Goal: Task Accomplishment & Management: Manage account settings

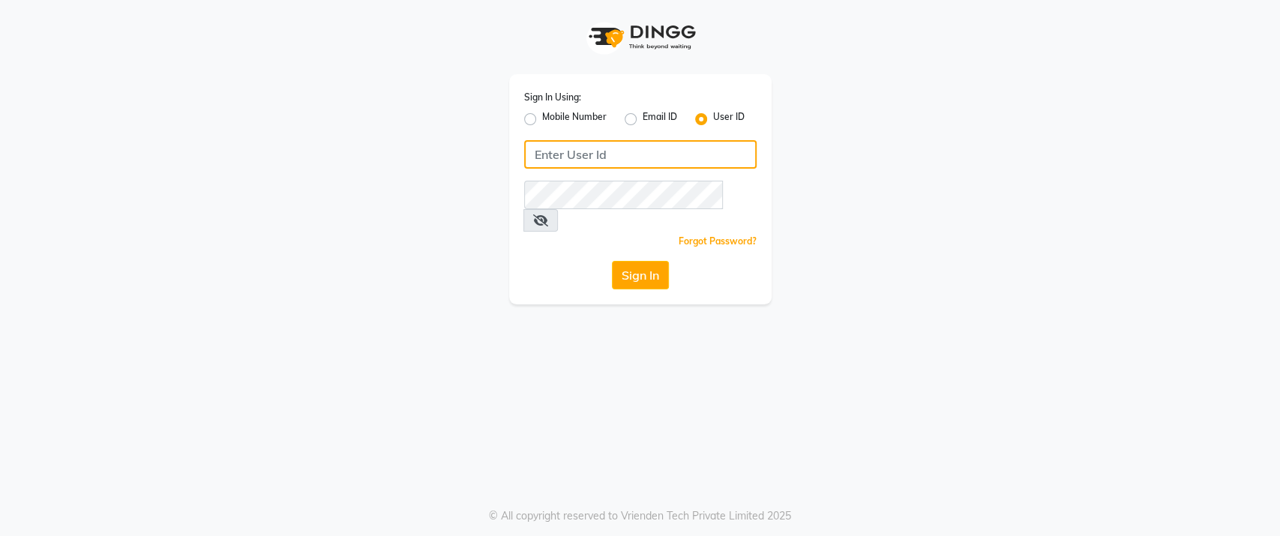
click at [614, 154] on input "Username" at bounding box center [640, 154] width 232 height 28
type input "ann"
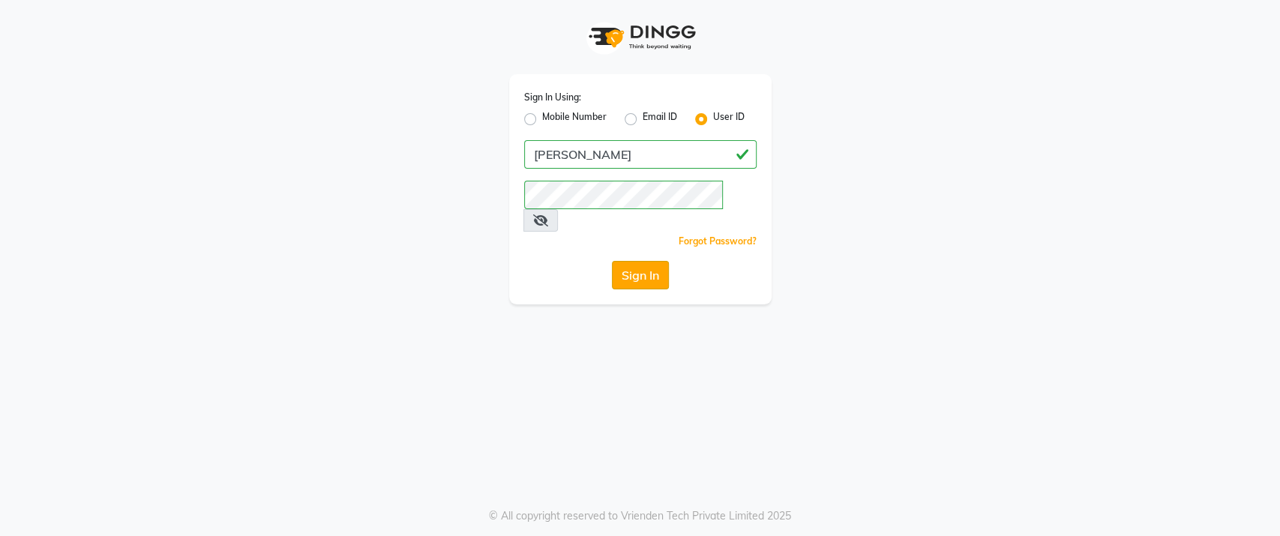
click at [648, 261] on button "Sign In" at bounding box center [640, 275] width 57 height 28
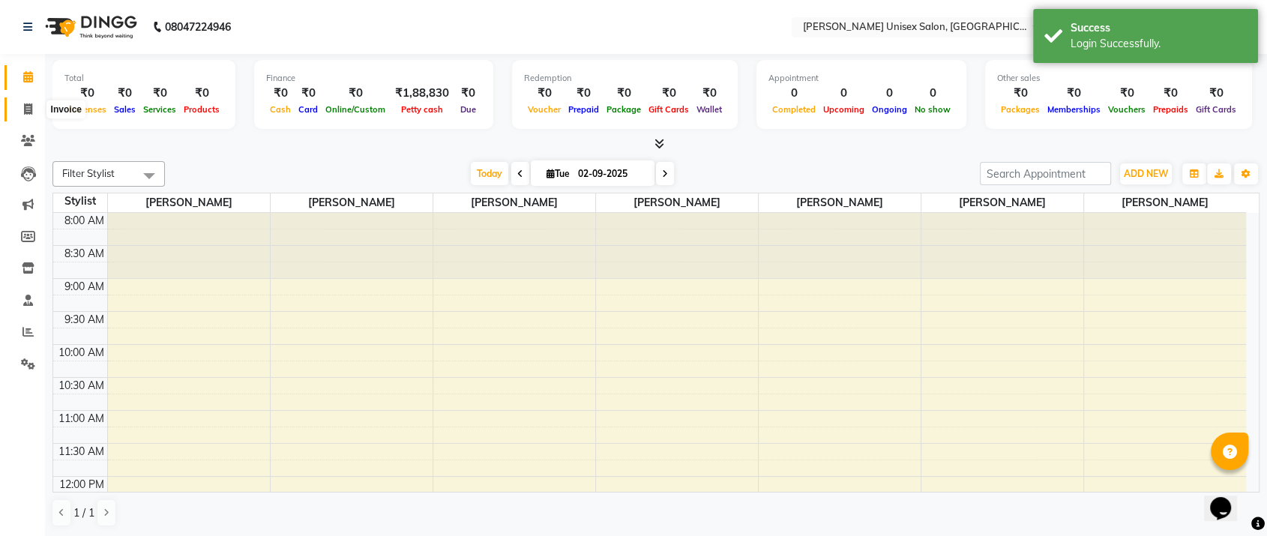
click at [30, 113] on icon at bounding box center [28, 108] width 8 height 11
select select "7372"
select select "service"
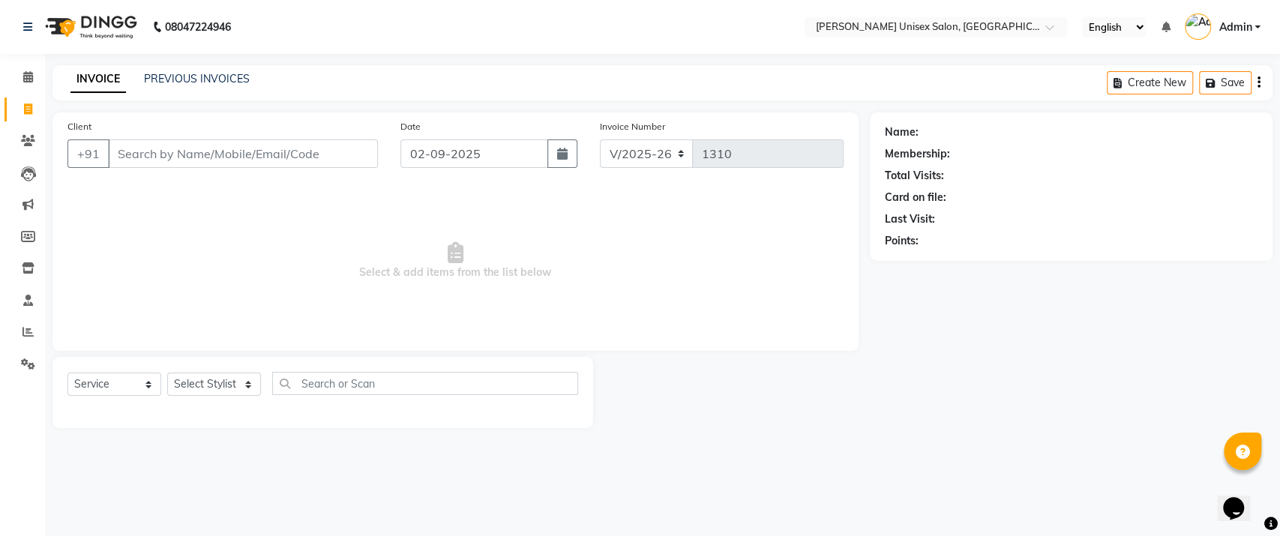
click at [124, 154] on input "Client" at bounding box center [243, 153] width 270 height 28
click at [127, 149] on input "Client" at bounding box center [243, 153] width 270 height 28
click at [121, 151] on input "Client" at bounding box center [243, 153] width 270 height 28
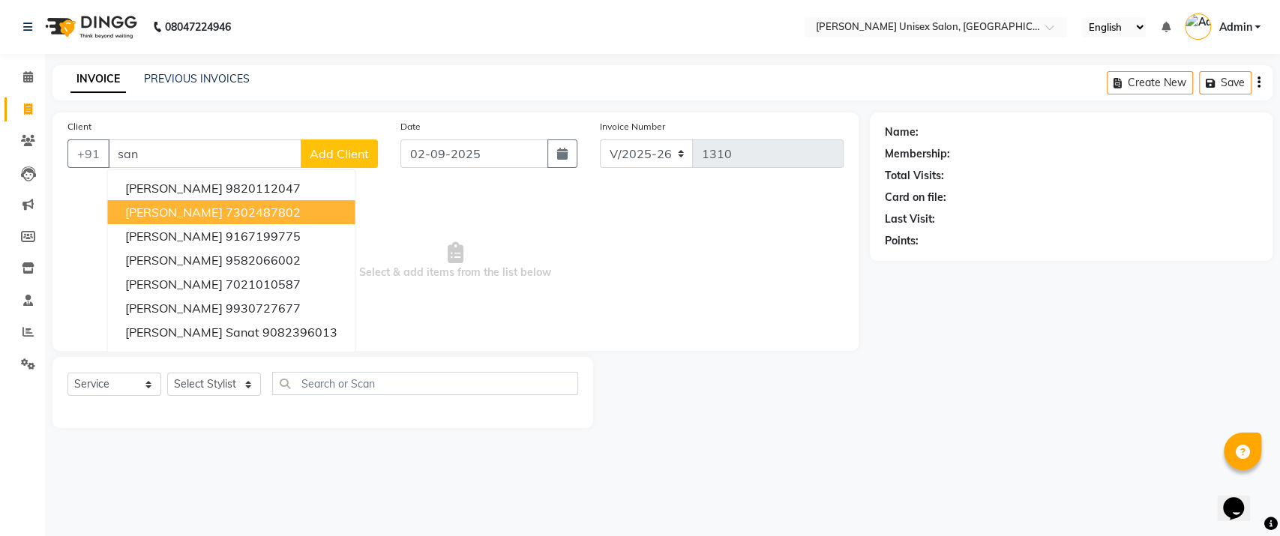
click at [204, 205] on span "SANJU SHARMA" at bounding box center [173, 212] width 97 height 15
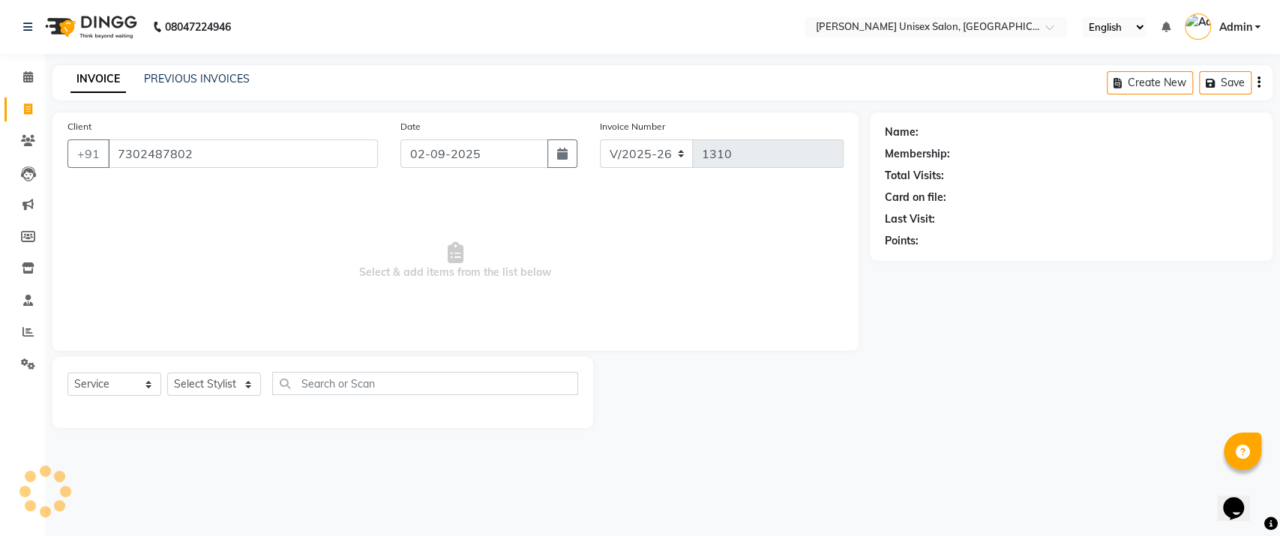
type input "7302487802"
select select "1: Object"
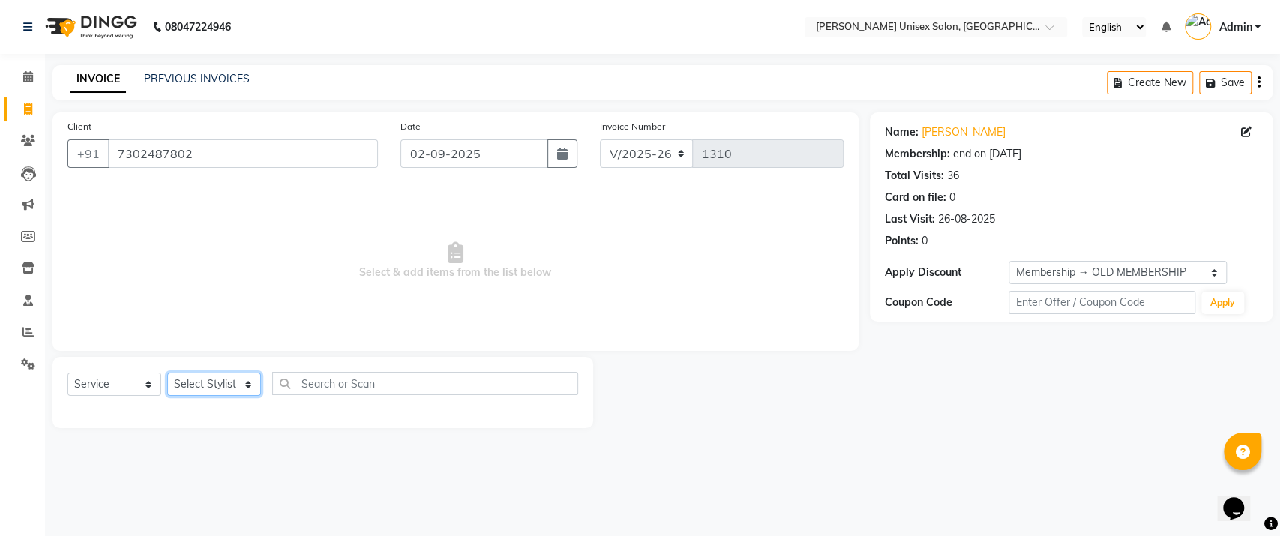
click at [246, 383] on select "Select Stylist Ankita Bagave Kasim salmani Manisha Doshi Pooja Jha RAHUL AHANKA…" at bounding box center [214, 384] width 94 height 23
select select "64436"
click at [167, 373] on select "Select Stylist Ankita Bagave Kasim salmani Manisha Doshi Pooja Jha RAHUL AHANKA…" at bounding box center [214, 384] width 94 height 23
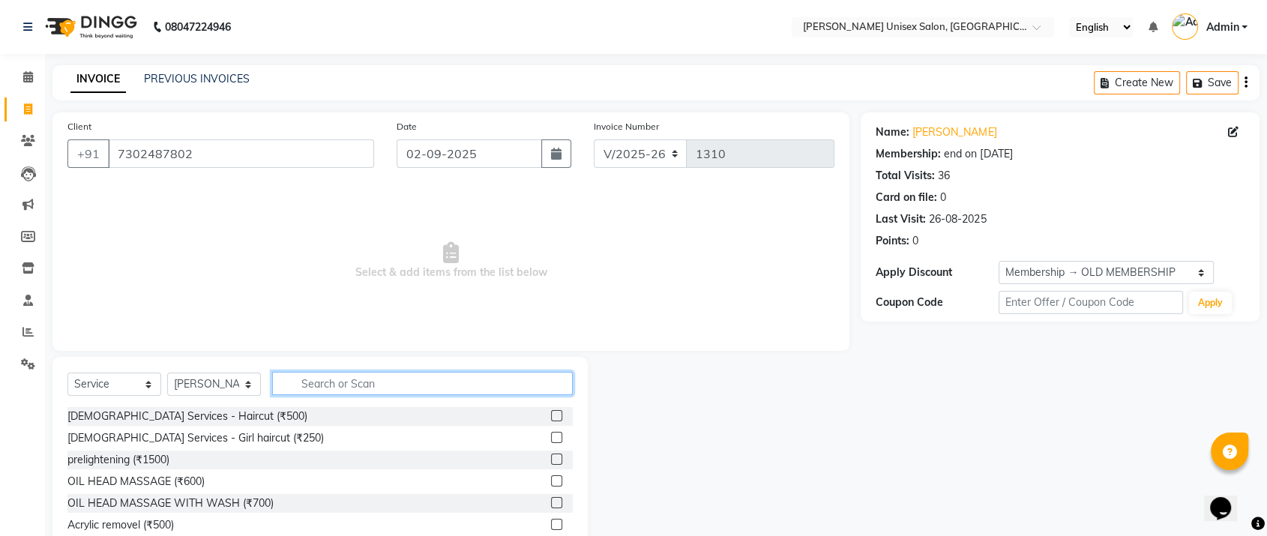
click at [375, 382] on input "text" at bounding box center [422, 383] width 301 height 23
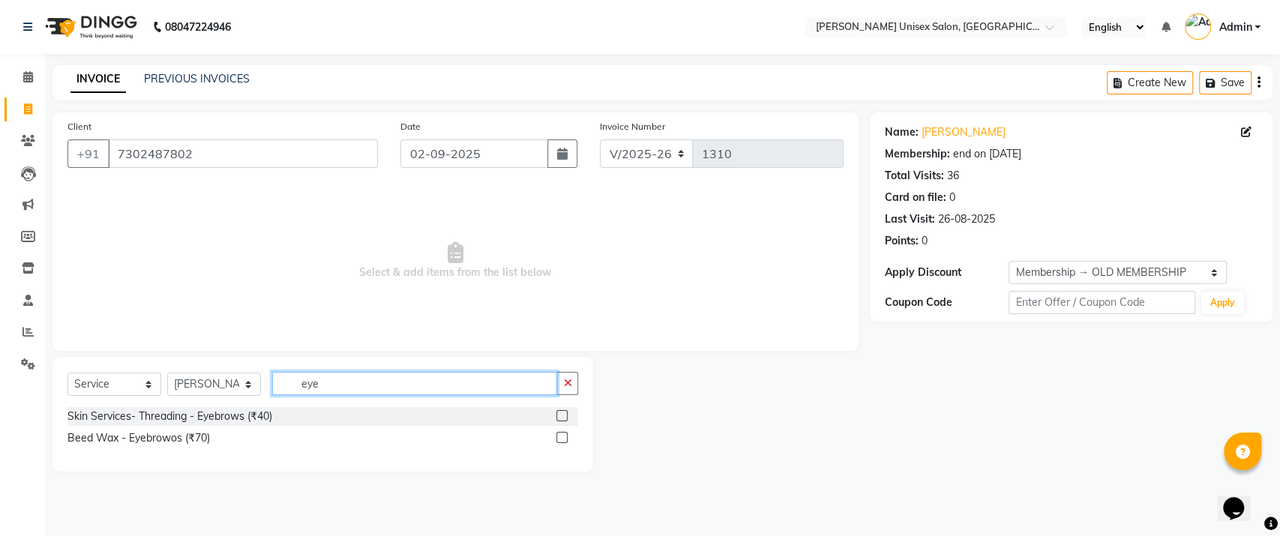
type input "eye"
click at [561, 410] on label at bounding box center [561, 415] width 11 height 11
click at [561, 412] on input "checkbox" at bounding box center [561, 417] width 10 height 10
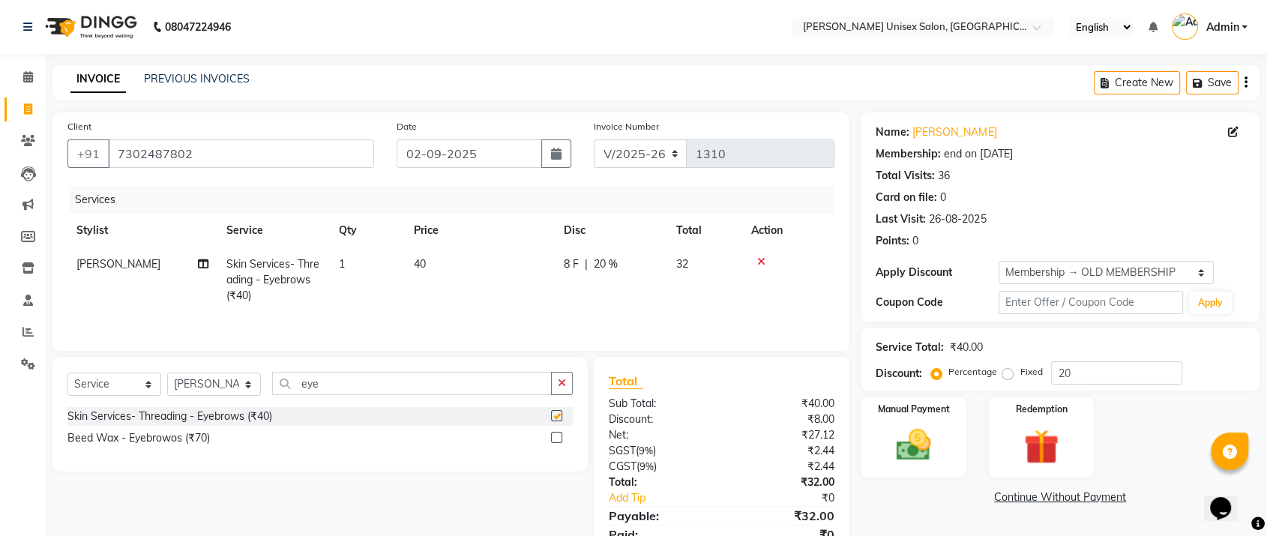
checkbox input "false"
click at [1075, 373] on input "20" at bounding box center [1116, 372] width 131 height 23
type input "2"
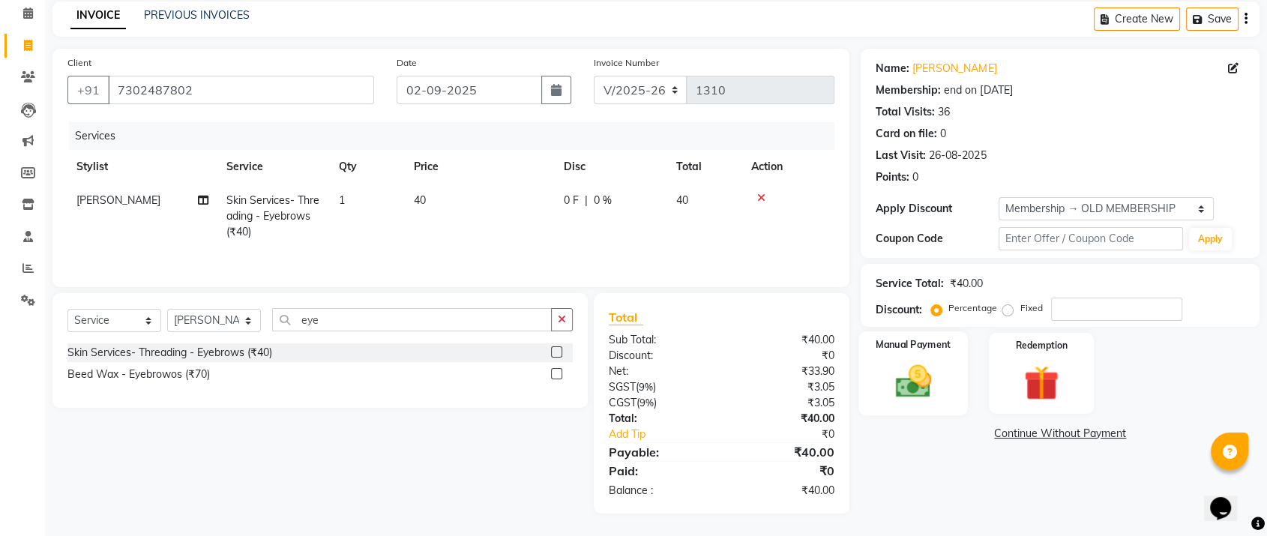
click at [922, 367] on img at bounding box center [913, 382] width 58 height 42
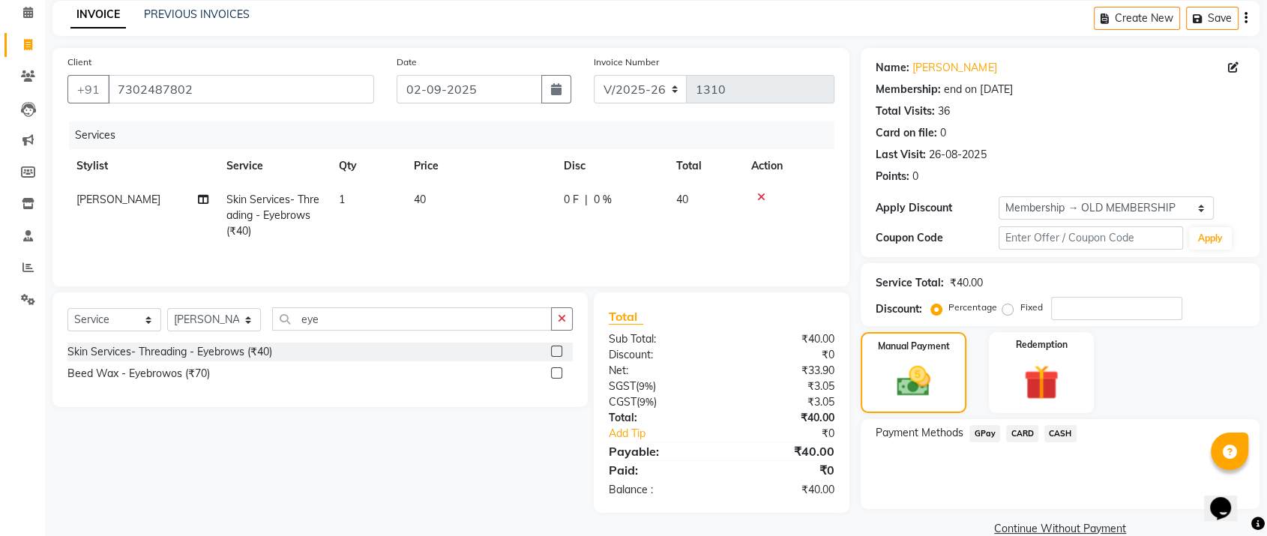
click at [987, 430] on span "GPay" at bounding box center [984, 433] width 31 height 17
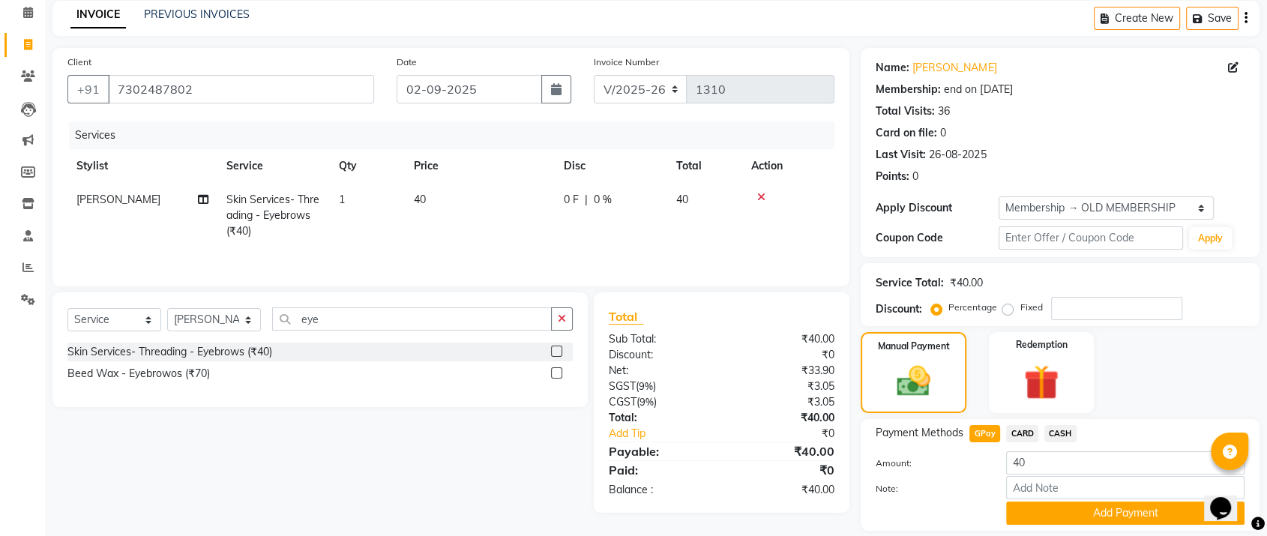
scroll to position [112, 0]
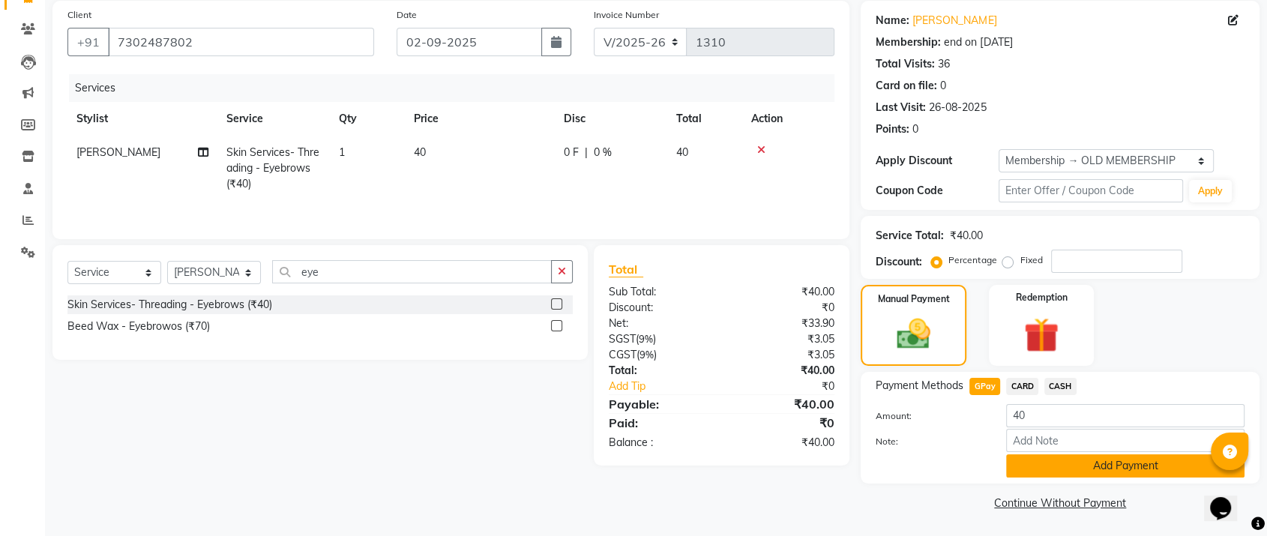
click at [1073, 463] on button "Add Payment" at bounding box center [1125, 465] width 238 height 23
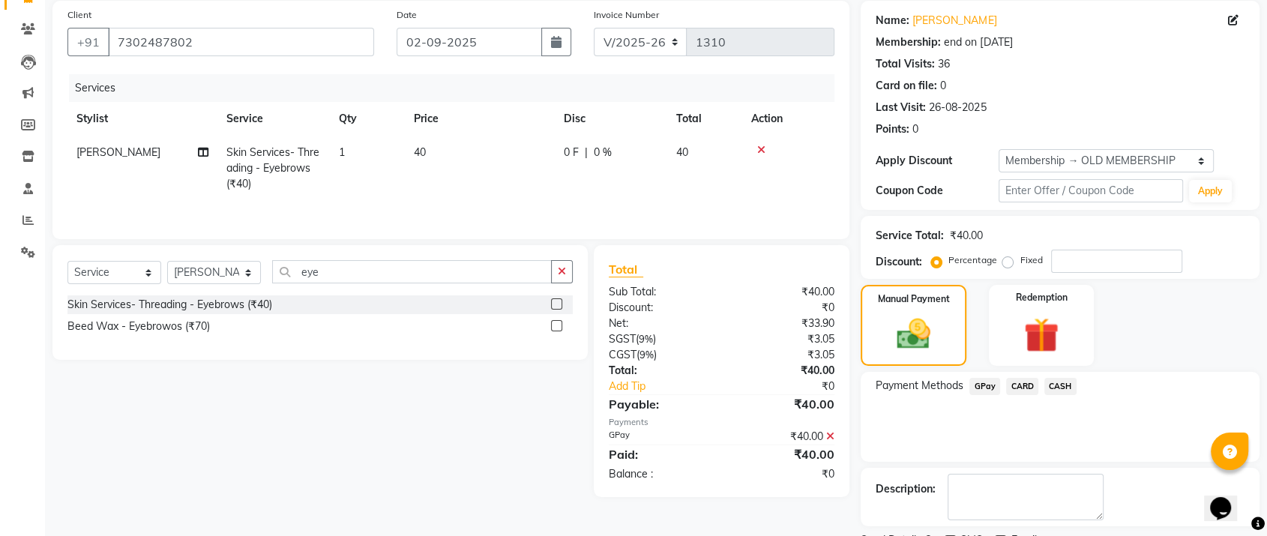
scroll to position [174, 0]
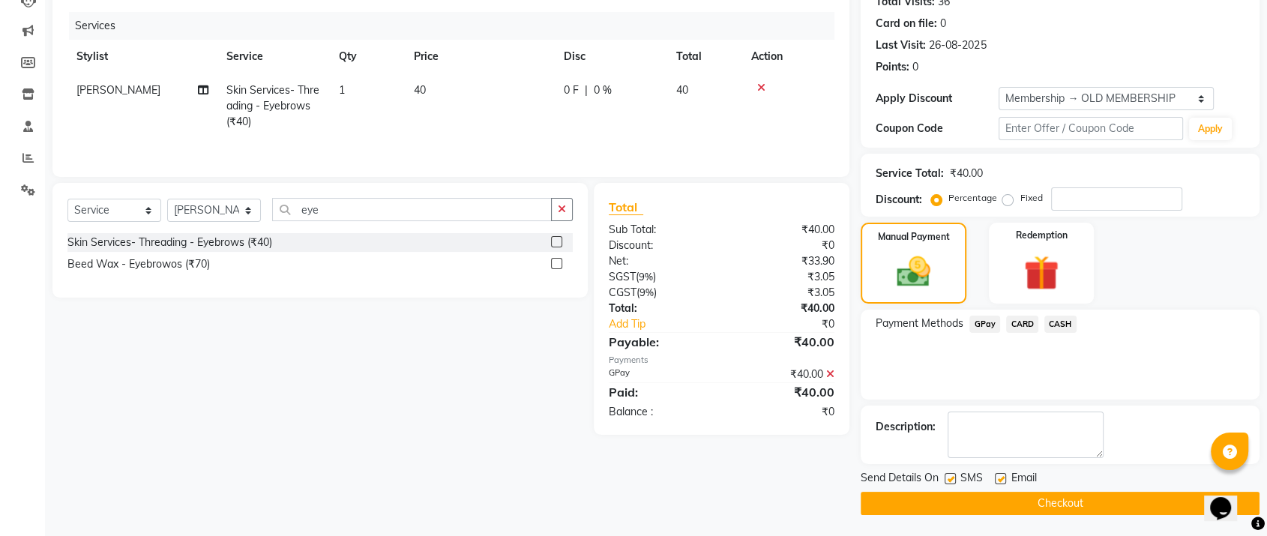
click at [1014, 504] on button "Checkout" at bounding box center [1060, 503] width 399 height 23
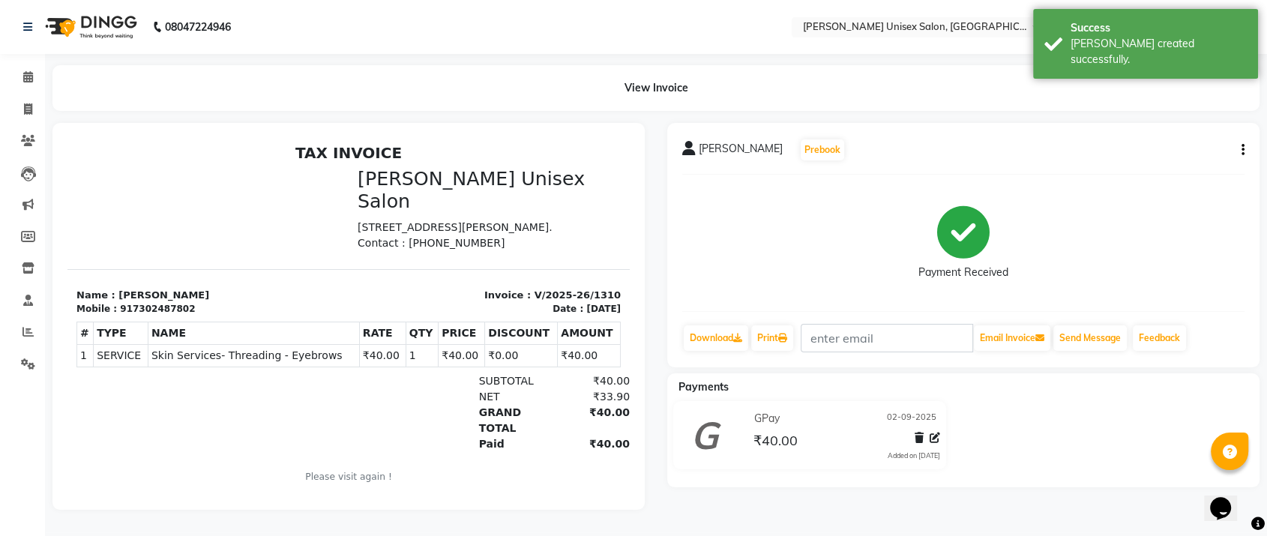
scroll to position [9, 0]
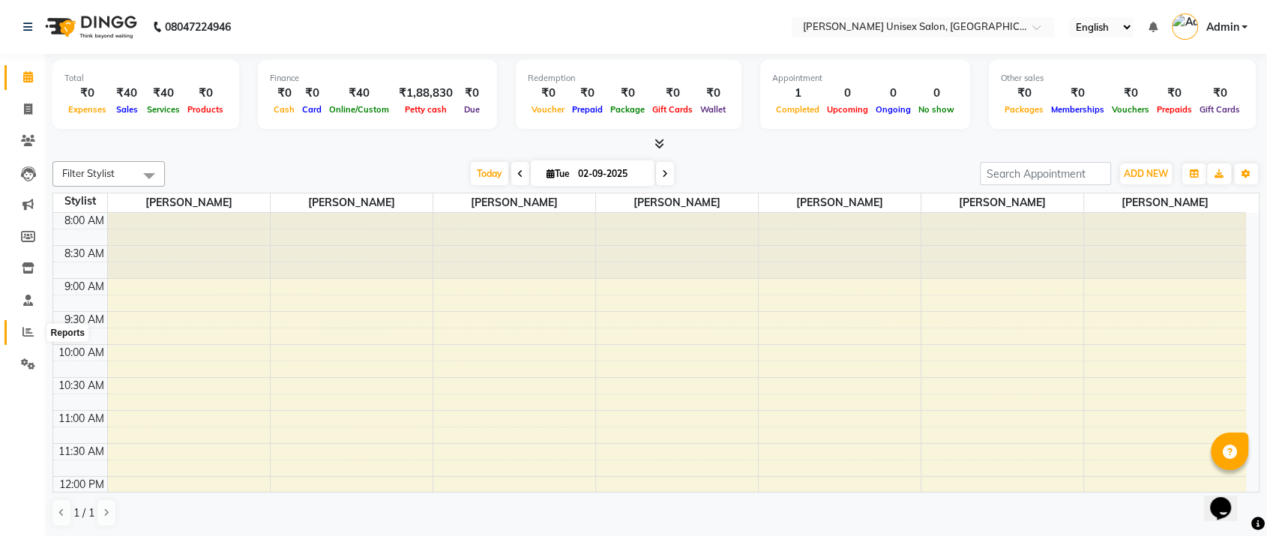
click at [25, 336] on icon at bounding box center [27, 331] width 11 height 11
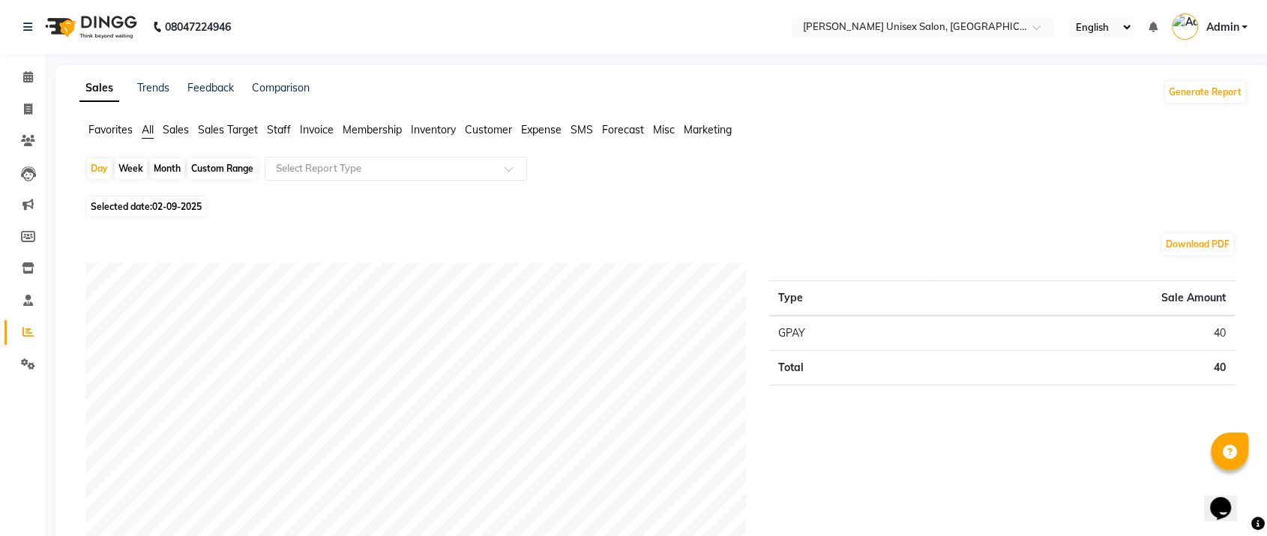
click at [166, 168] on div "Month" at bounding box center [167, 168] width 34 height 21
select select "9"
select select "2025"
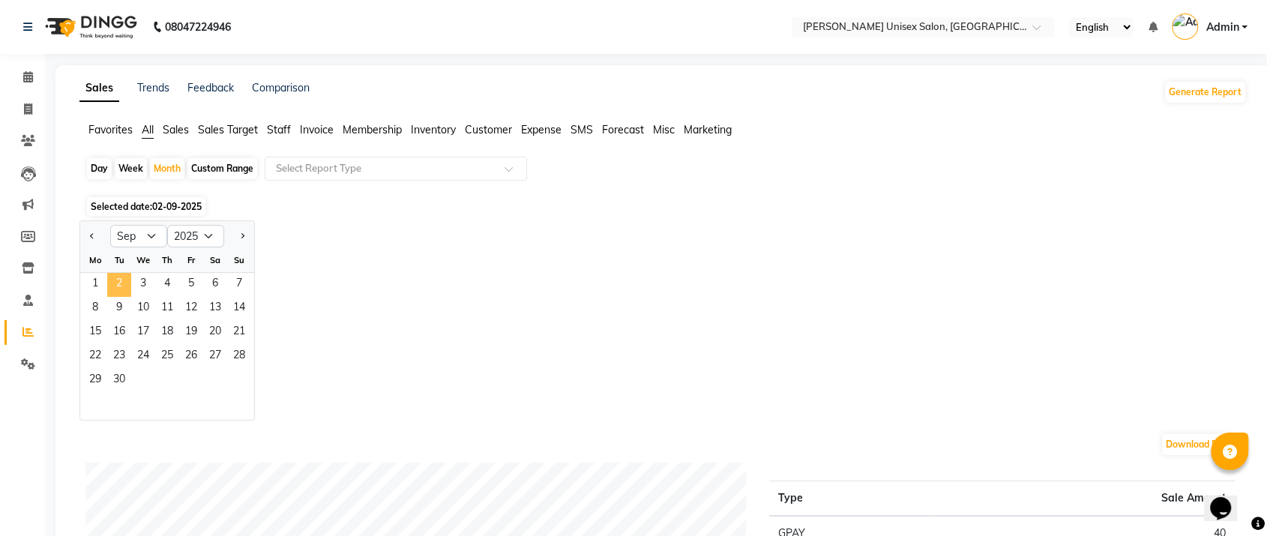
click at [111, 279] on span "2" at bounding box center [119, 285] width 24 height 24
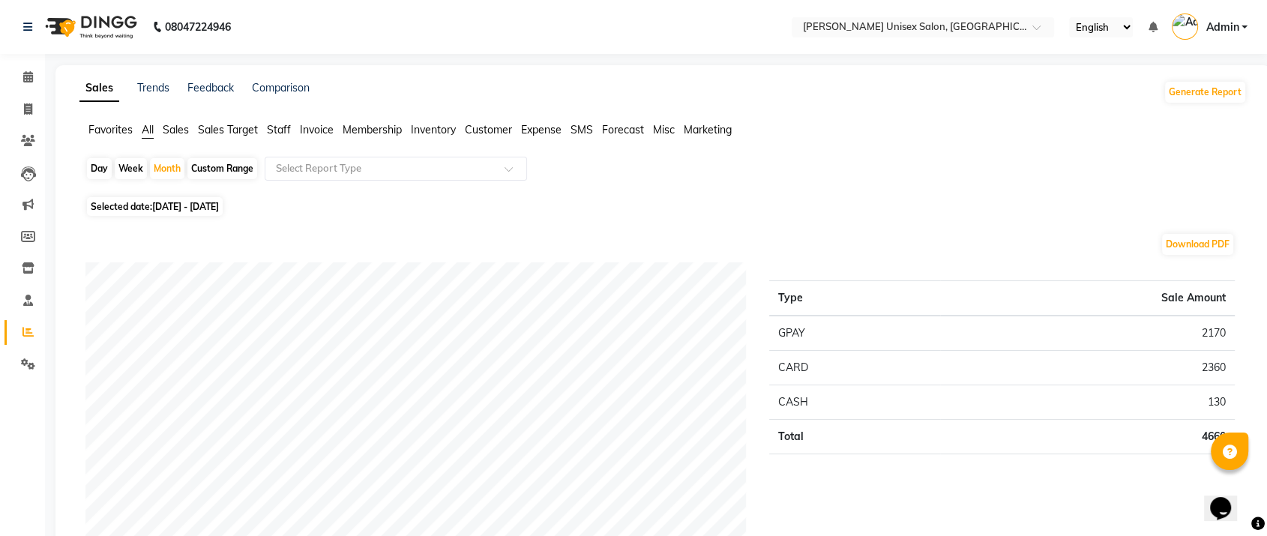
click at [98, 166] on div "Day" at bounding box center [99, 168] width 25 height 21
select select "9"
select select "2025"
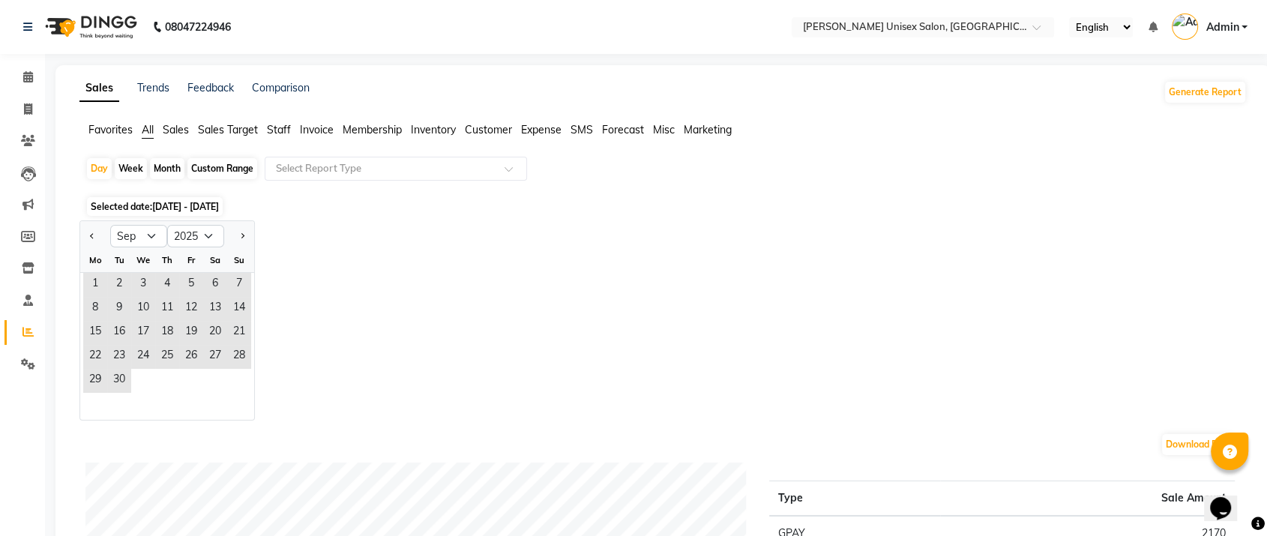
click at [336, 327] on div "Jan Feb Mar Apr May Jun [DATE] Aug Sep Oct Nov [DATE] 2016 2017 2018 2019 2020 …" at bounding box center [662, 320] width 1167 height 200
click at [122, 280] on span "2" at bounding box center [119, 285] width 24 height 24
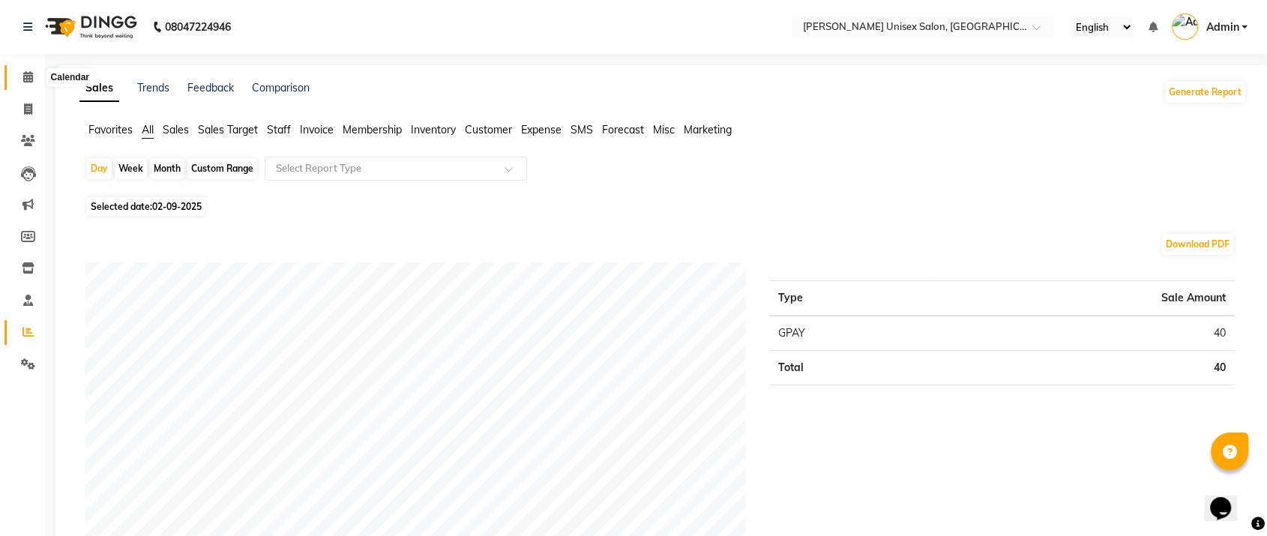
click at [28, 79] on icon at bounding box center [28, 76] width 10 height 11
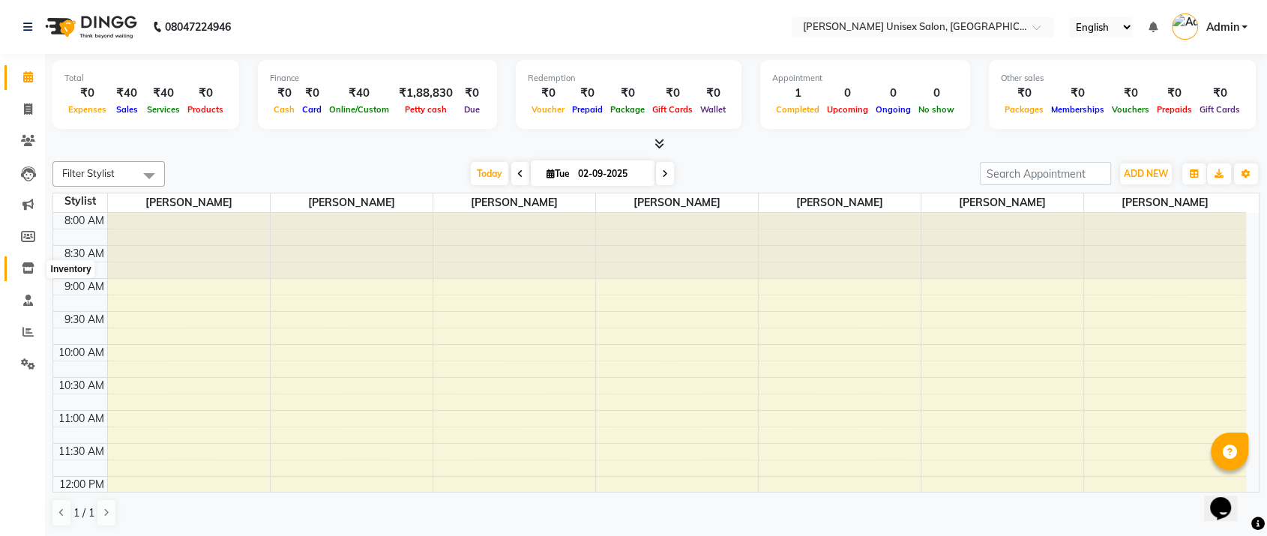
click at [22, 271] on icon at bounding box center [28, 267] width 13 height 11
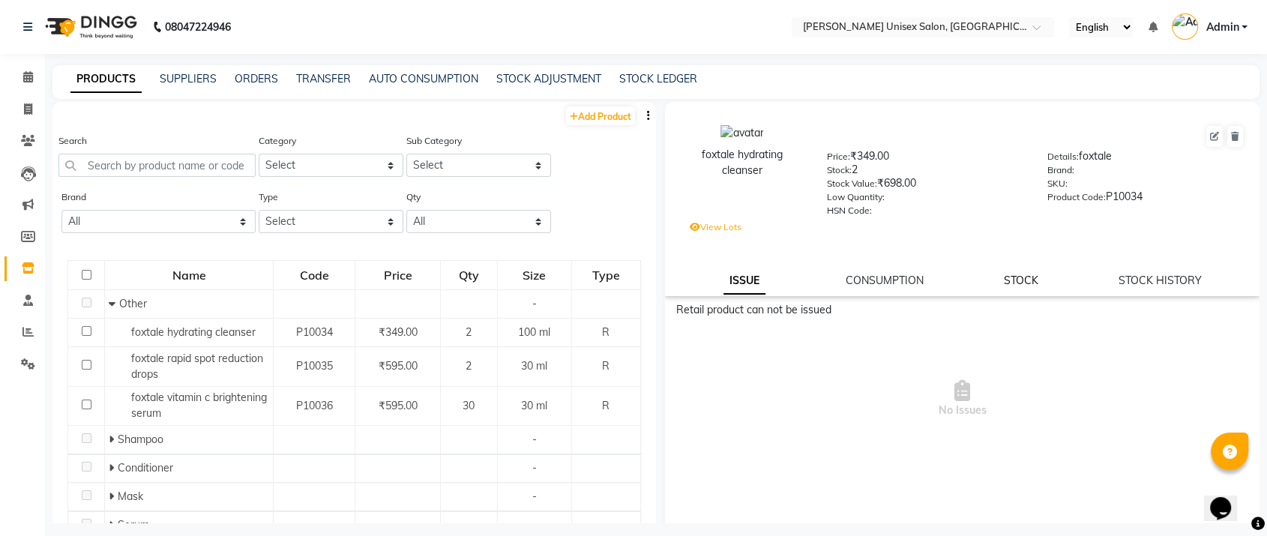
click at [1015, 279] on link "STOCK" at bounding box center [1021, 280] width 34 height 13
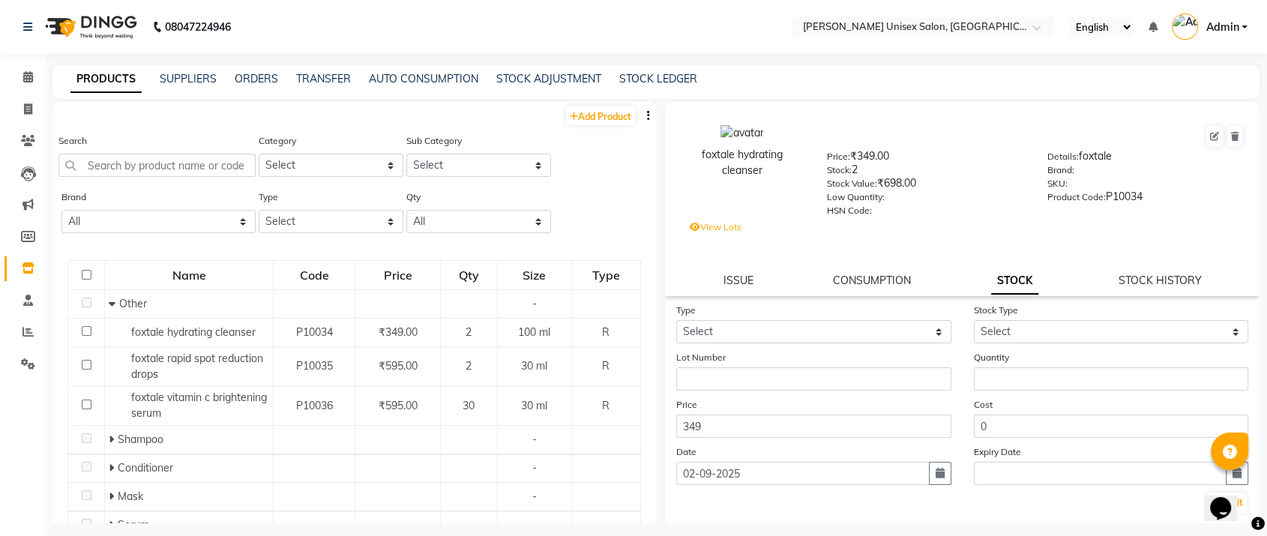
scroll to position [78, 0]
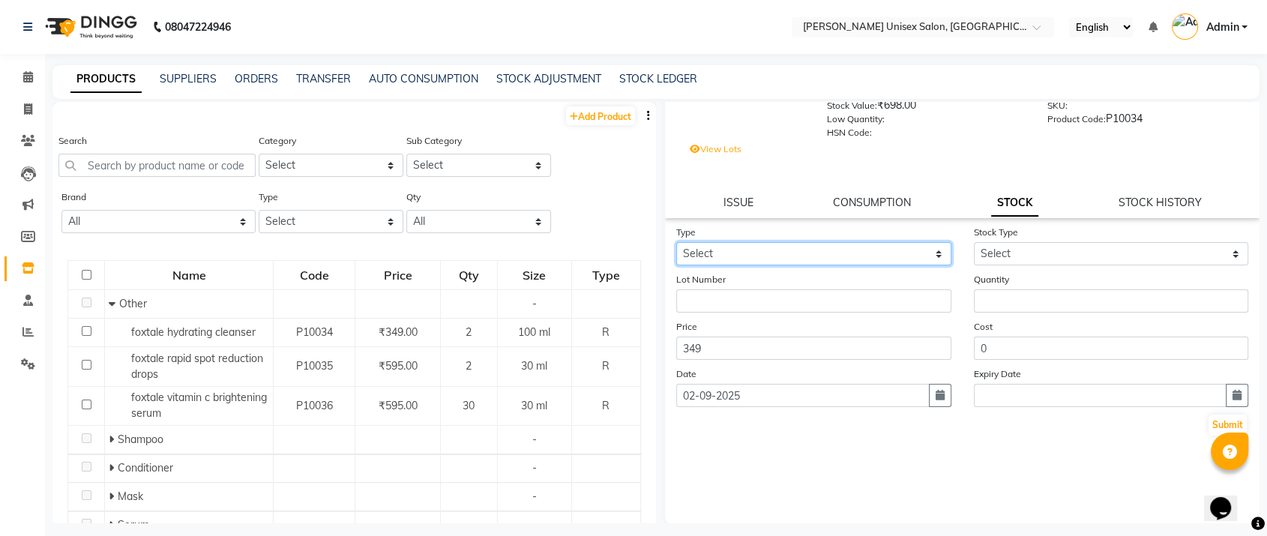
click at [702, 247] on select "Select In Out" at bounding box center [813, 253] width 275 height 23
select select "in"
click at [676, 242] on select "Select In Out" at bounding box center [813, 253] width 275 height 23
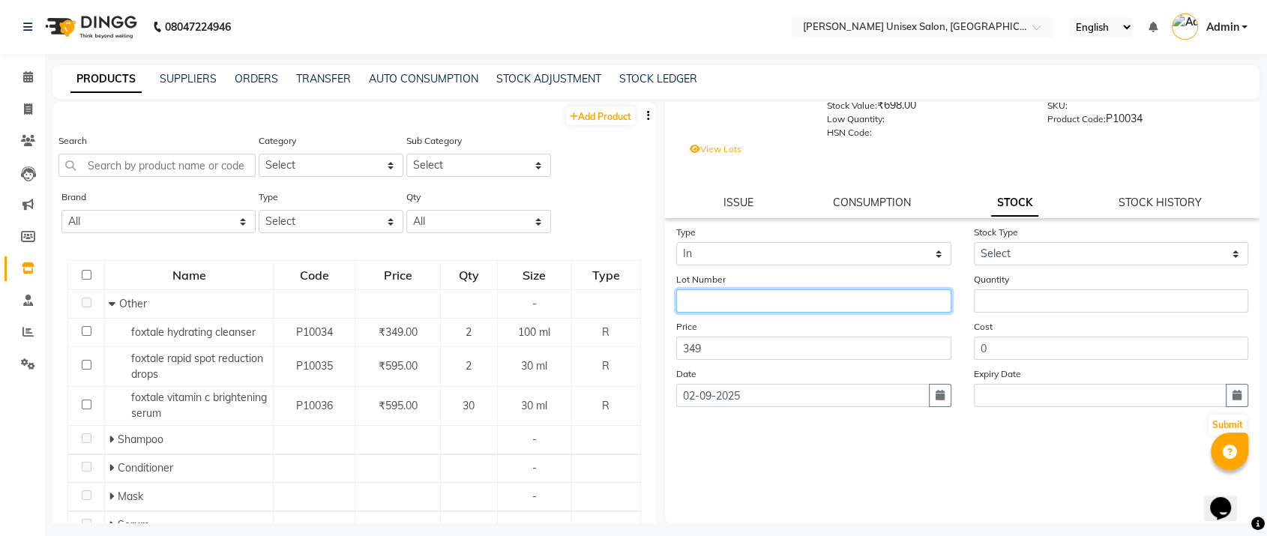
click at [726, 292] on input "text" at bounding box center [813, 300] width 275 height 23
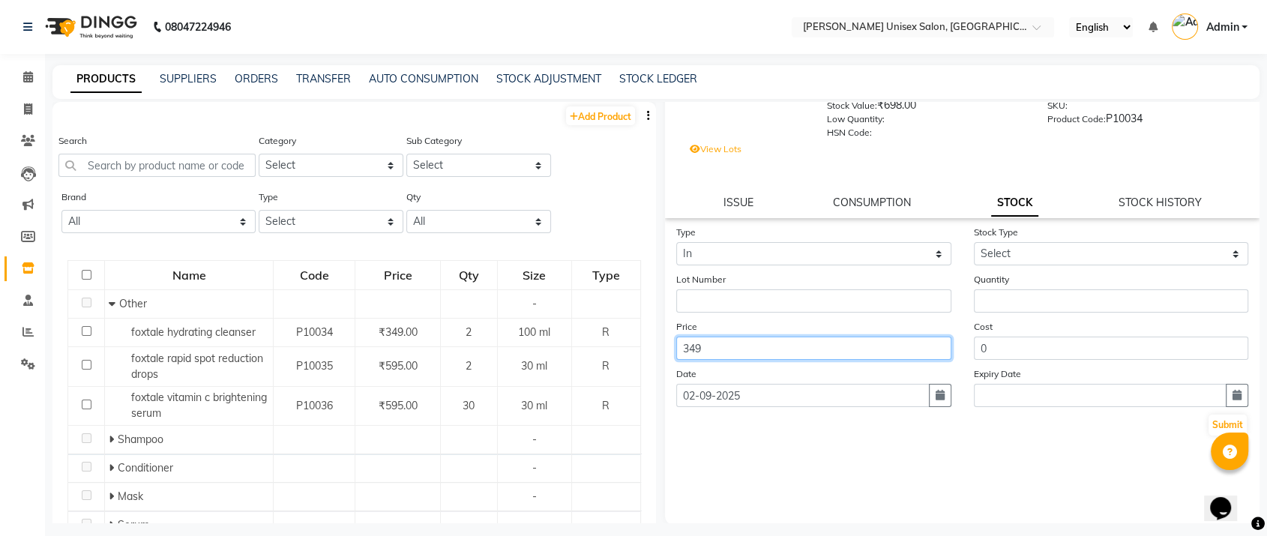
click at [702, 351] on input "349" at bounding box center [813, 348] width 275 height 23
type input "3"
type input "1650"
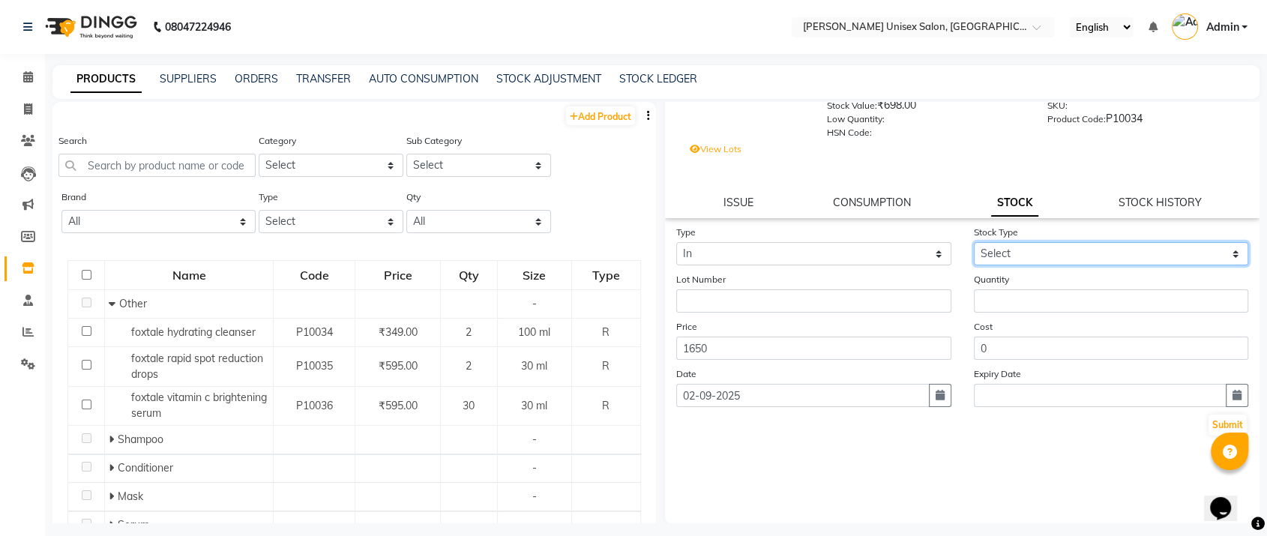
click at [1005, 242] on select "Select New Stock Adjustment Return Other" at bounding box center [1111, 253] width 275 height 23
select select "adjustment"
click at [974, 242] on select "Select New Stock Adjustment Return Other" at bounding box center [1111, 253] width 275 height 23
click at [1129, 200] on link "STOCK HISTORY" at bounding box center [1159, 202] width 83 height 13
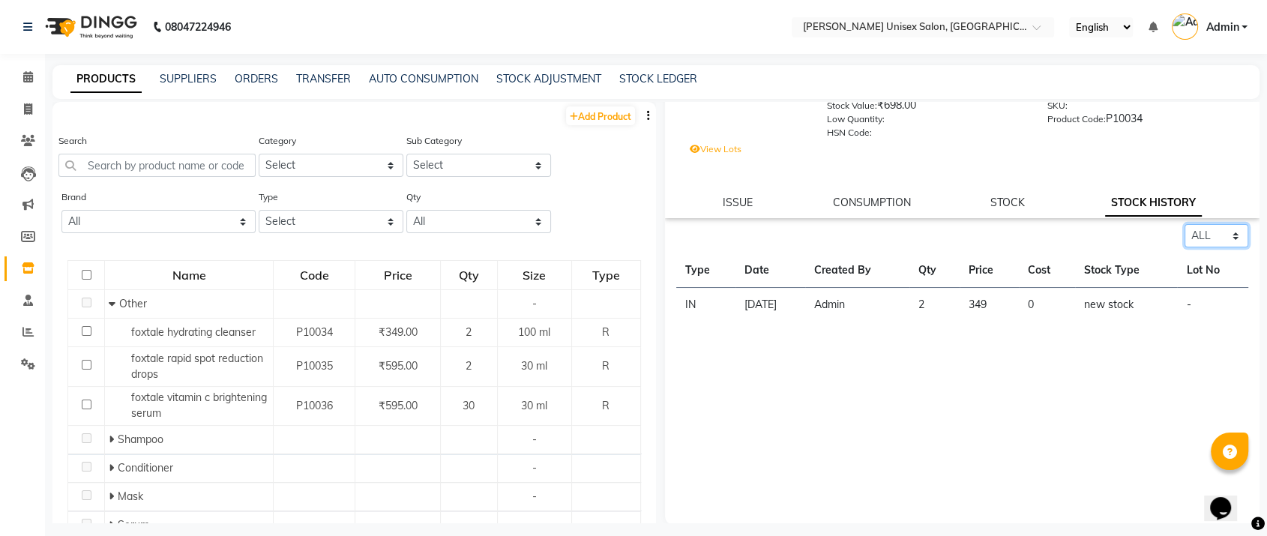
click at [1201, 232] on select "Select ALL IN OUT" at bounding box center [1216, 235] width 64 height 23
select select "in"
click at [1184, 224] on select "Select ALL IN OUT" at bounding box center [1216, 235] width 64 height 23
click at [1196, 241] on select "Select ALL IN OUT" at bounding box center [1216, 235] width 64 height 23
click at [1184, 224] on select "Select ALL IN OUT" at bounding box center [1216, 235] width 64 height 23
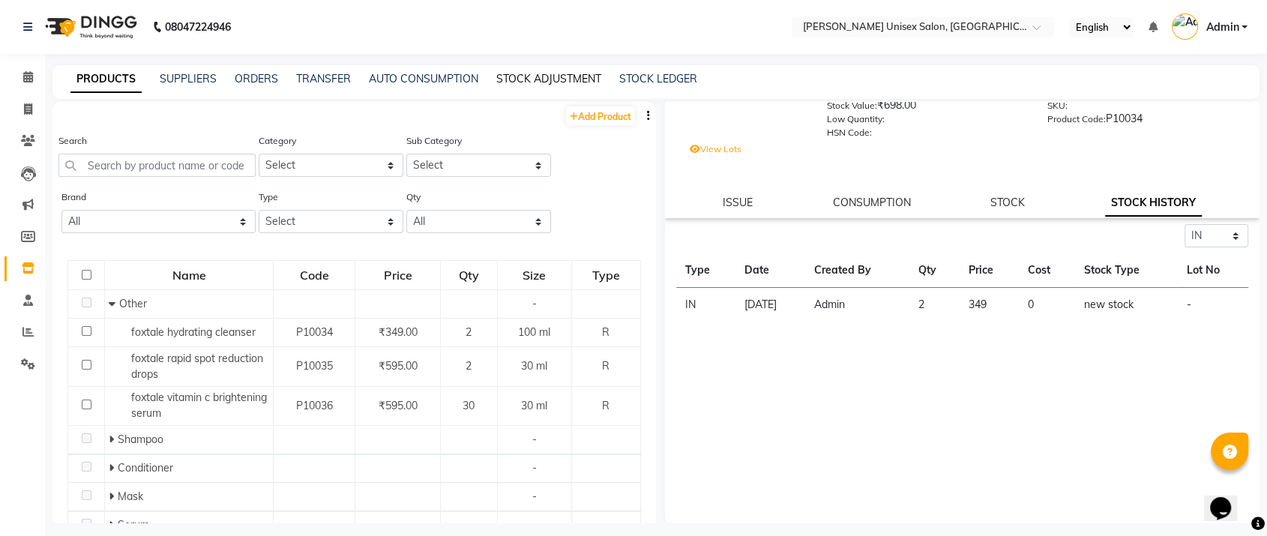
click at [524, 77] on link "STOCK ADJUSTMENT" at bounding box center [548, 78] width 105 height 13
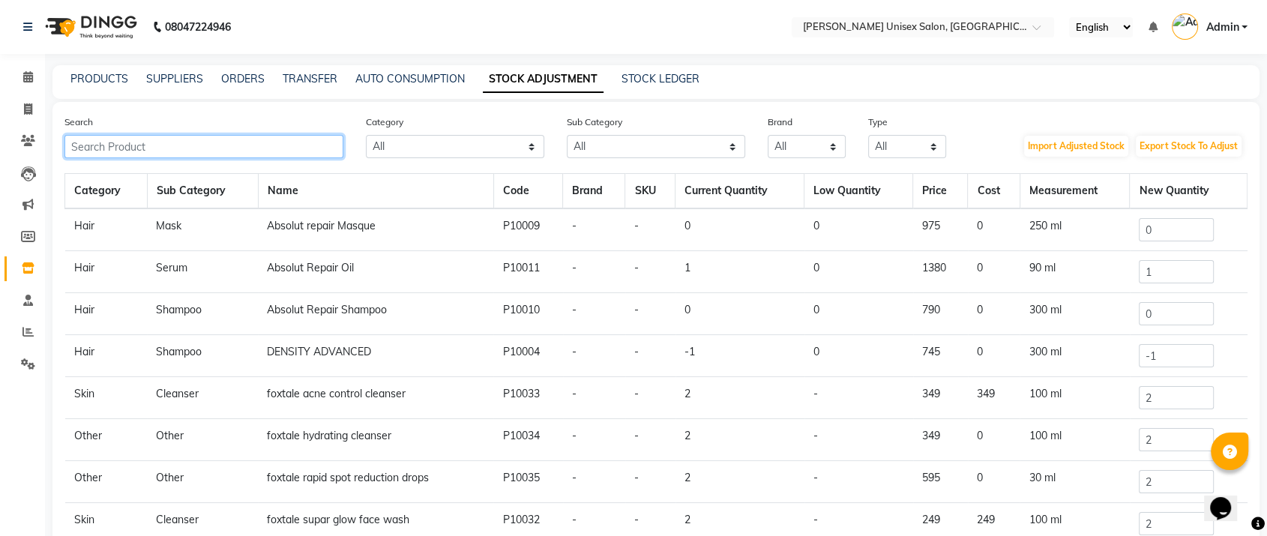
click at [78, 139] on input "text" at bounding box center [203, 146] width 279 height 23
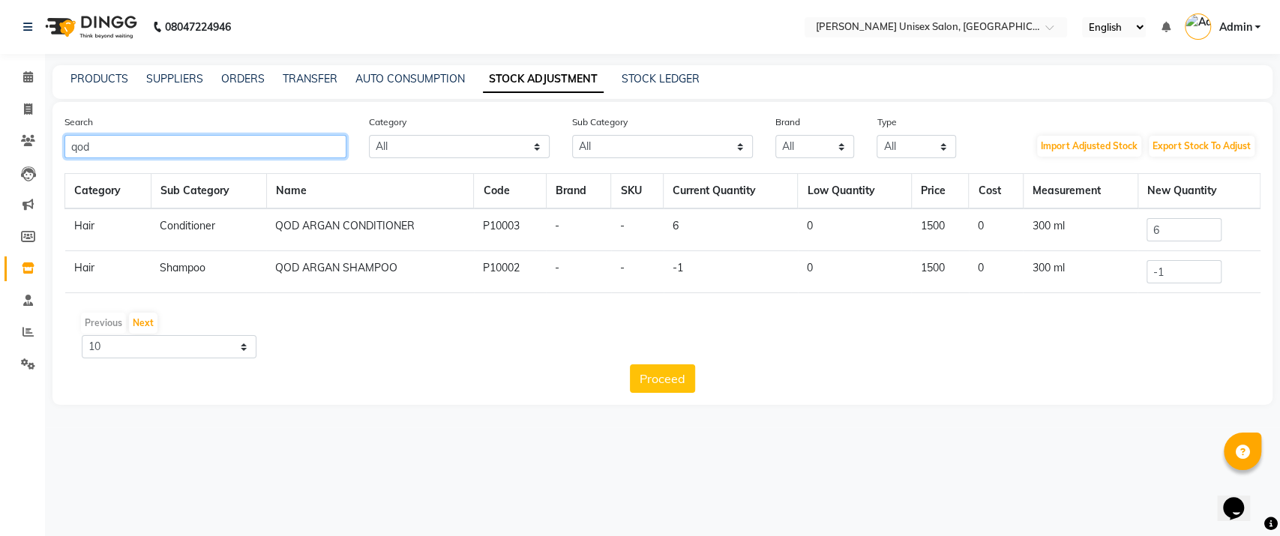
type input "qod"
click at [683, 274] on td "-1" at bounding box center [730, 272] width 134 height 42
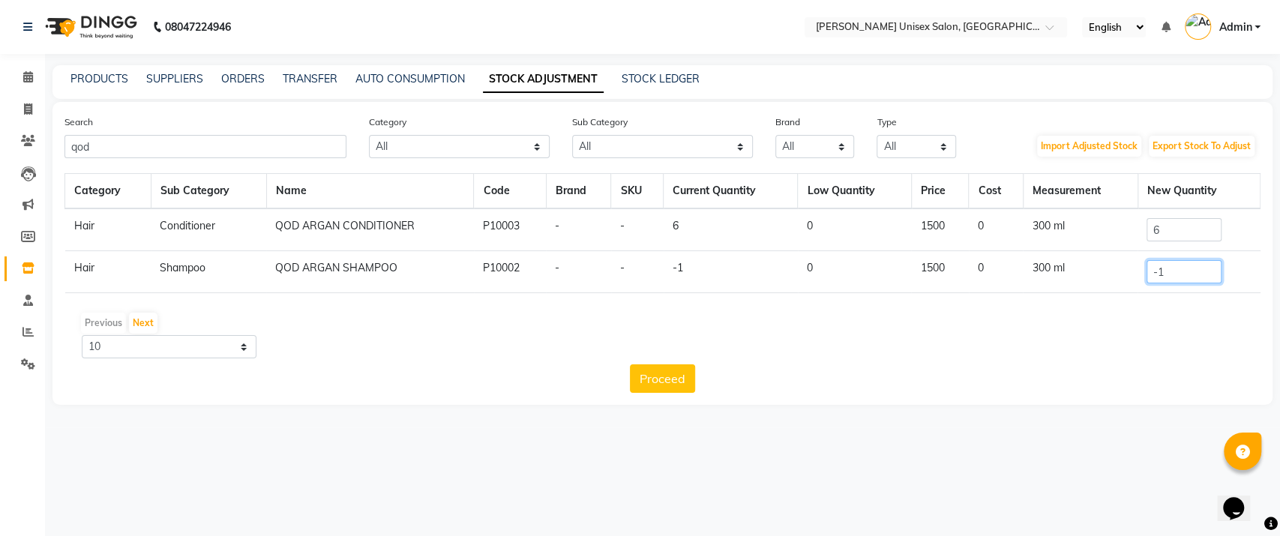
click at [1175, 271] on input "-1" at bounding box center [1183, 271] width 75 height 23
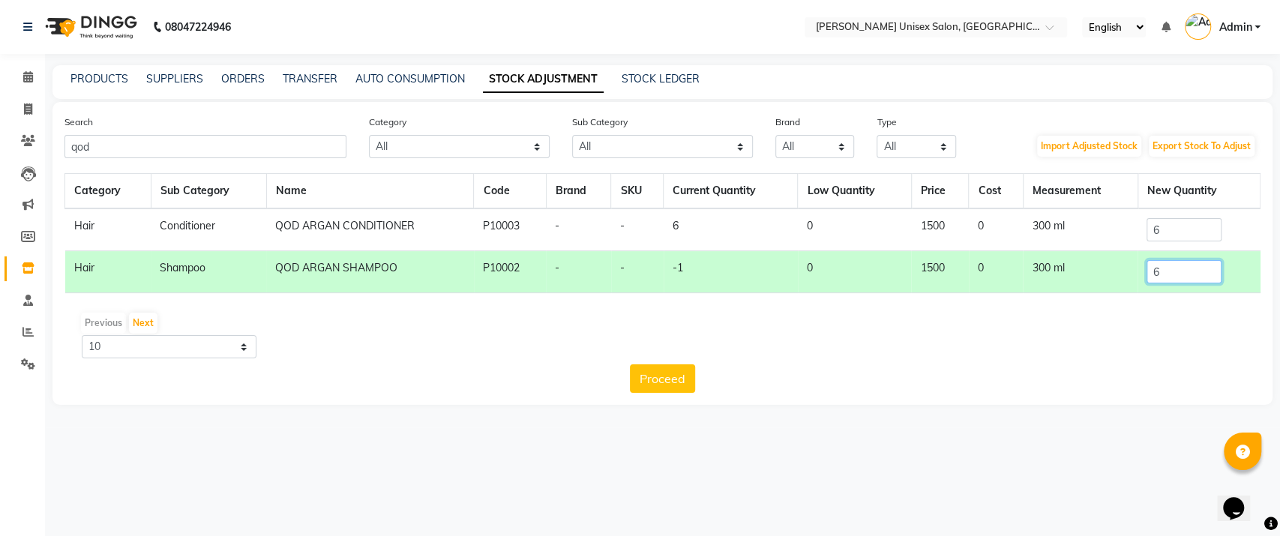
type input "6"
click at [1168, 223] on input "6" at bounding box center [1183, 229] width 75 height 23
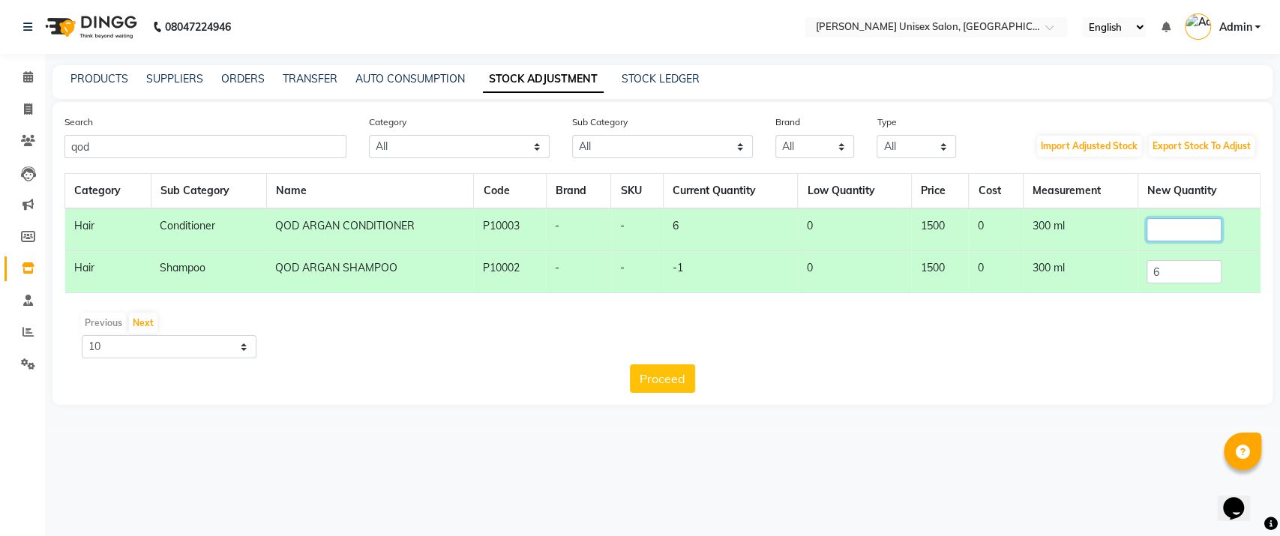
type input "6"
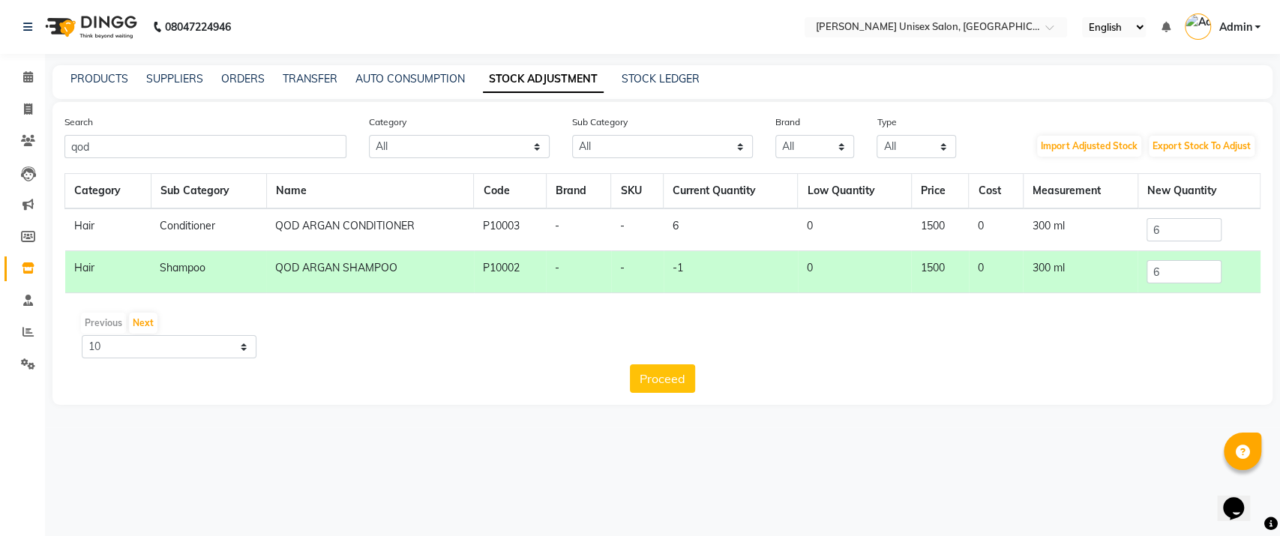
click at [934, 225] on td "1500" at bounding box center [939, 229] width 57 height 43
click at [945, 224] on td "1500" at bounding box center [939, 229] width 57 height 43
click at [114, 79] on link "PRODUCTS" at bounding box center [99, 78] width 58 height 13
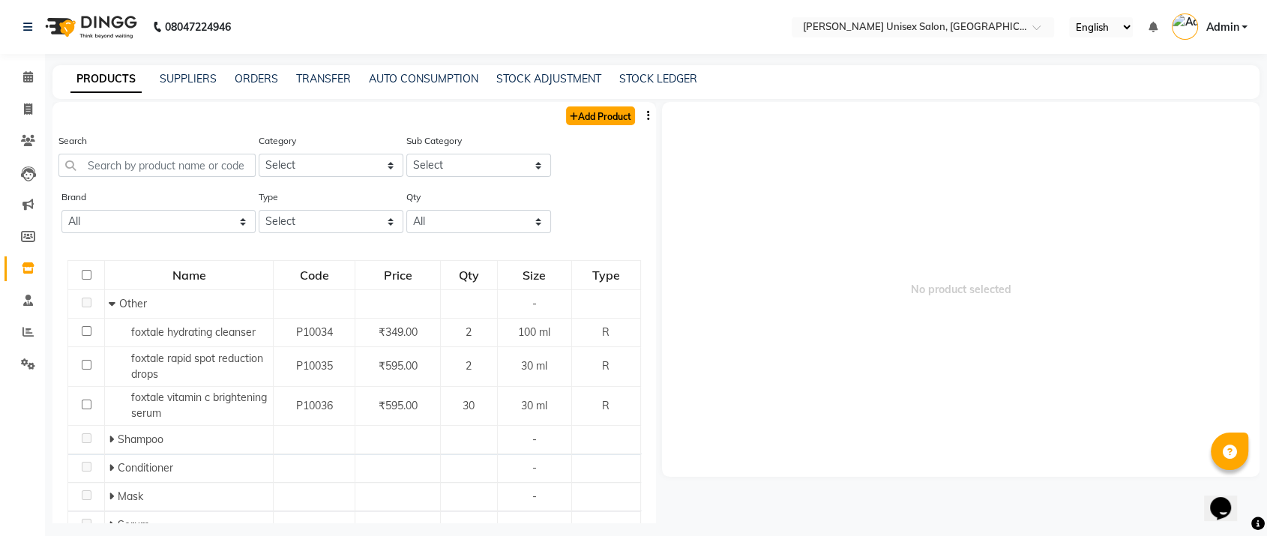
click at [571, 119] on link "Add Product" at bounding box center [600, 115] width 69 height 19
select select "true"
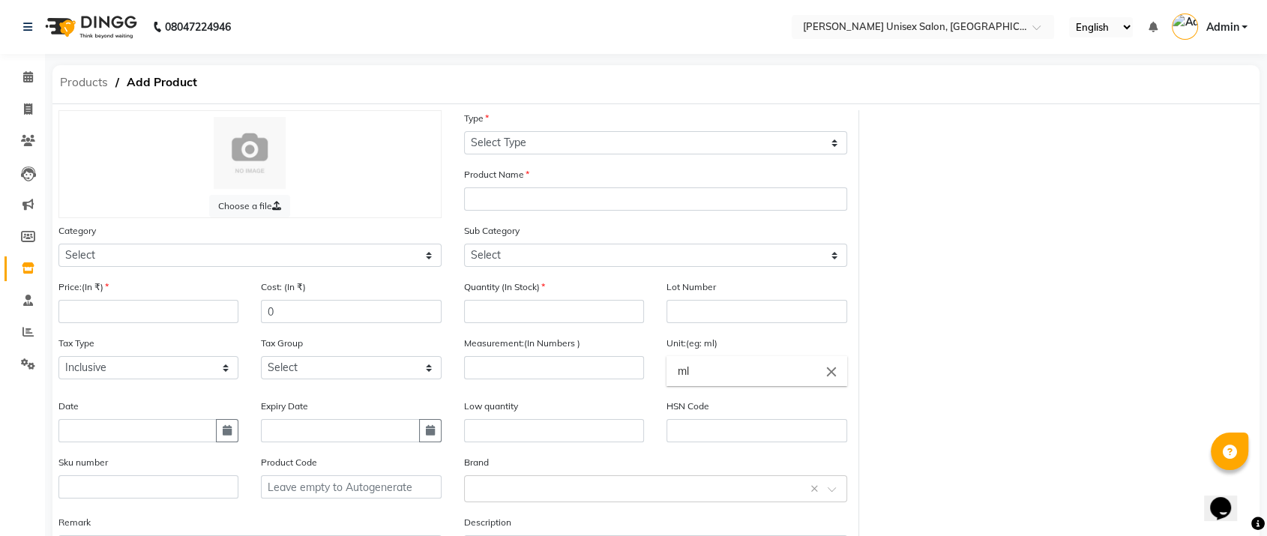
click at [87, 84] on span "Products" at bounding box center [83, 82] width 63 height 27
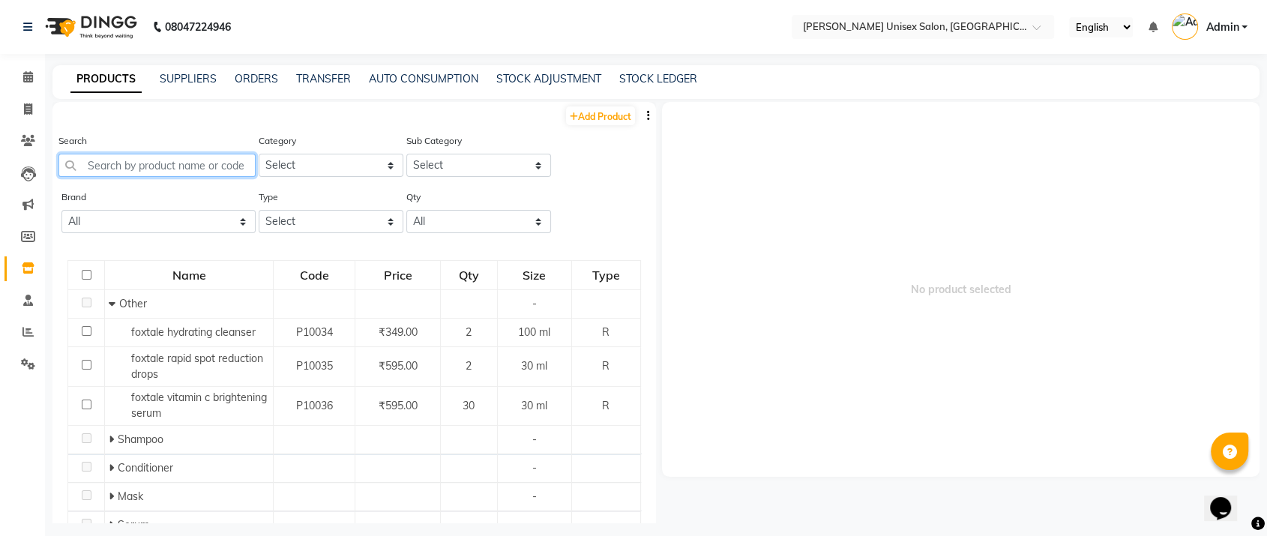
click at [88, 156] on input "text" at bounding box center [156, 165] width 197 height 23
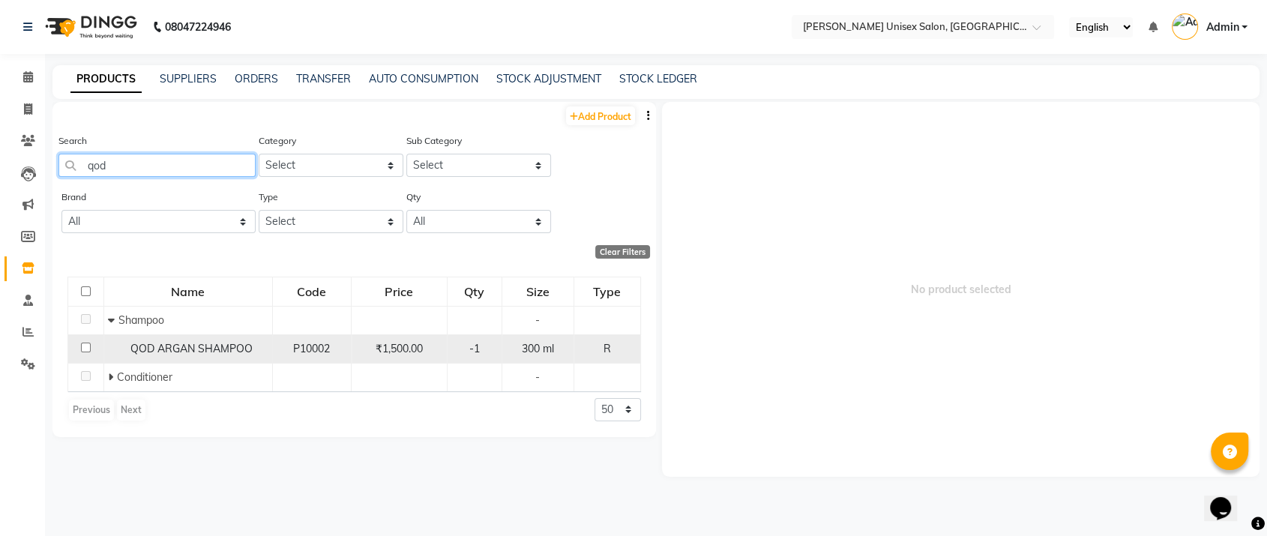
type input "qod"
click at [479, 340] on td "-1" at bounding box center [474, 348] width 55 height 28
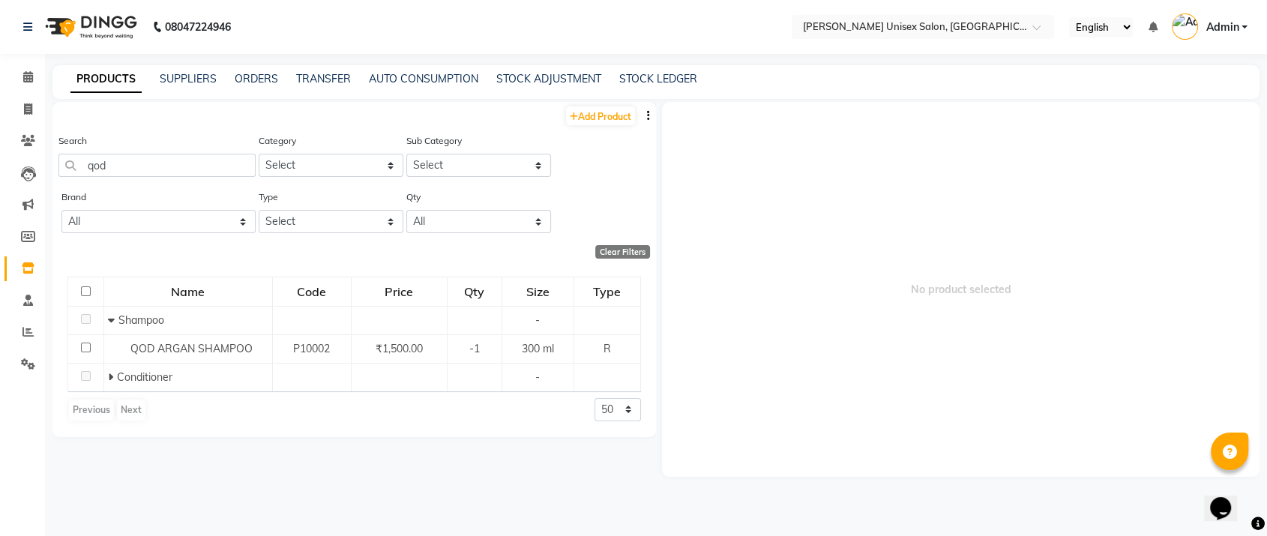
click at [415, 287] on div "Price" at bounding box center [399, 291] width 94 height 27
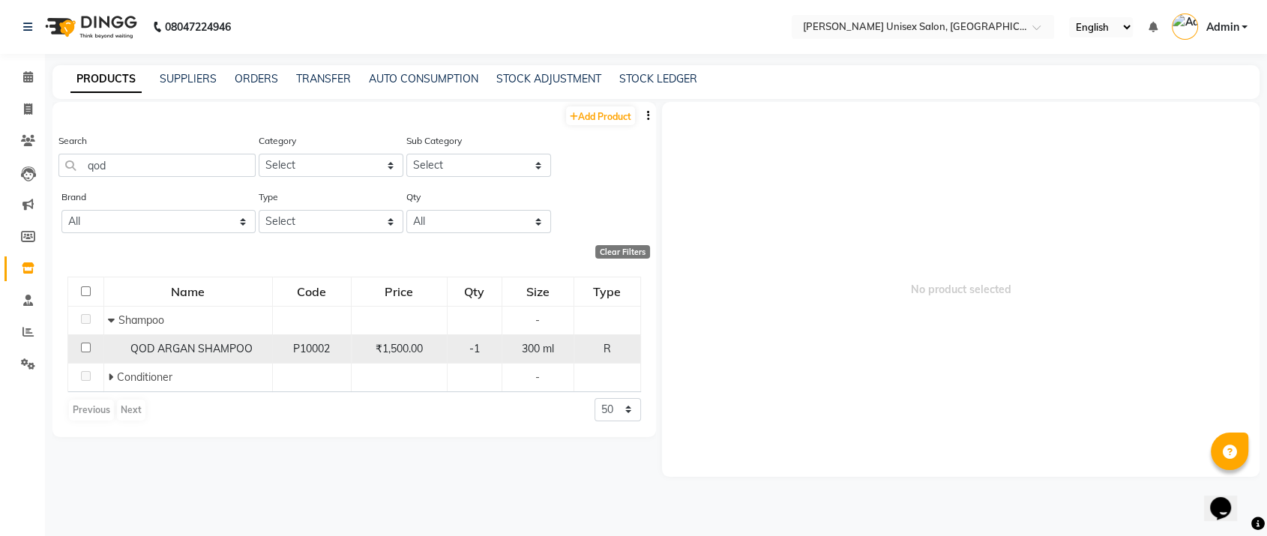
click at [409, 343] on span "₹1,500.00" at bounding box center [399, 348] width 47 height 13
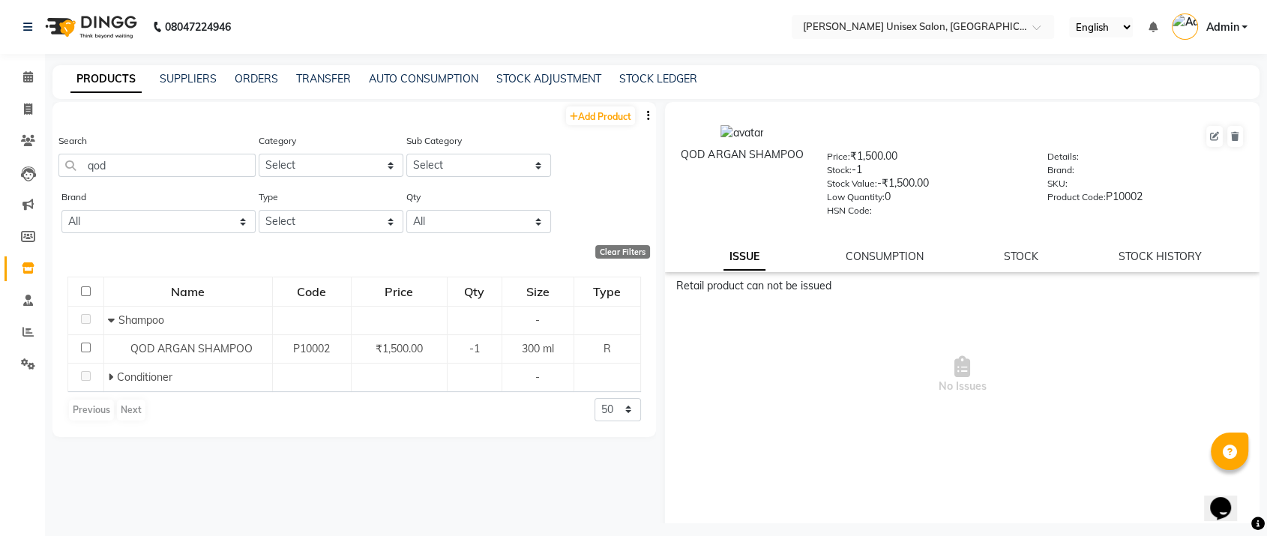
click at [817, 421] on span "No Issues" at bounding box center [962, 375] width 572 height 150
click at [588, 113] on link "Add Product" at bounding box center [600, 115] width 69 height 19
select select "true"
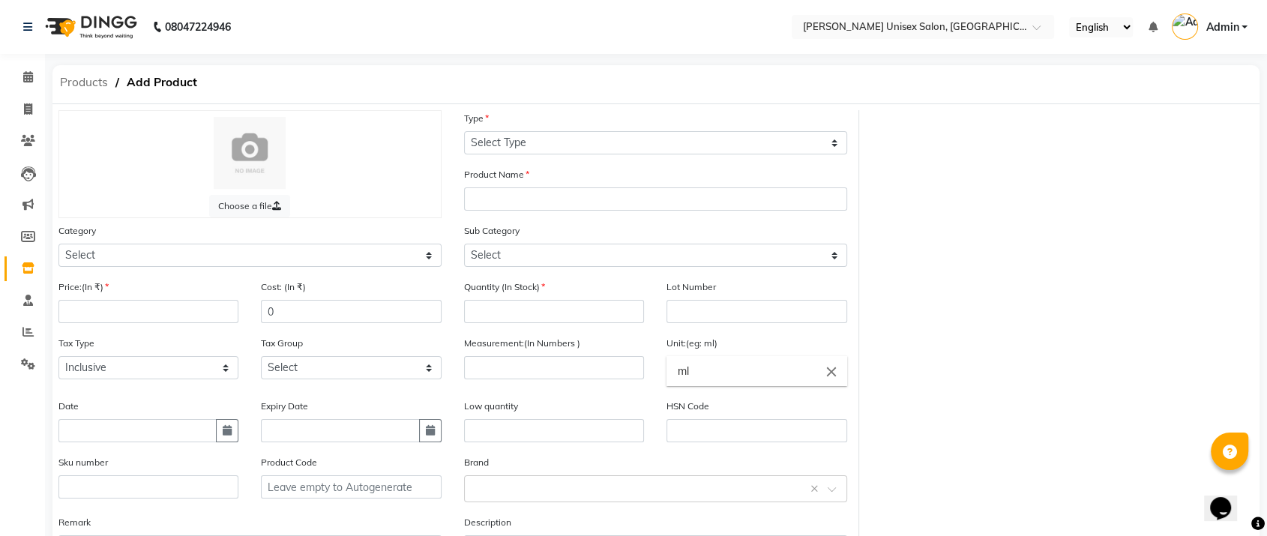
click at [86, 89] on span "Products" at bounding box center [83, 82] width 63 height 27
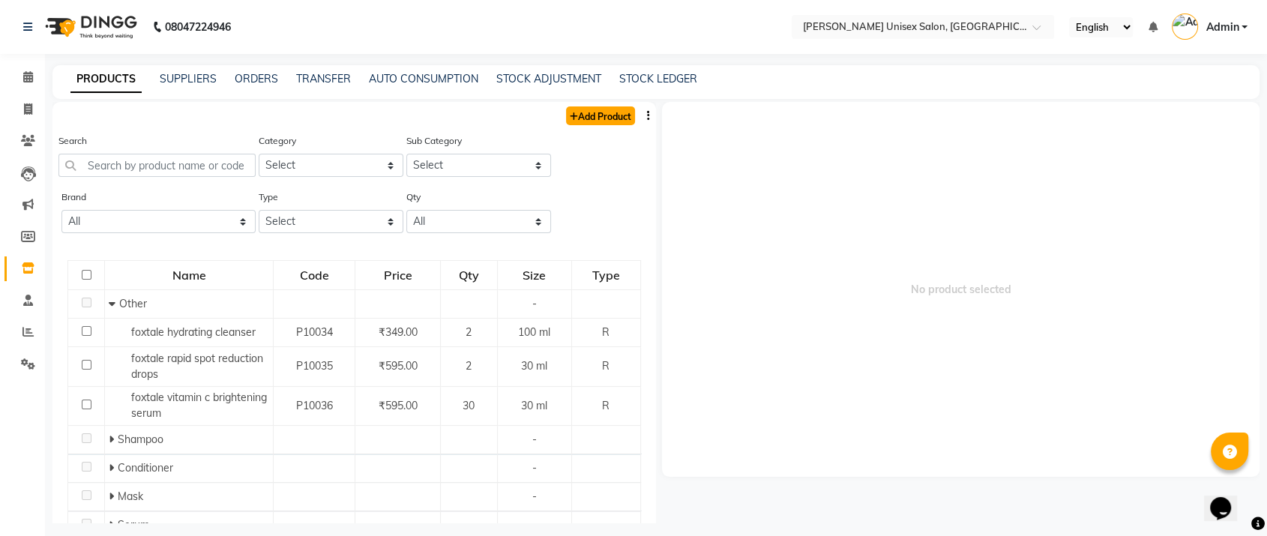
click at [582, 115] on link "Add Product" at bounding box center [600, 115] width 69 height 19
select select "true"
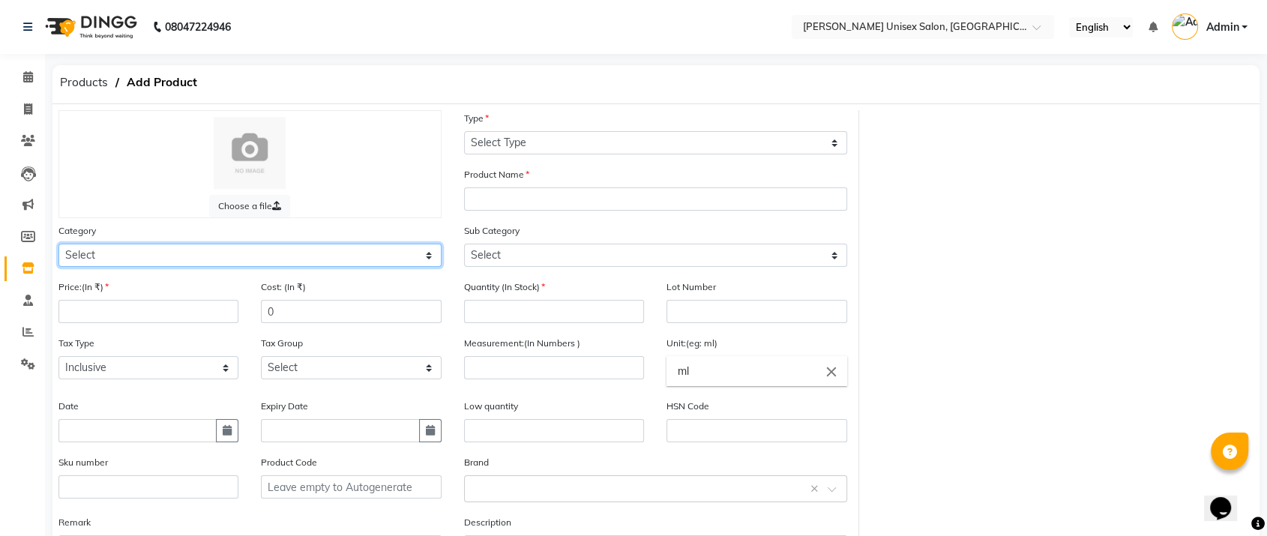
click at [84, 253] on select "Select Hair Skin Makeup Personal Care Appliances [PERSON_NAME] Waxing Disposabl…" at bounding box center [249, 255] width 383 height 23
select select "1282901100"
click at [58, 244] on select "Select Hair Skin Makeup Personal Care Appliances [PERSON_NAME] Waxing Disposabl…" at bounding box center [249, 255] width 383 height 23
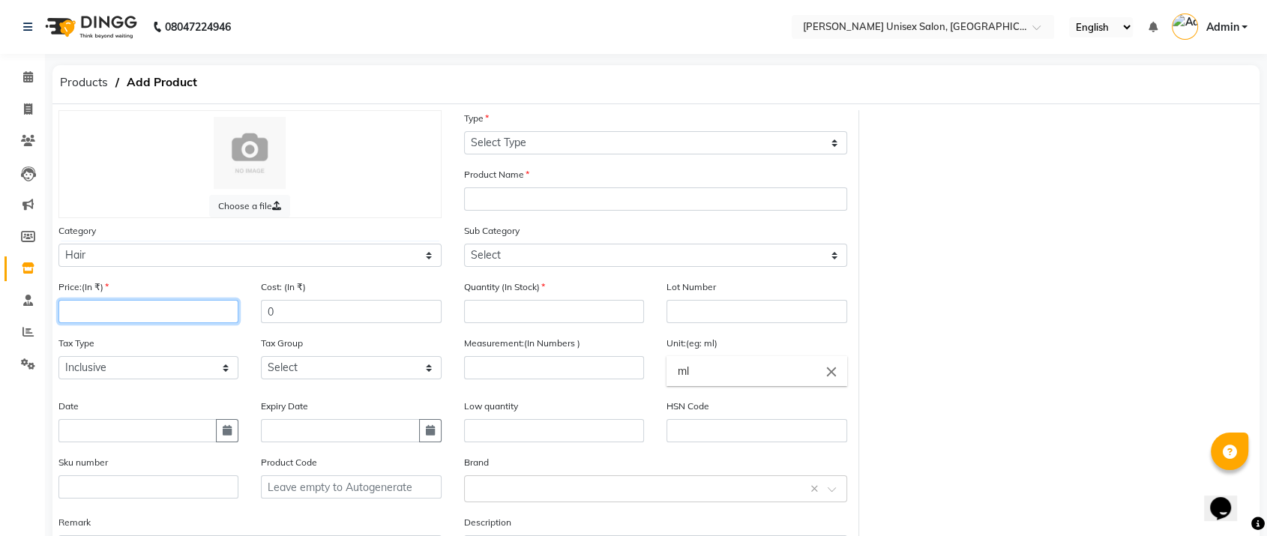
click at [100, 309] on input "number" at bounding box center [148, 311] width 180 height 23
type input "1650"
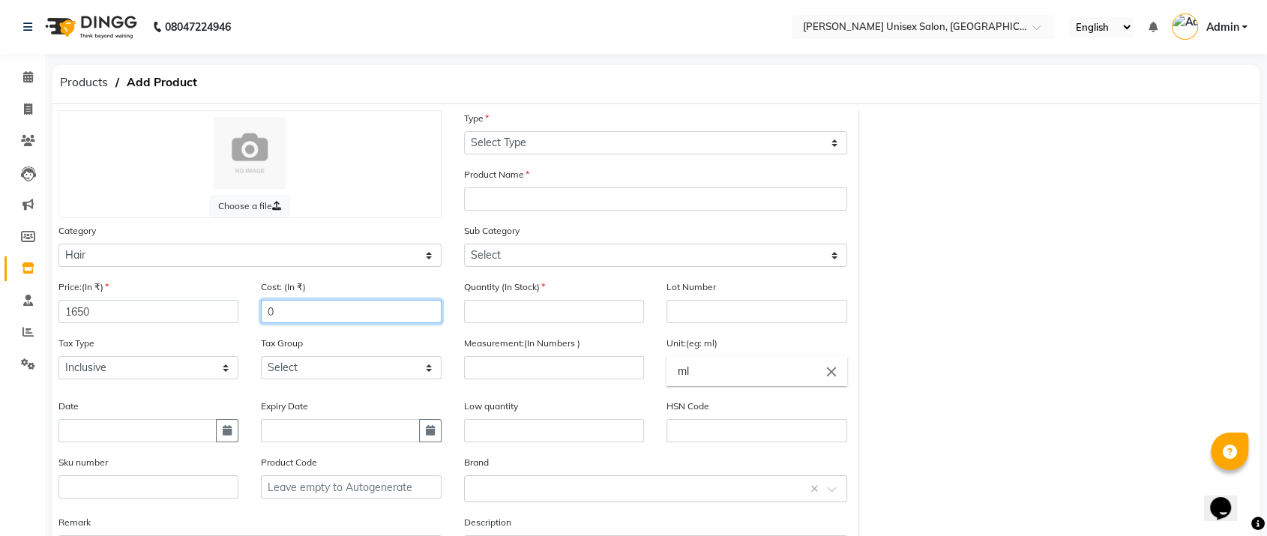
click at [294, 313] on input "0" at bounding box center [351, 311] width 180 height 23
click at [124, 438] on input "text" at bounding box center [137, 430] width 158 height 23
select select "9"
select select "2025"
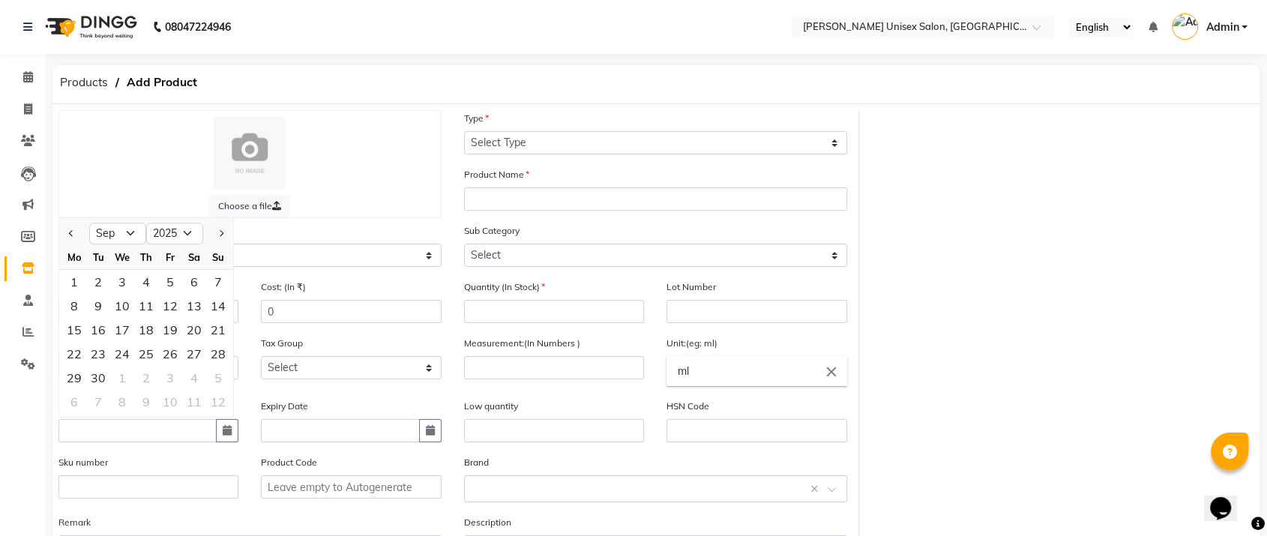
click at [342, 391] on div "Tax Type Select Inclusive Exclusive Tax Group Select GST" at bounding box center [250, 366] width 406 height 63
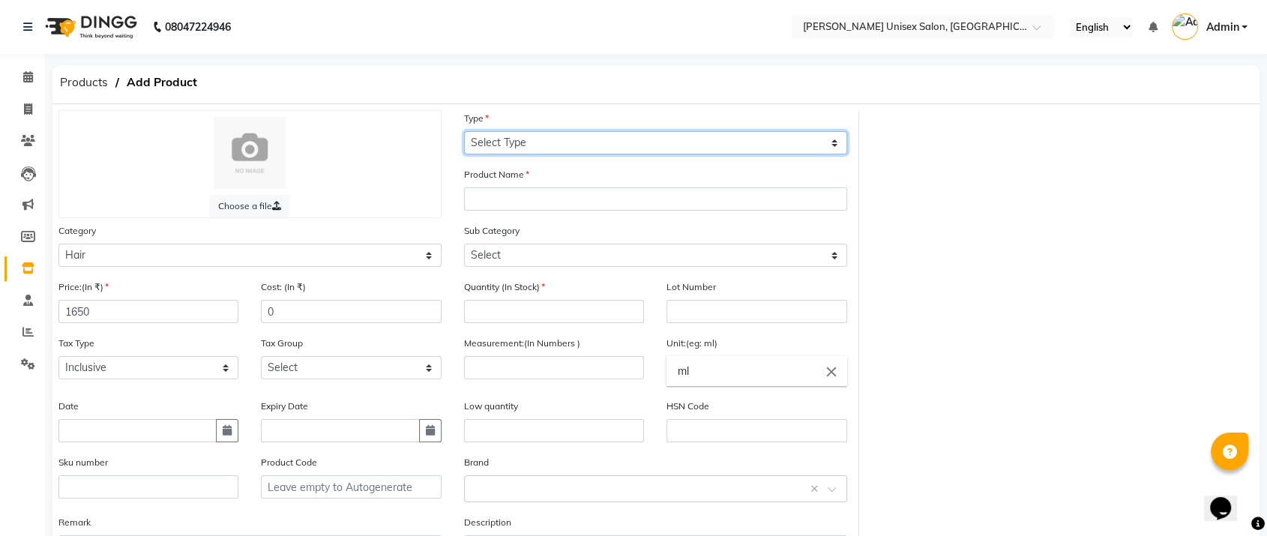
click at [509, 139] on select "Select Type Both Retail Consumable" at bounding box center [655, 142] width 383 height 23
select select "R"
click at [464, 131] on select "Select Type Both Retail Consumable" at bounding box center [655, 142] width 383 height 23
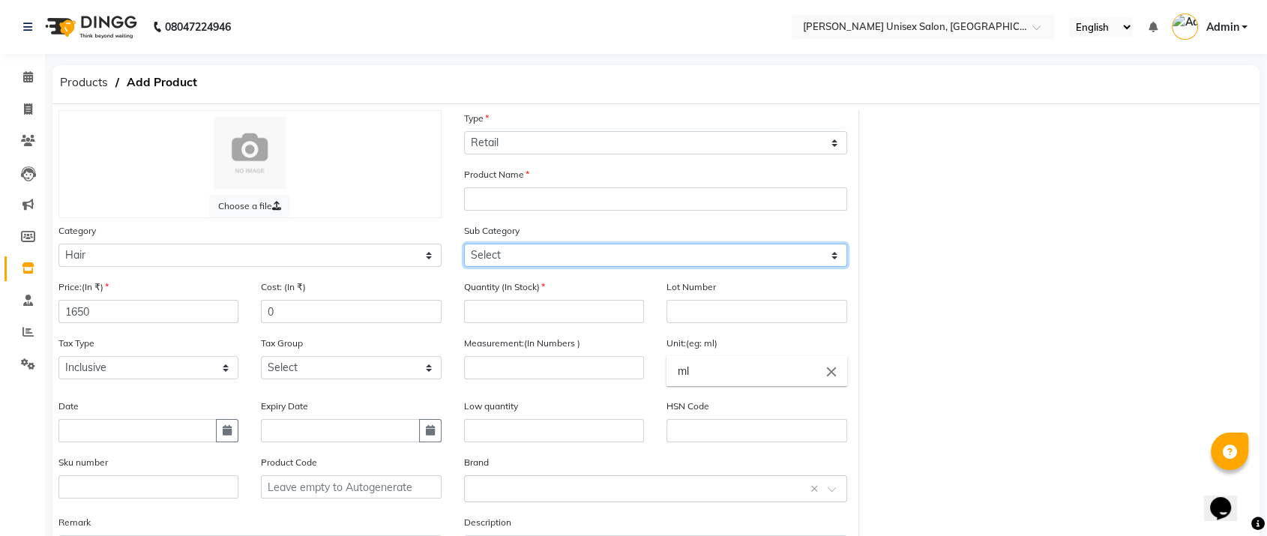
click at [496, 253] on select "Select Shampoo Conditioner Cream Mask Oil Serum Color Appliances Treatment Styl…" at bounding box center [655, 255] width 383 height 23
select select "1282901101"
click at [464, 244] on select "Select Shampoo Conditioner Cream Mask Oil Serum Color Appliances Treatment Styl…" at bounding box center [655, 255] width 383 height 23
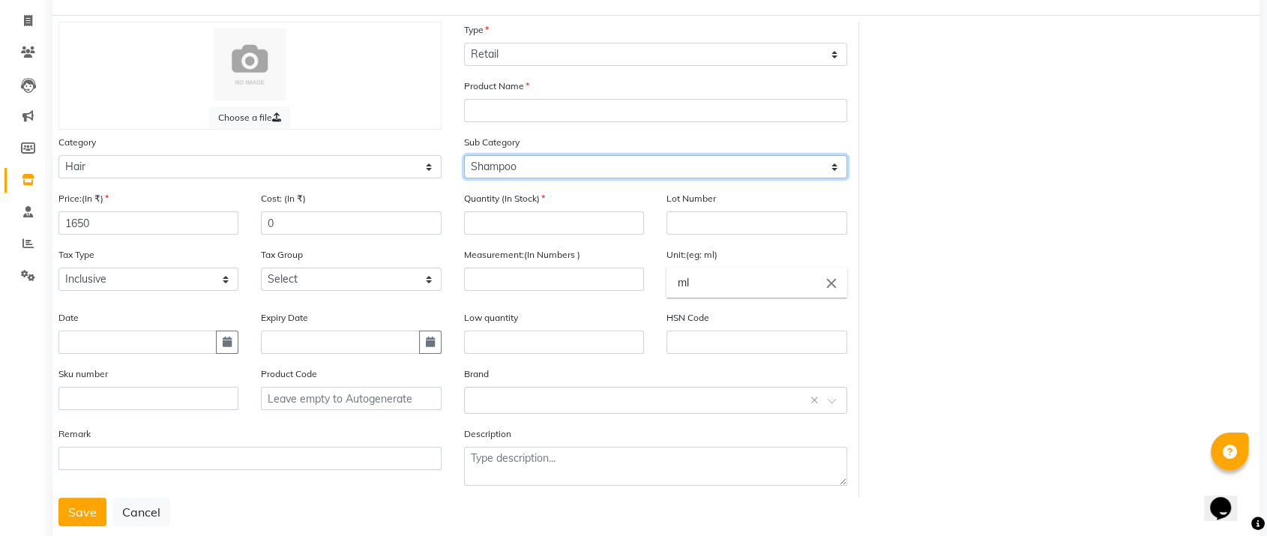
scroll to position [120, 0]
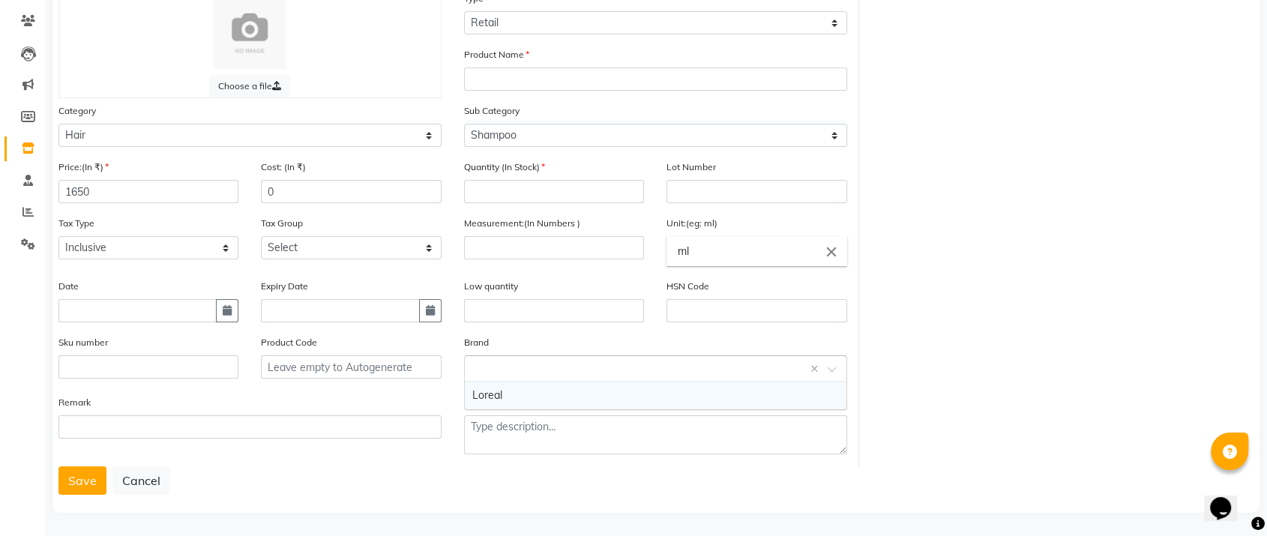
click at [493, 360] on input "text" at bounding box center [640, 368] width 337 height 16
type input "qod"
click at [534, 391] on span "Add item "qod"" at bounding box center [505, 394] width 67 height 13
click at [690, 247] on input "ml" at bounding box center [756, 251] width 180 height 30
type input "m"
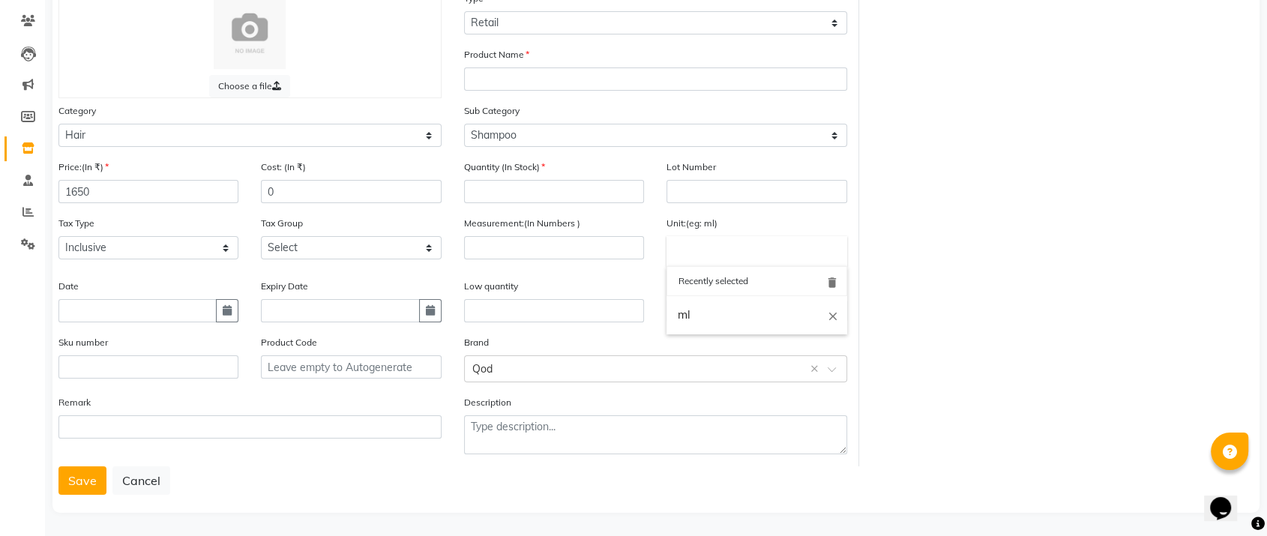
click at [562, 250] on div at bounding box center [633, 268] width 1267 height 536
click at [528, 245] on input "number" at bounding box center [554, 247] width 180 height 23
type input "300"
click at [1118, 210] on div "Choose a file Type Select Type Both Retail Consumable Product Name Category Sel…" at bounding box center [655, 228] width 1217 height 476
click at [678, 247] on input "text" at bounding box center [756, 251] width 180 height 30
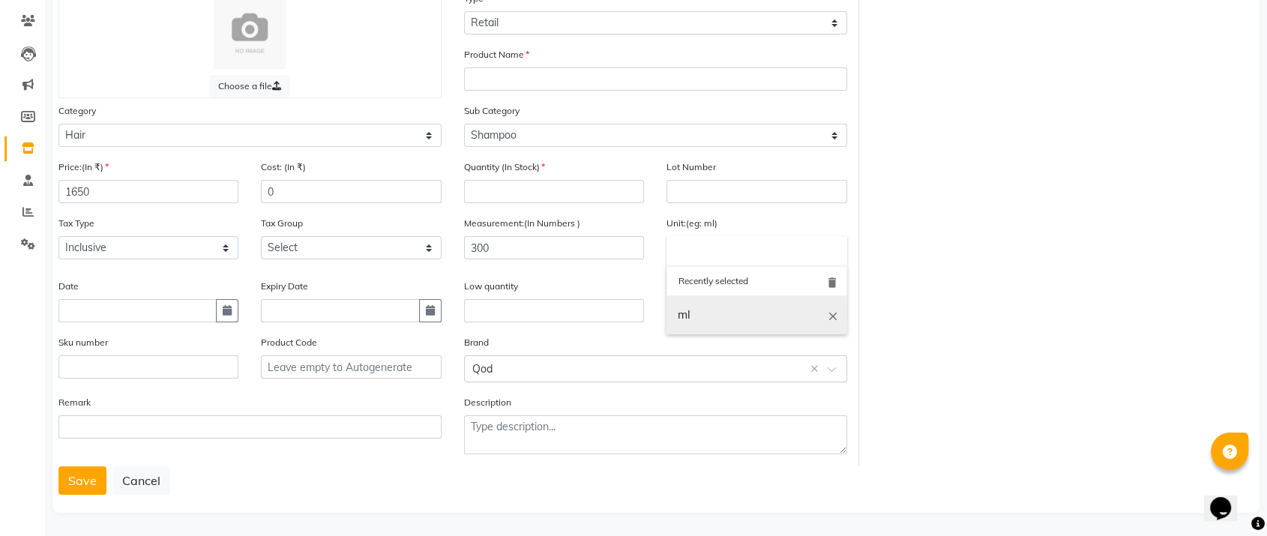
click at [693, 310] on link "ml" at bounding box center [756, 315] width 180 height 38
type input "ml"
click at [954, 253] on div "Choose a file Type Select Type Both Retail Consumable Product Name Category Sel…" at bounding box center [655, 228] width 1217 height 476
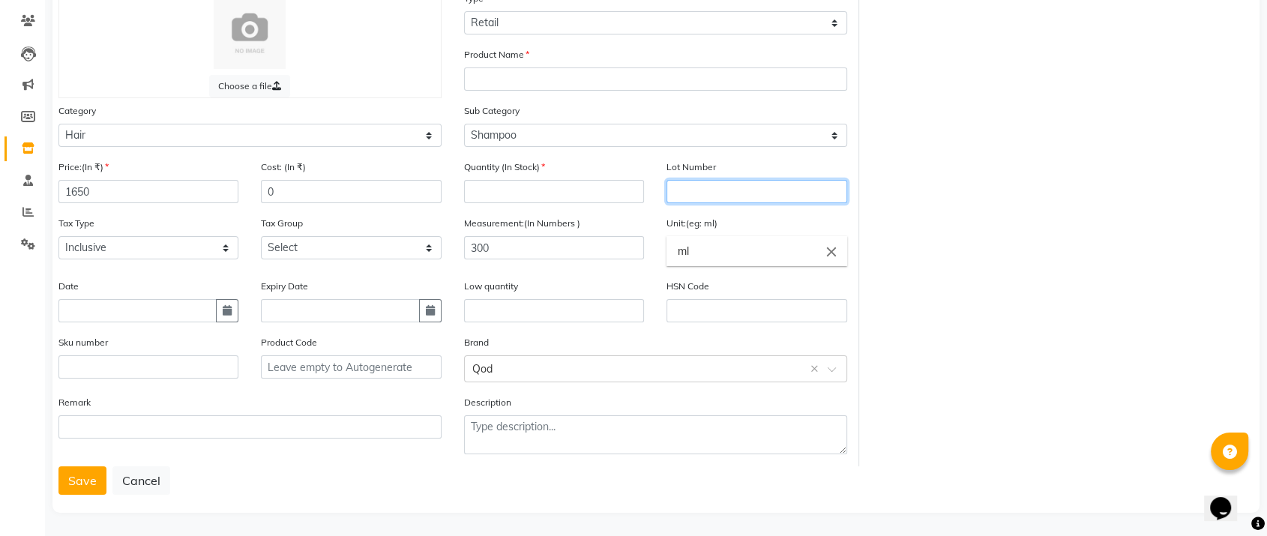
click at [698, 191] on input "text" at bounding box center [756, 191] width 180 height 23
type input "6"
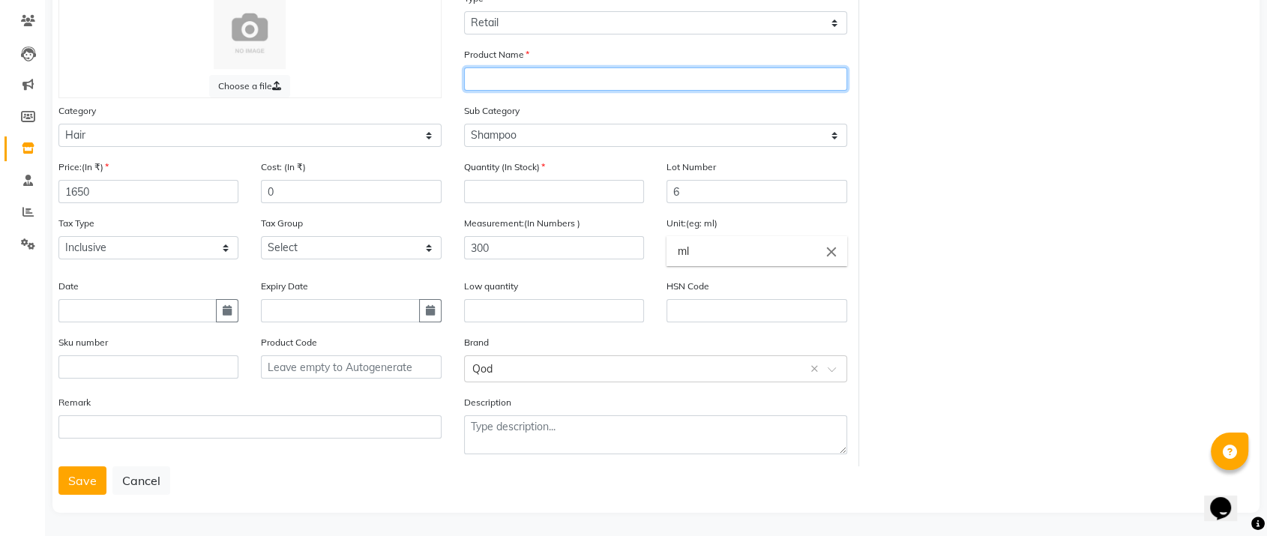
click at [504, 70] on input "text" at bounding box center [655, 78] width 383 height 23
type input "QOD ARGAN NEW"
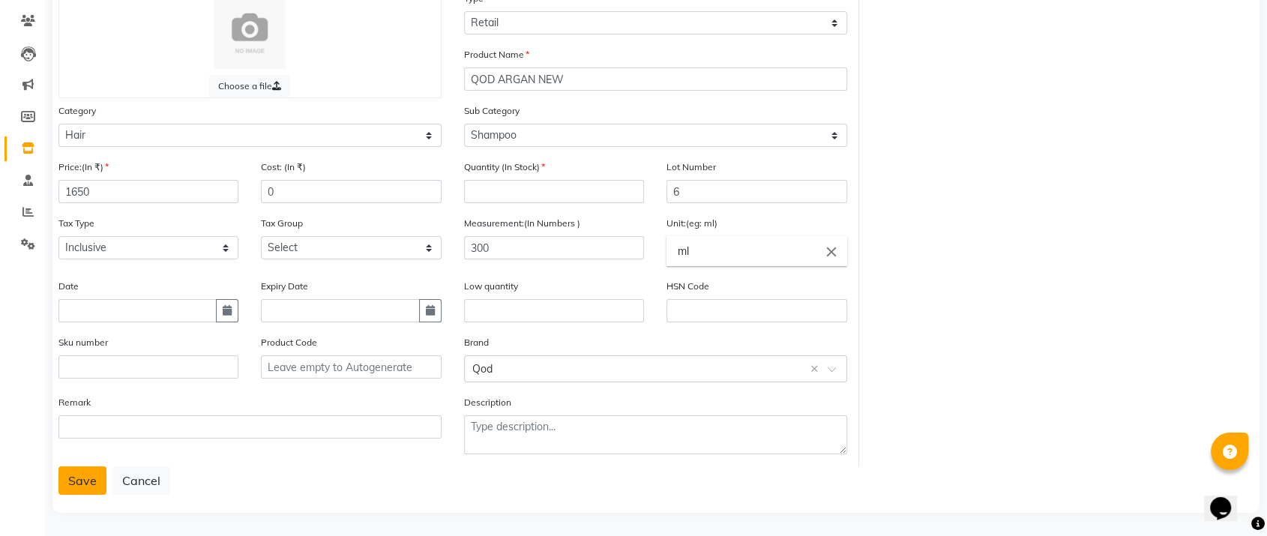
click at [78, 484] on button "Save" at bounding box center [82, 480] width 48 height 28
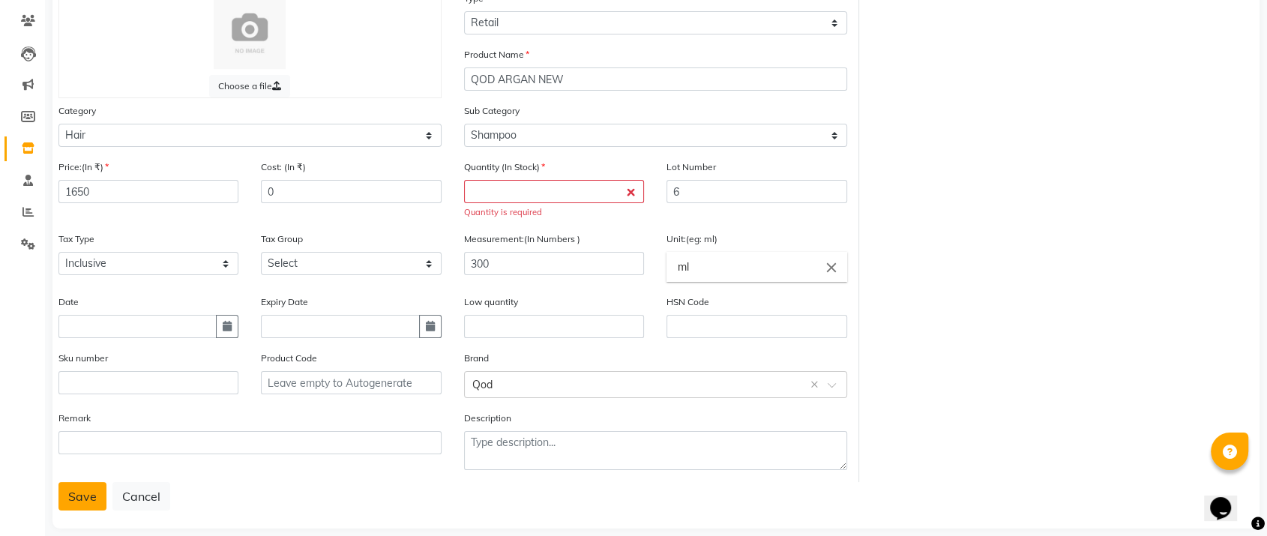
click at [78, 484] on button "Save" at bounding box center [82, 496] width 48 height 28
click at [486, 184] on input "number" at bounding box center [554, 191] width 180 height 23
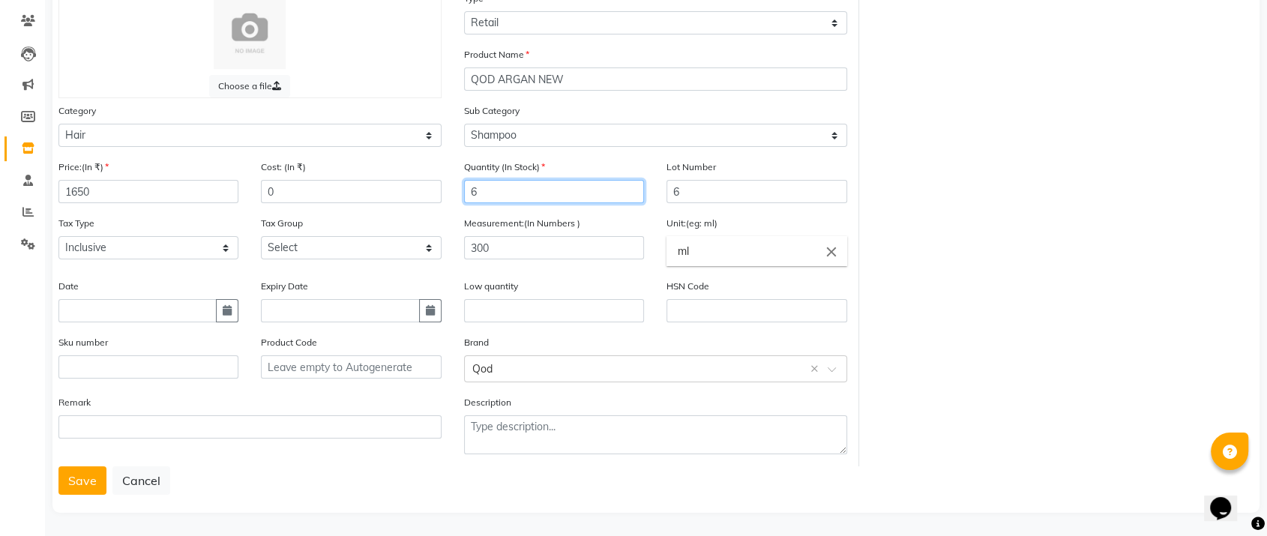
type input "6"
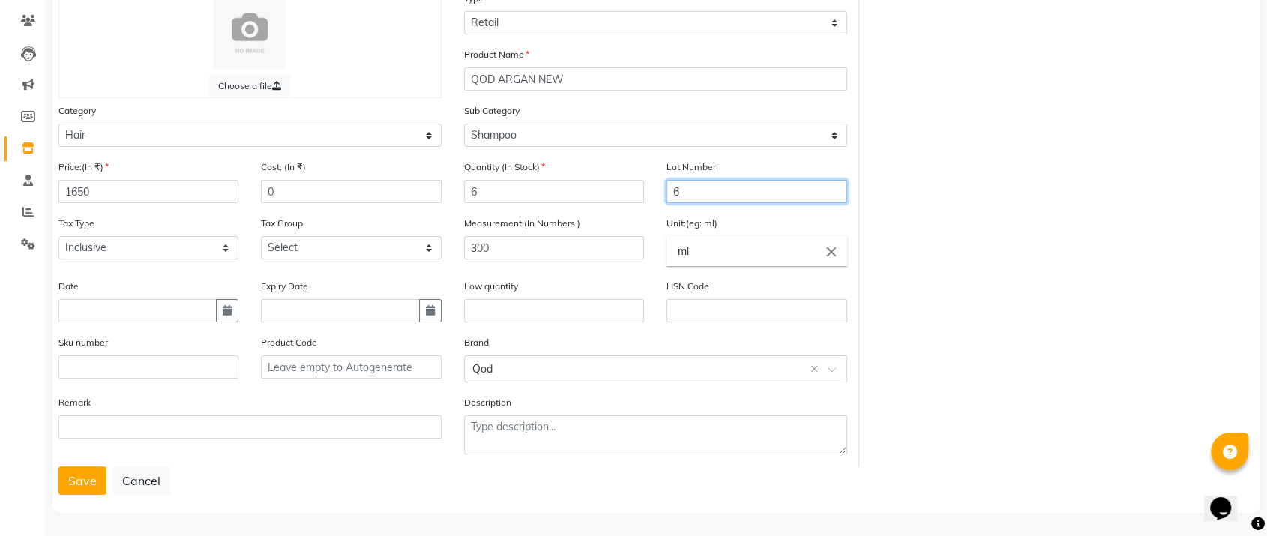
click at [693, 191] on input "6" at bounding box center [756, 191] width 180 height 23
click at [70, 477] on button "Save" at bounding box center [82, 480] width 48 height 28
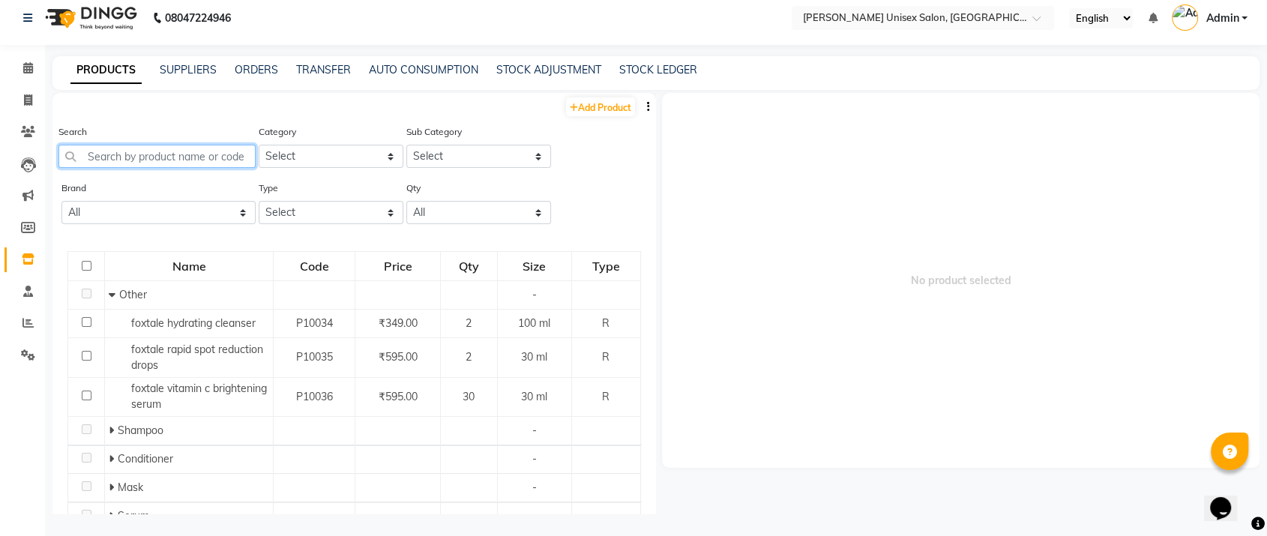
click at [126, 157] on input "text" at bounding box center [156, 156] width 197 height 23
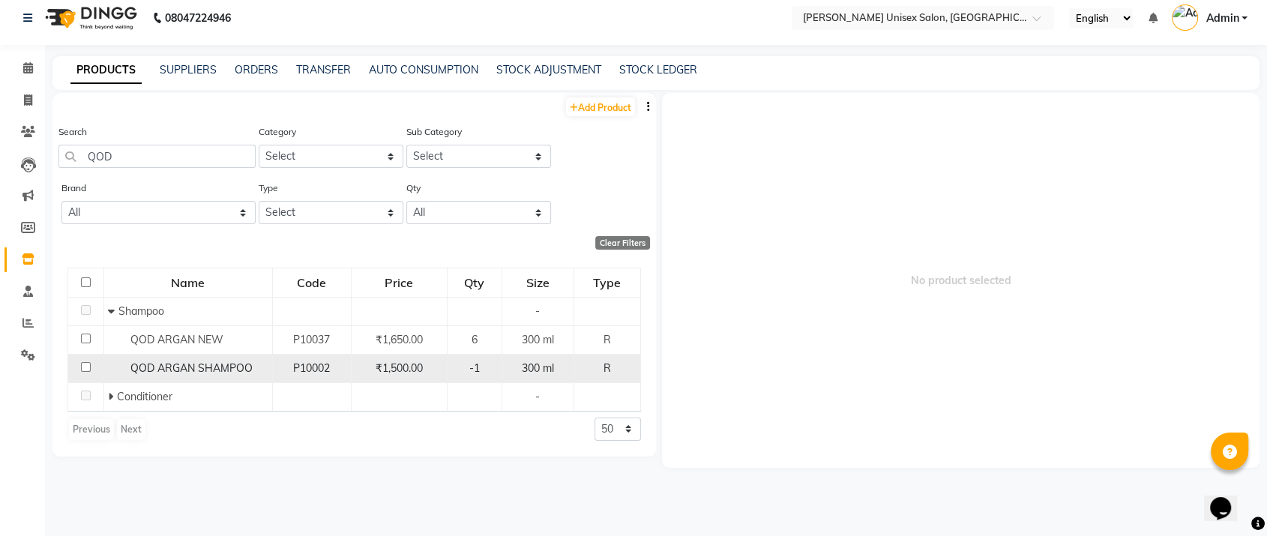
click at [223, 368] on span "QOD ARGAN SHAMPOO" at bounding box center [191, 367] width 122 height 13
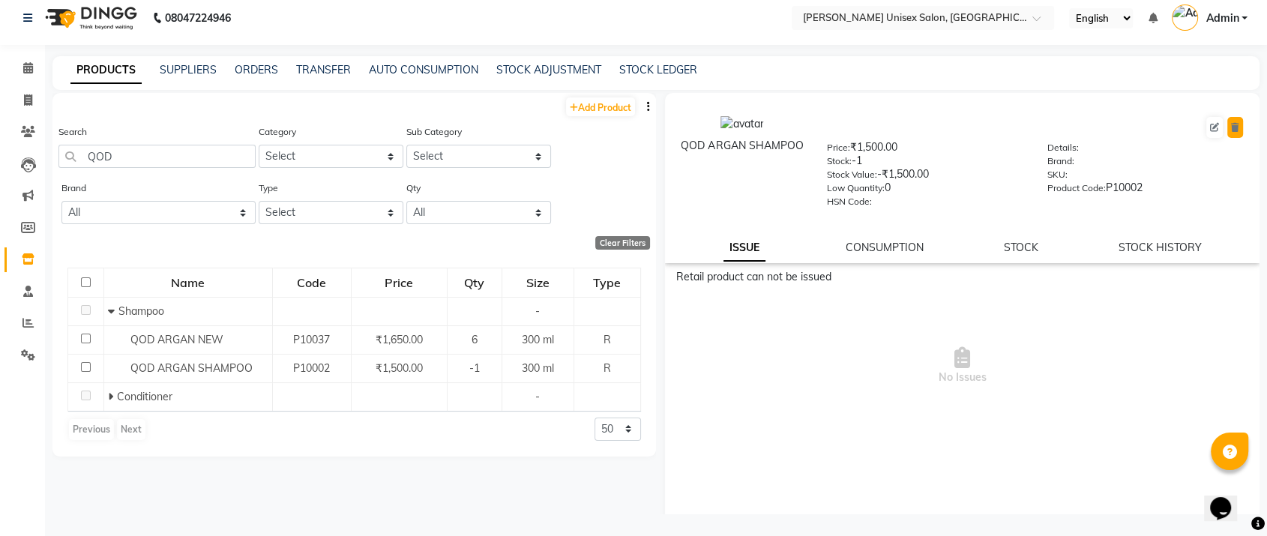
click at [1231, 126] on icon at bounding box center [1235, 127] width 8 height 9
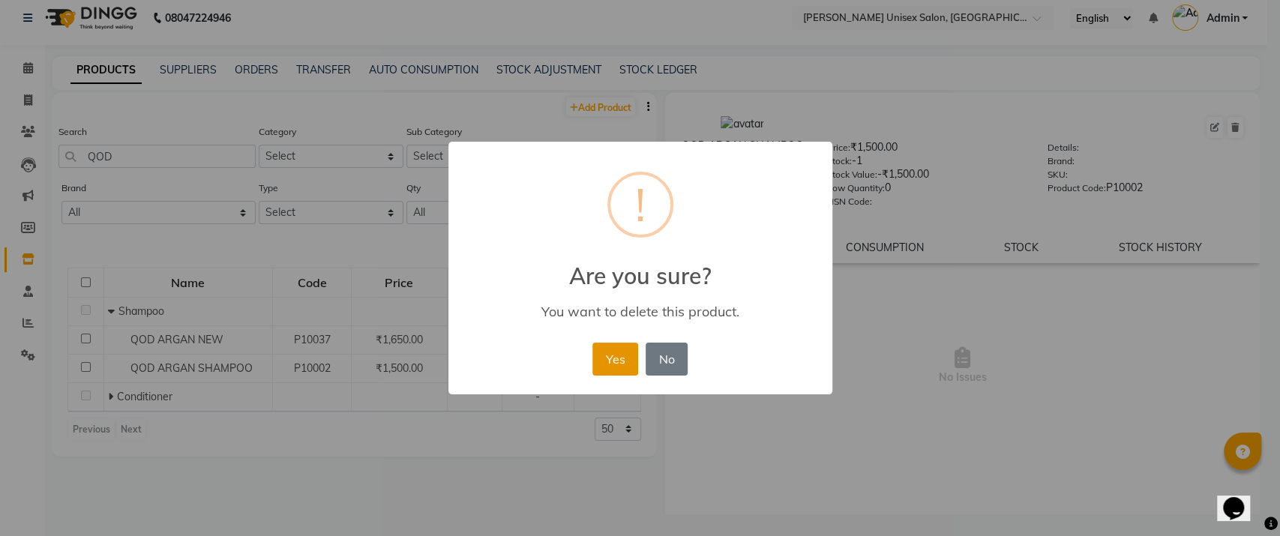
click at [618, 362] on button "Yes" at bounding box center [615, 359] width 46 height 33
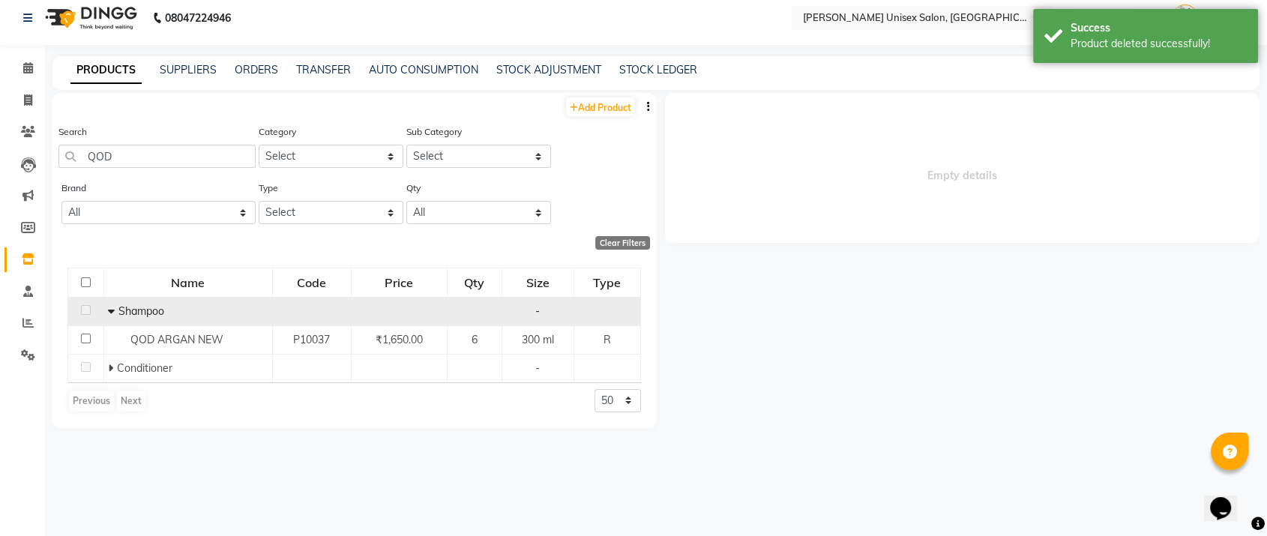
click at [112, 306] on icon at bounding box center [111, 311] width 7 height 10
click at [117, 304] on span at bounding box center [114, 310] width 5 height 13
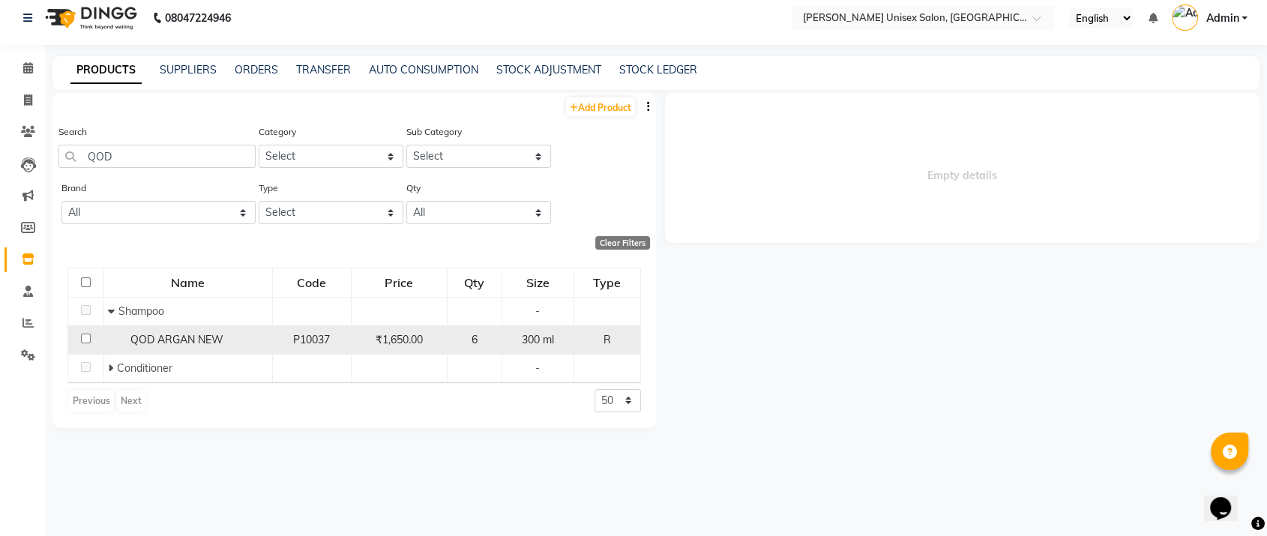
click at [256, 334] on div "QOD ARGAN NEW" at bounding box center [188, 340] width 160 height 16
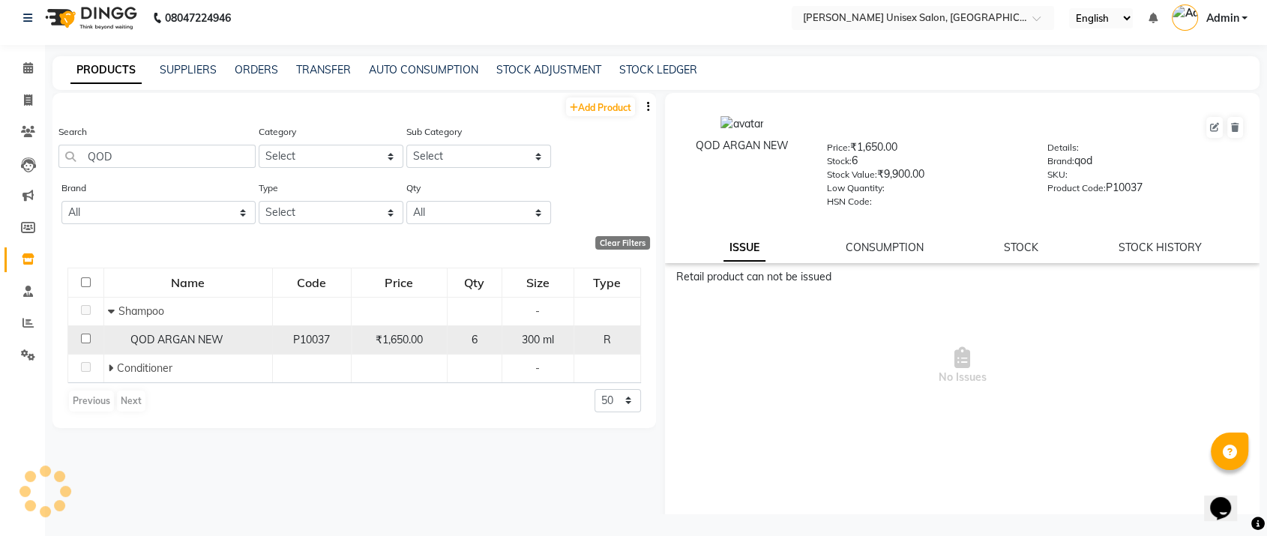
click at [256, 334] on div "QOD ARGAN NEW" at bounding box center [188, 340] width 160 height 16
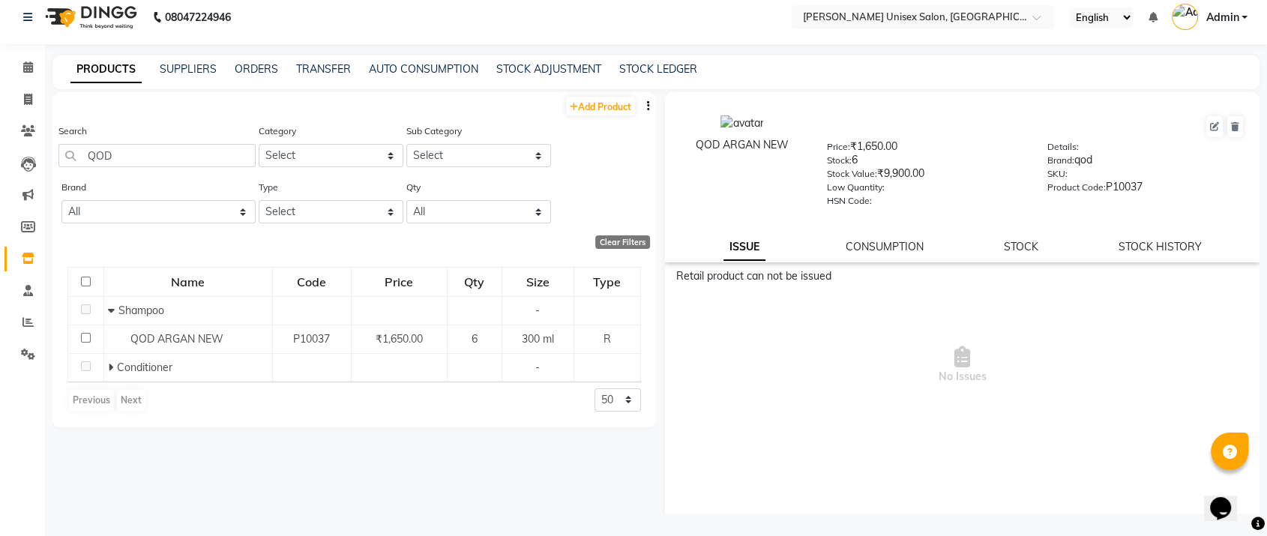
click at [169, 243] on div "Clear Filters" at bounding box center [350, 241] width 597 height 13
click at [117, 149] on input "QOD" at bounding box center [156, 155] width 197 height 23
type input "Q"
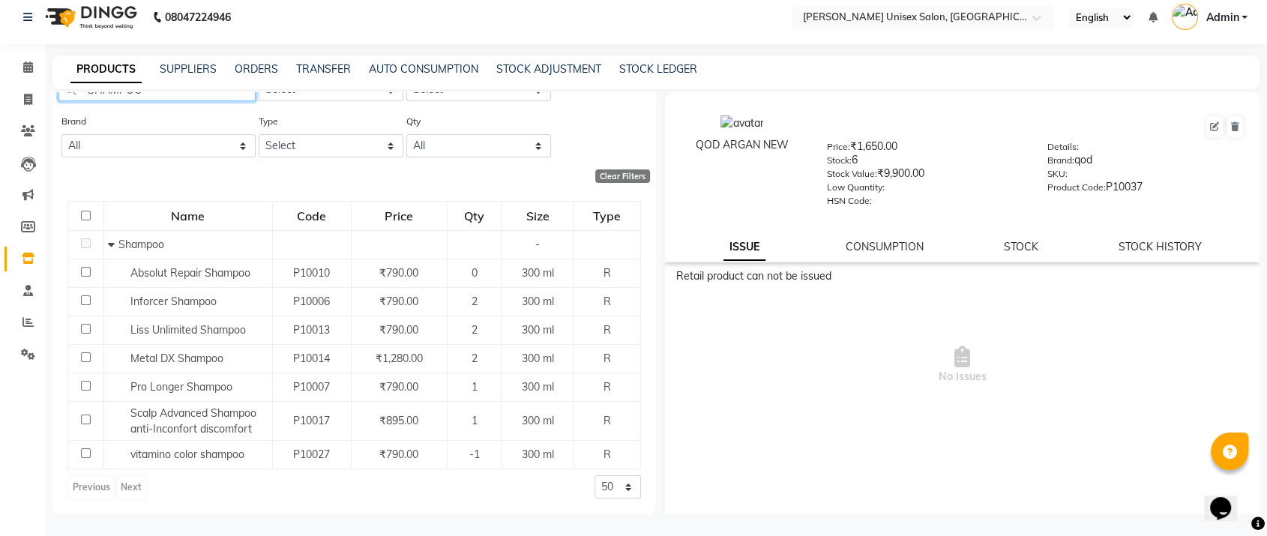
scroll to position [0, 0]
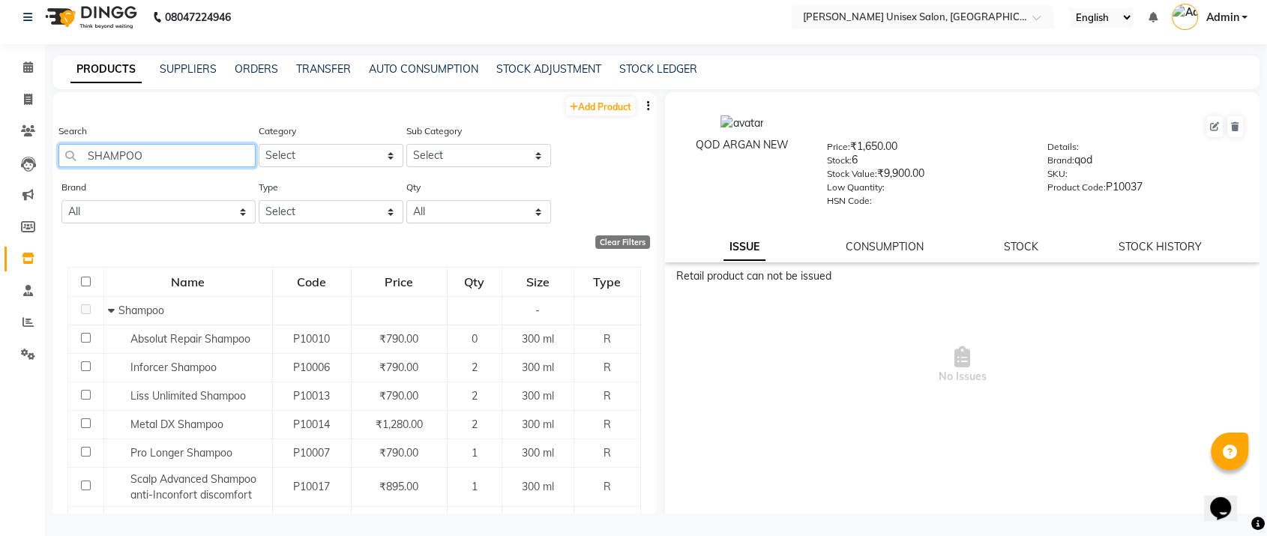
click at [160, 148] on input "SHAMPOO" at bounding box center [156, 155] width 197 height 23
type input "S"
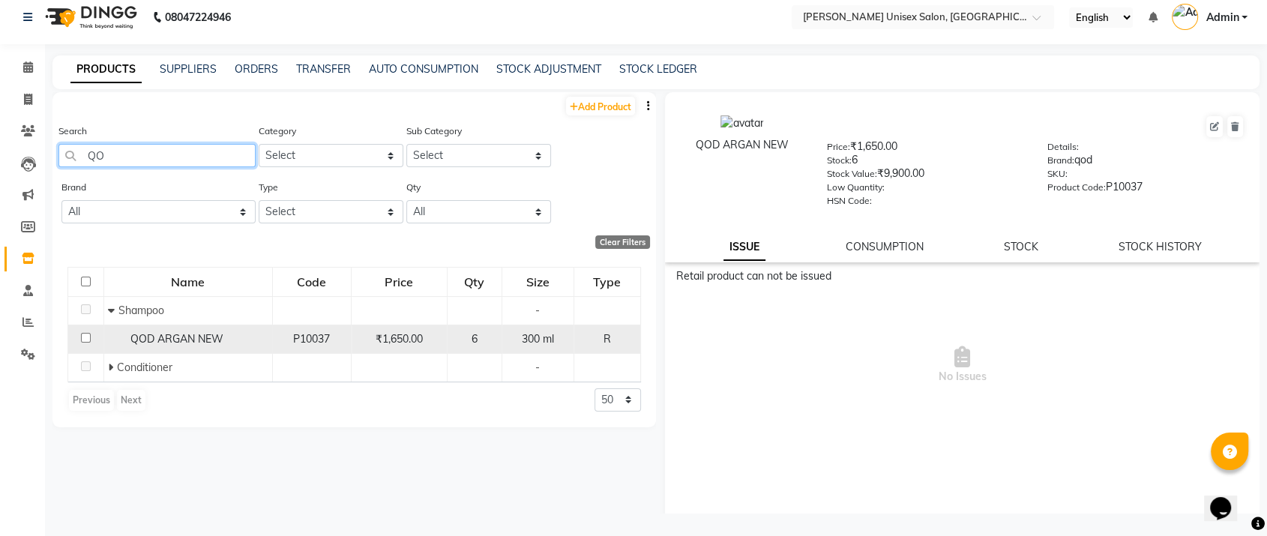
type input "QO"
click at [463, 342] on div "6" at bounding box center [475, 339] width 42 height 16
click at [272, 341] on td "P10037" at bounding box center [311, 339] width 79 height 28
click at [254, 338] on div "QOD ARGAN NEW" at bounding box center [188, 339] width 160 height 16
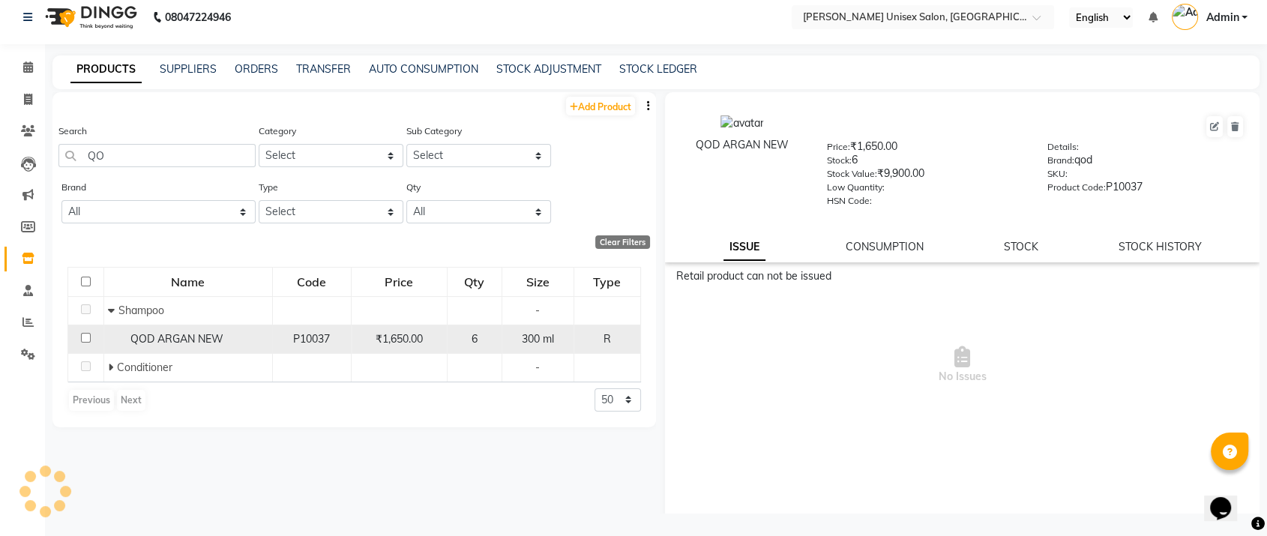
click at [254, 338] on div "QOD ARGAN NEW" at bounding box center [188, 339] width 160 height 16
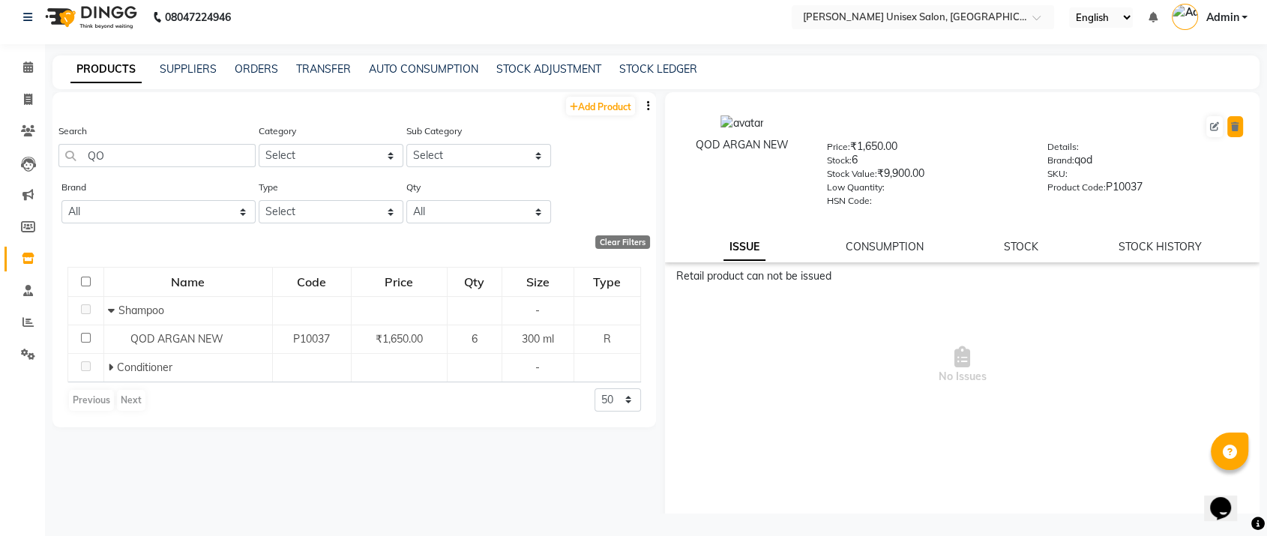
click at [1231, 124] on icon at bounding box center [1235, 126] width 8 height 9
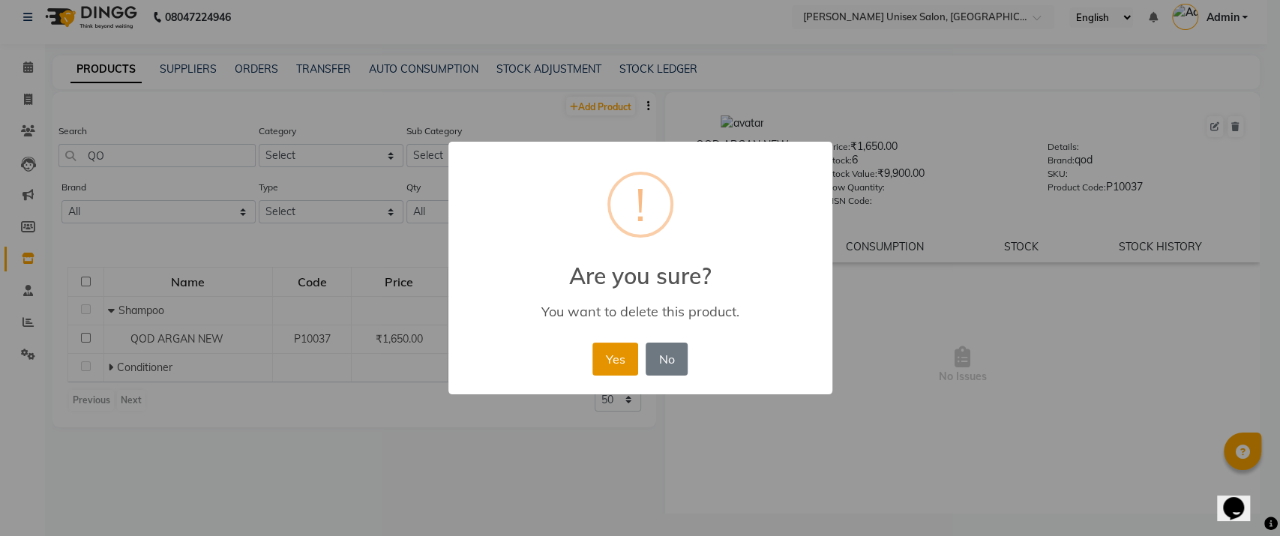
click at [626, 357] on button "Yes" at bounding box center [615, 359] width 46 height 33
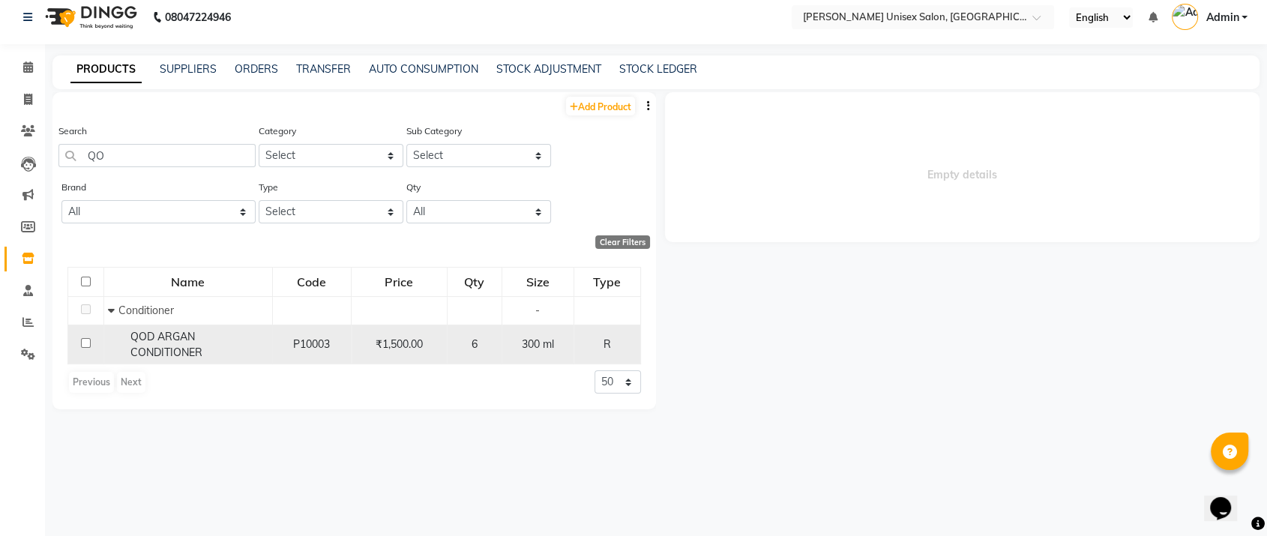
click at [487, 340] on div "6" at bounding box center [475, 345] width 42 height 16
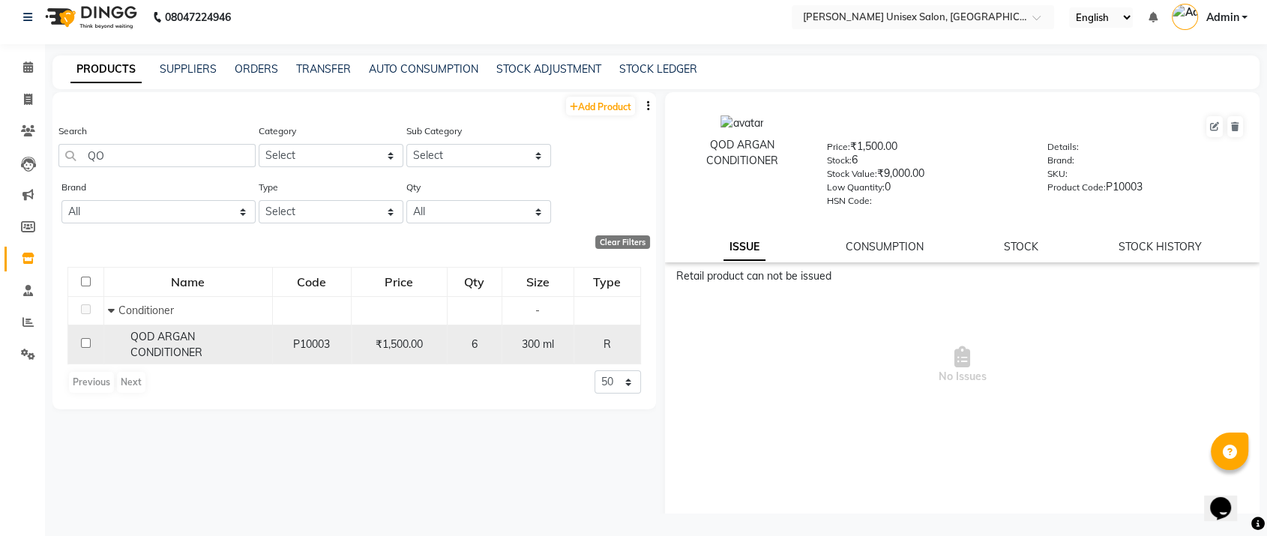
click at [486, 346] on div "6" at bounding box center [475, 345] width 42 height 16
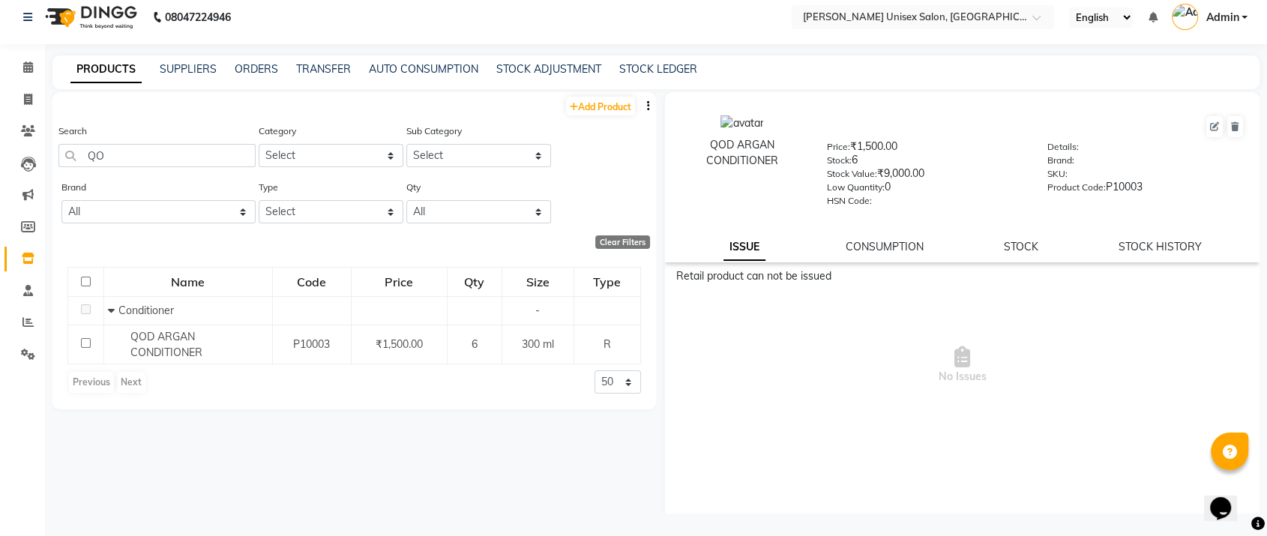
click at [1018, 253] on div "STOCK" at bounding box center [1021, 247] width 34 height 16
click at [993, 244] on div "ISSUE CONSUMPTION STOCK STOCK HISTORY" at bounding box center [962, 247] width 558 height 16
click at [1044, 233] on div "QOD ARGAN CONDITIONER Price: ₹1,500.00 Stock: 6 Stock Value: ₹9,000.00 Low Quan…" at bounding box center [962, 177] width 594 height 170
click at [1006, 244] on link "STOCK" at bounding box center [1021, 246] width 34 height 13
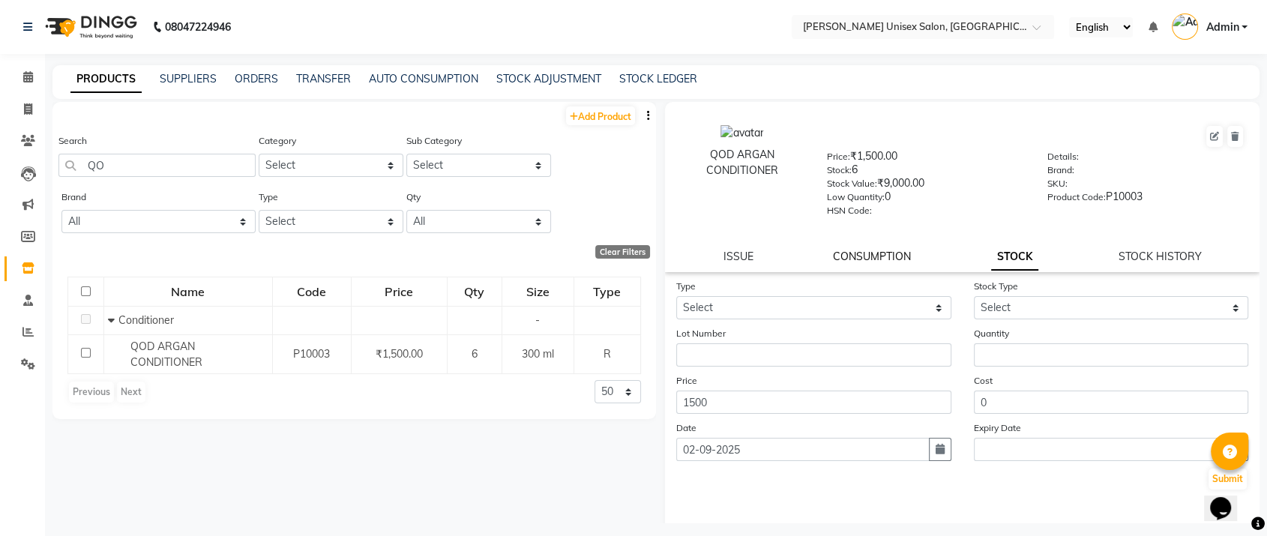
click at [876, 253] on link "CONSUMPTION" at bounding box center [872, 256] width 78 height 13
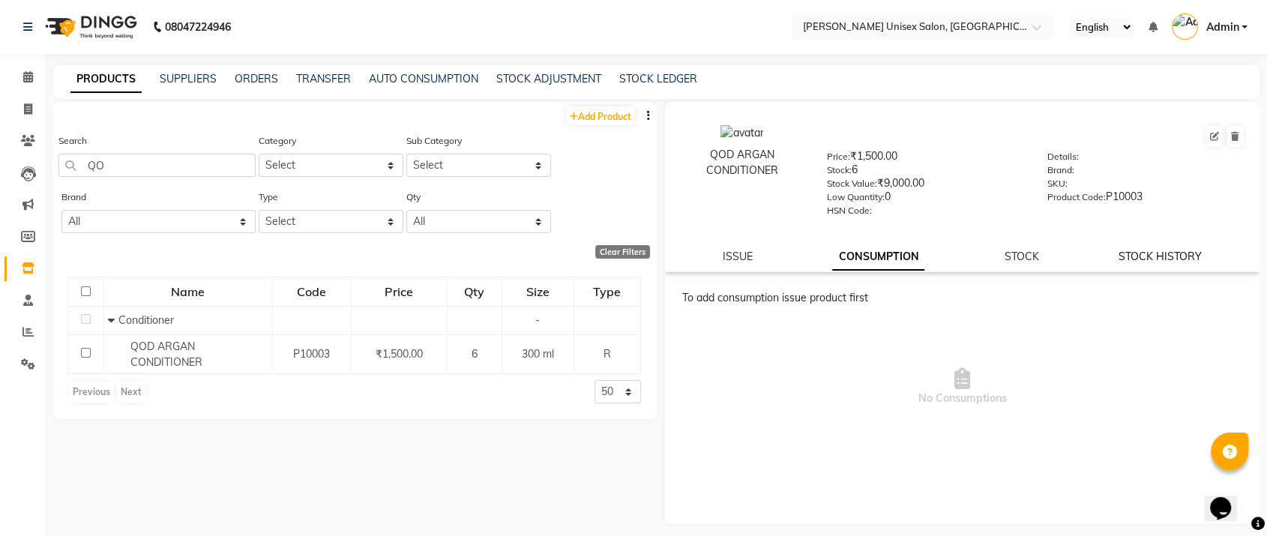
click at [1151, 250] on link "STOCK HISTORY" at bounding box center [1159, 256] width 83 height 13
select select "all"
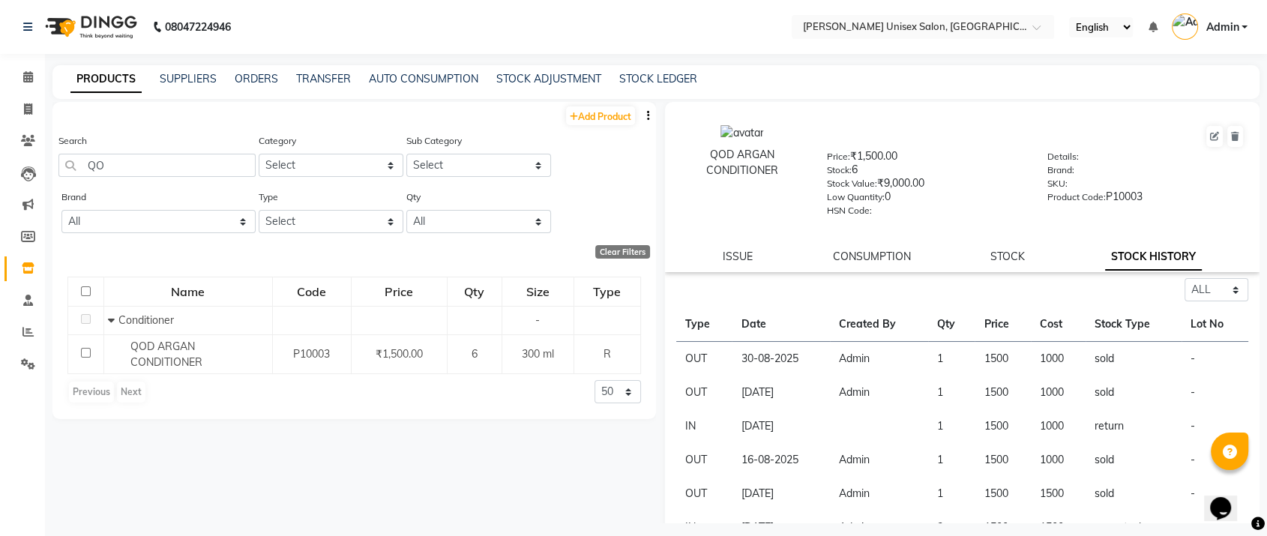
scroll to position [10, 0]
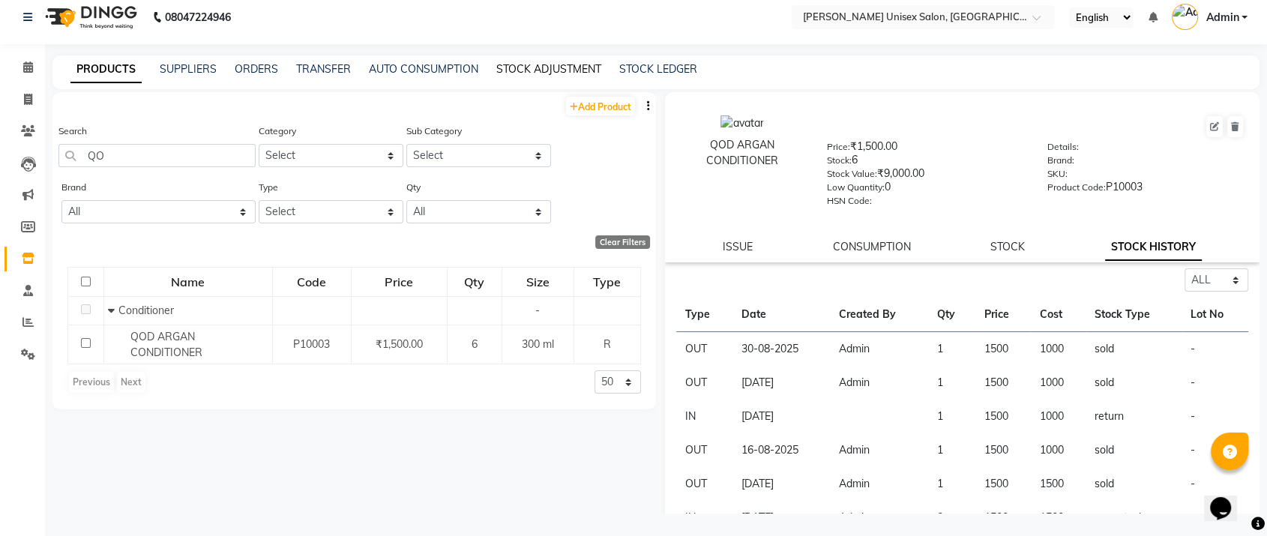
click at [545, 64] on link "STOCK ADJUSTMENT" at bounding box center [548, 68] width 105 height 13
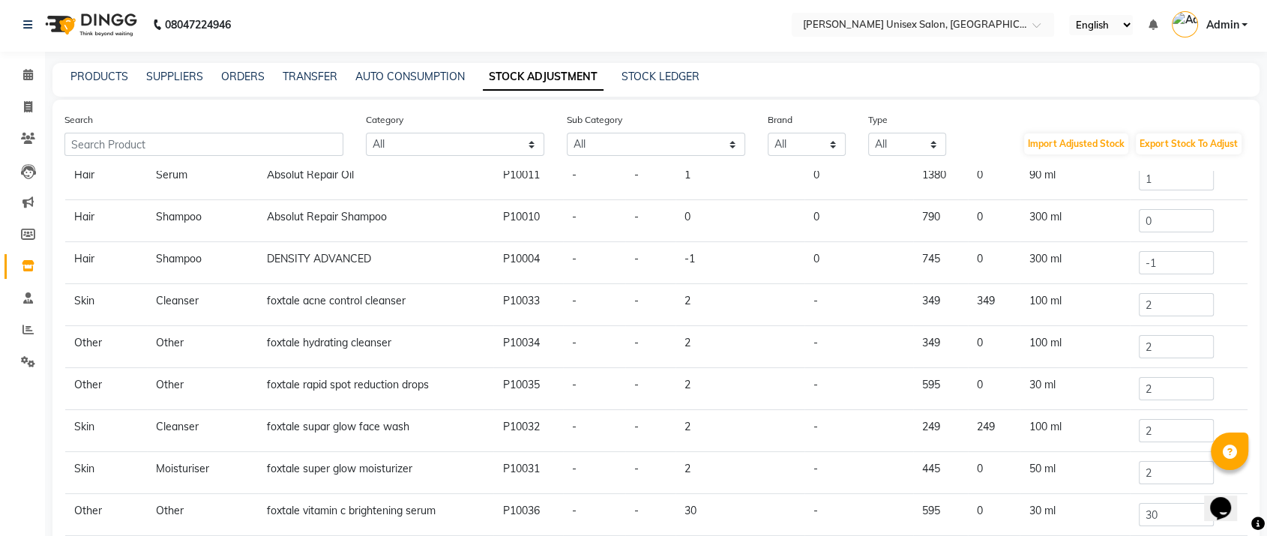
scroll to position [133, 0]
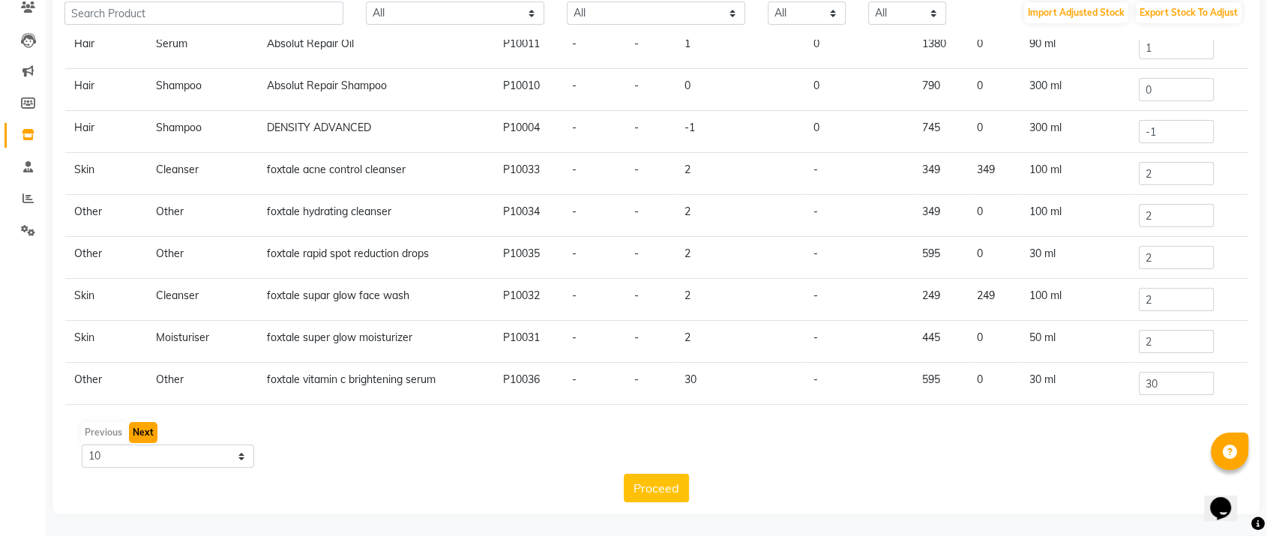
click at [148, 427] on button "Next" at bounding box center [143, 432] width 28 height 21
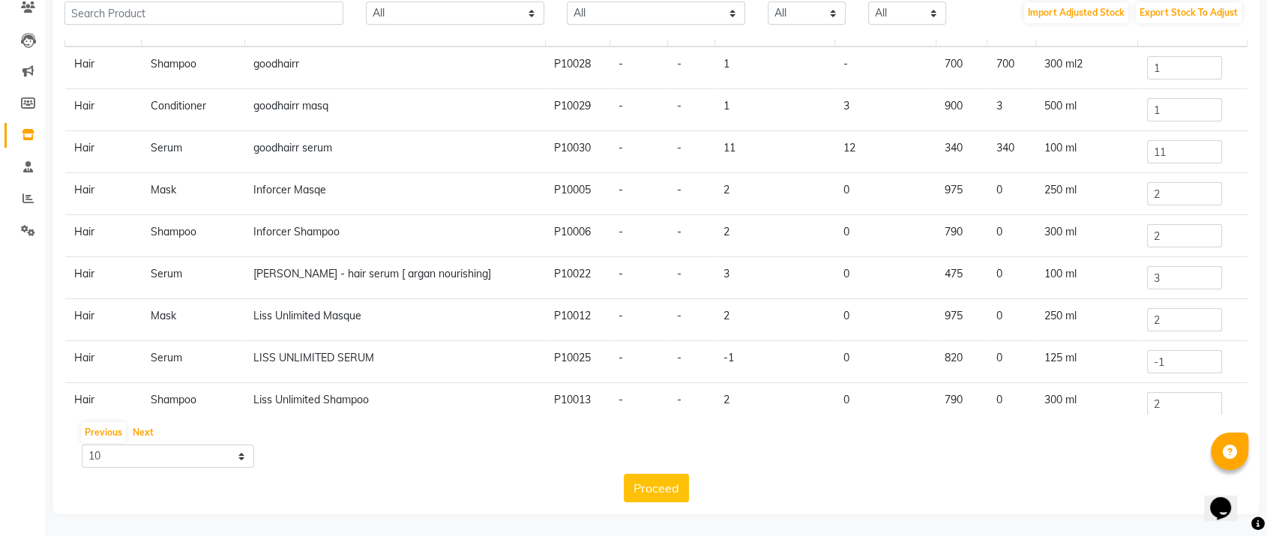
scroll to position [91, 0]
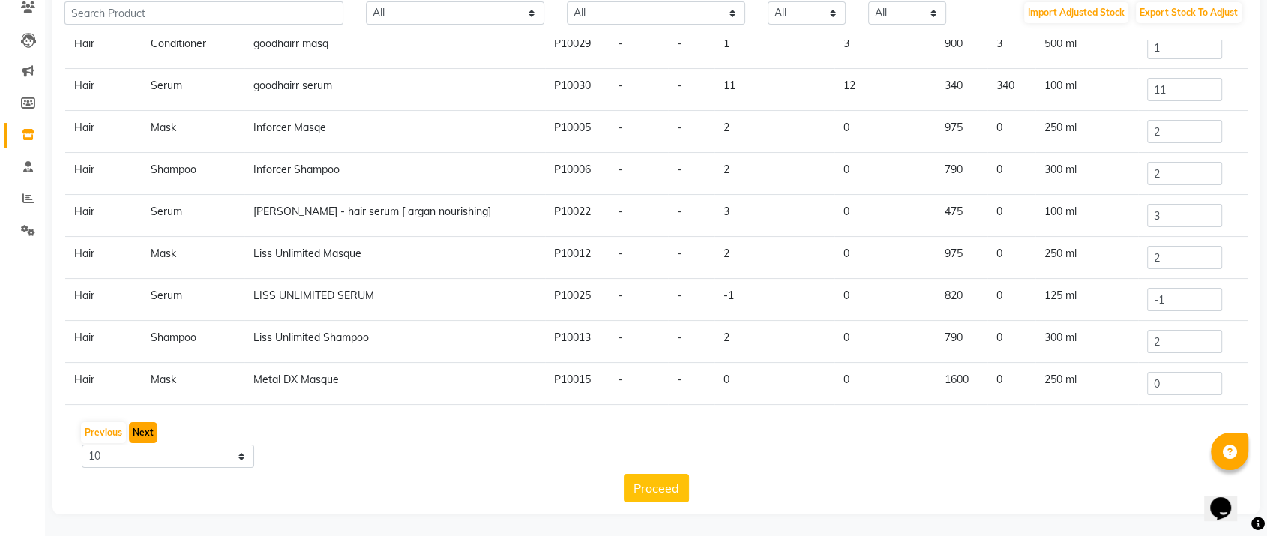
click at [138, 427] on button "Next" at bounding box center [143, 432] width 28 height 21
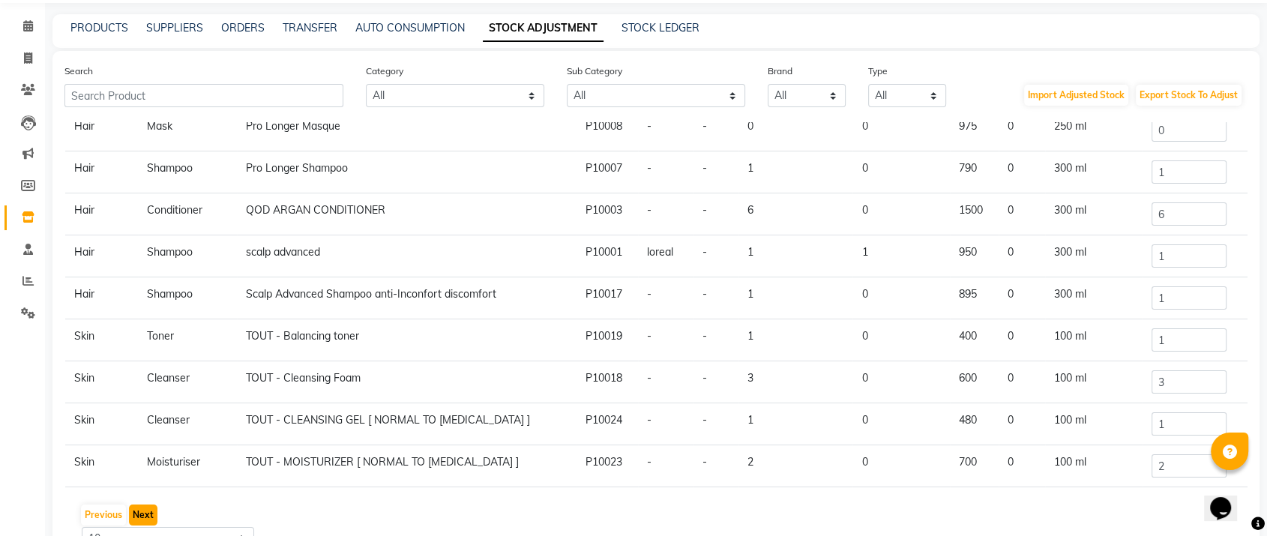
scroll to position [49, 0]
click at [1152, 211] on input "6" at bounding box center [1188, 216] width 75 height 23
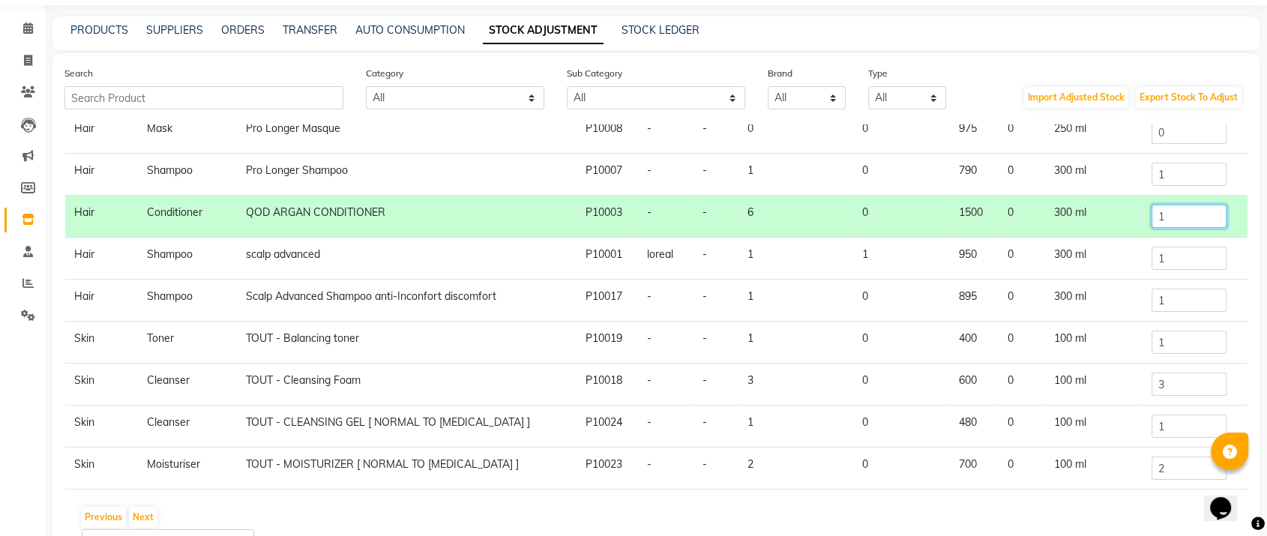
scroll to position [133, 0]
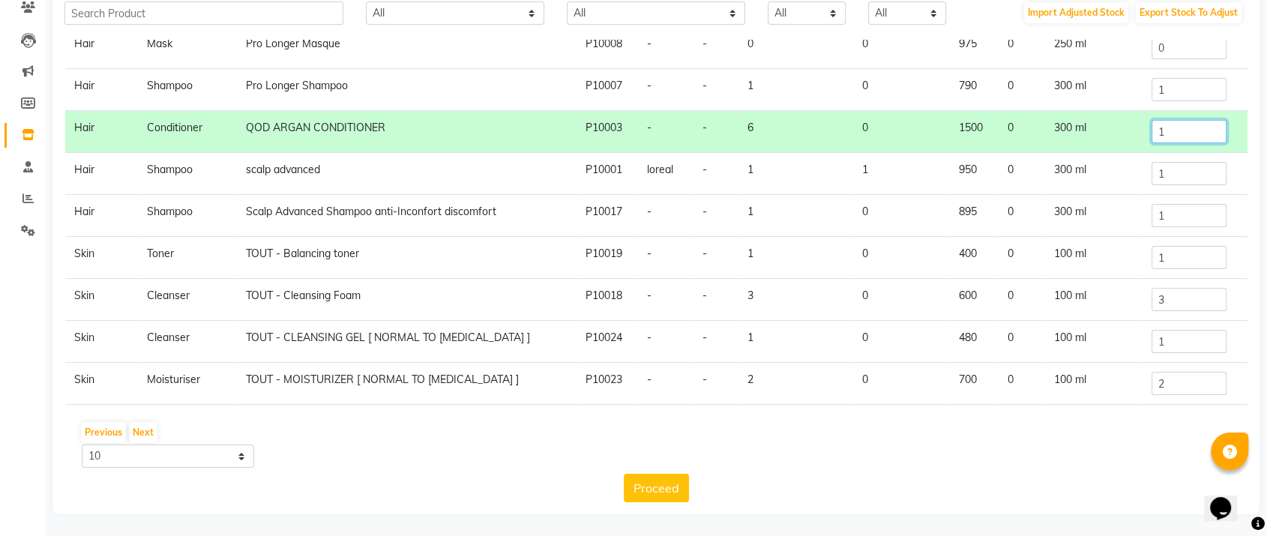
type input "1"
click at [740, 118] on td "6" at bounding box center [795, 132] width 115 height 42
click at [665, 484] on button "Proceed" at bounding box center [656, 488] width 65 height 28
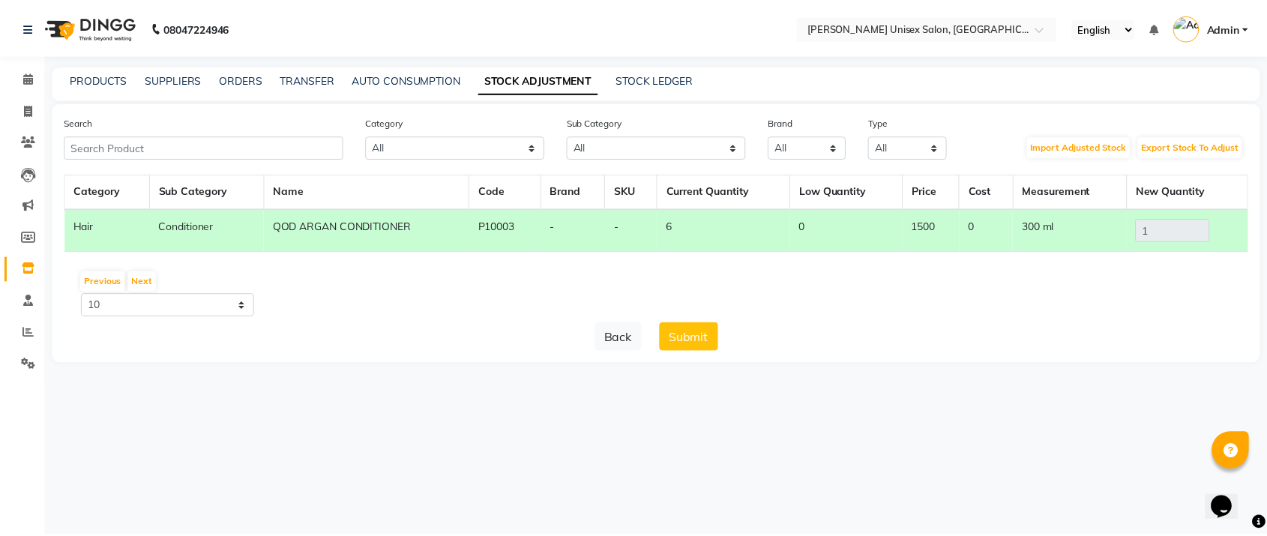
scroll to position [0, 0]
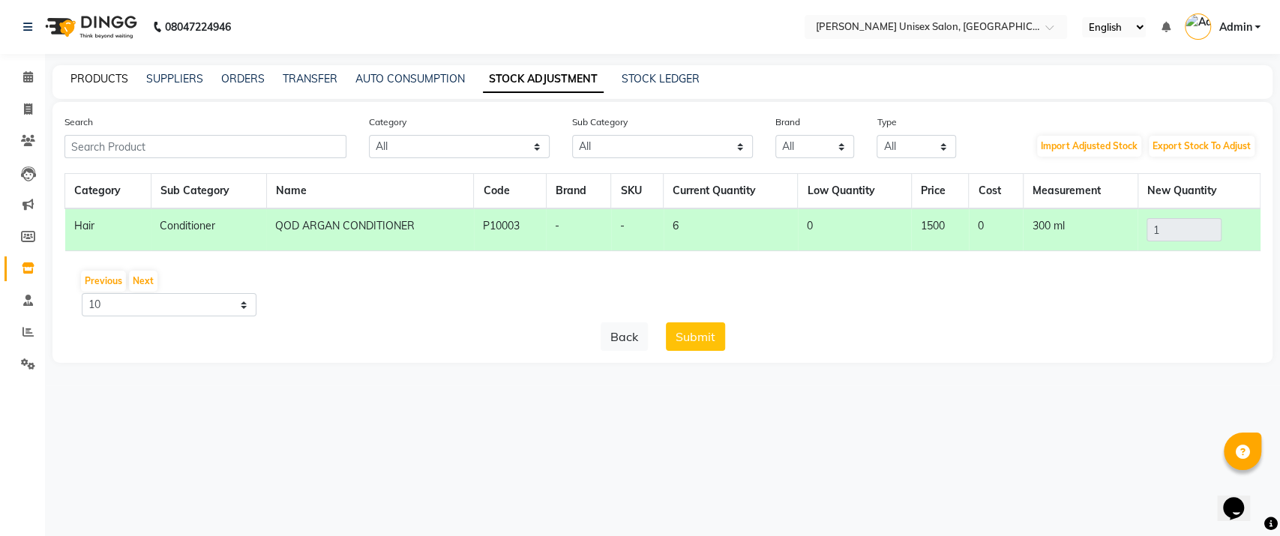
click at [95, 72] on link "PRODUCTS" at bounding box center [99, 78] width 58 height 13
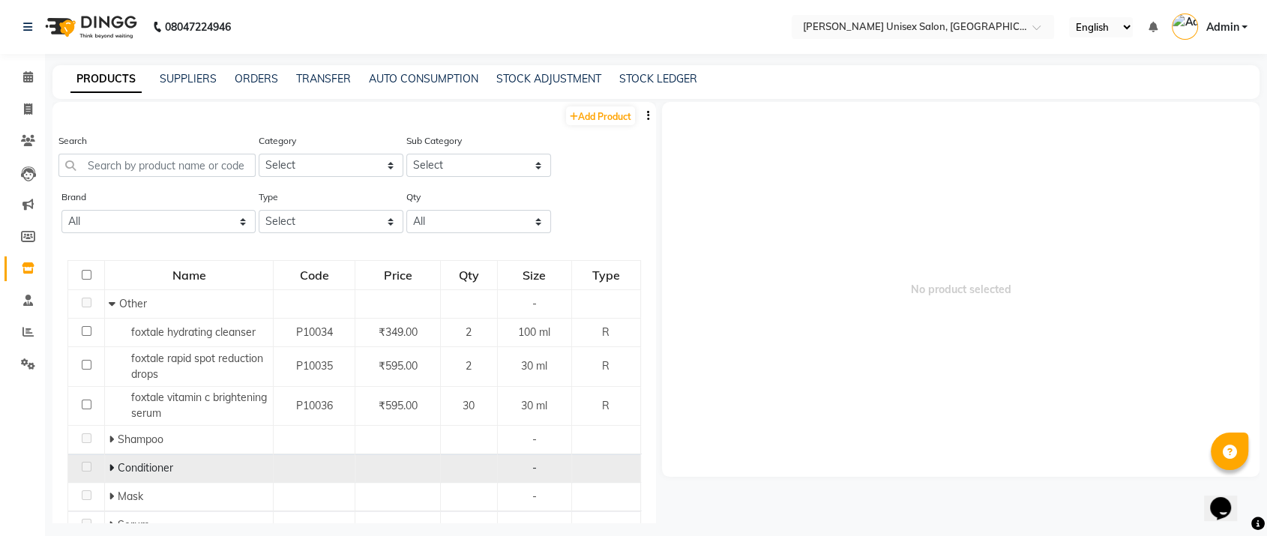
click at [167, 465] on span "Conditioner" at bounding box center [145, 467] width 55 height 13
click at [109, 463] on icon at bounding box center [111, 468] width 5 height 10
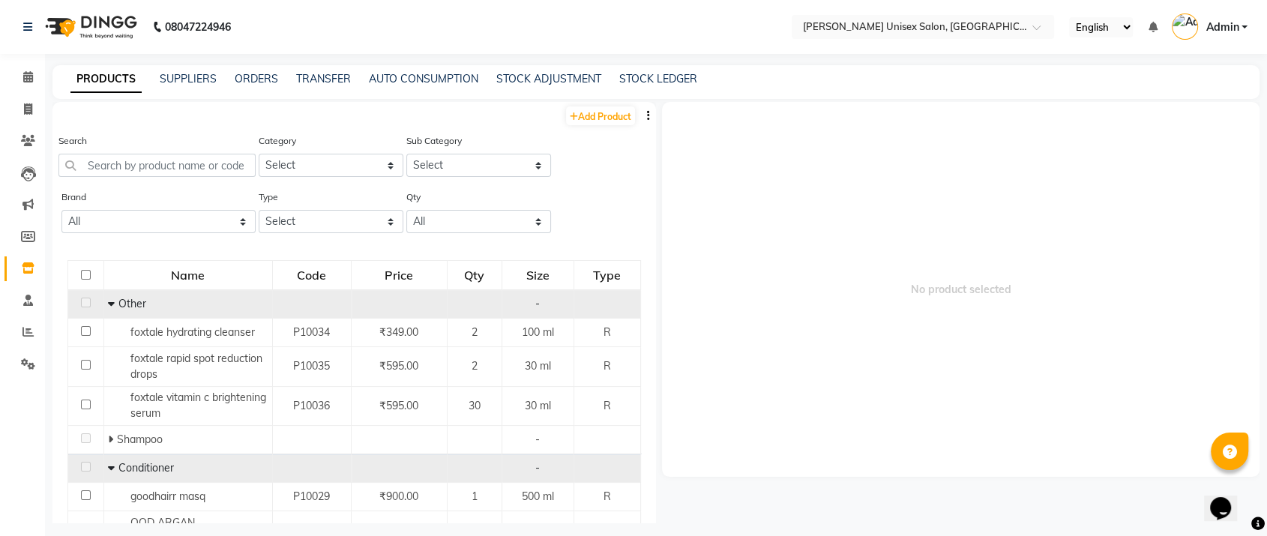
scroll to position [241, 0]
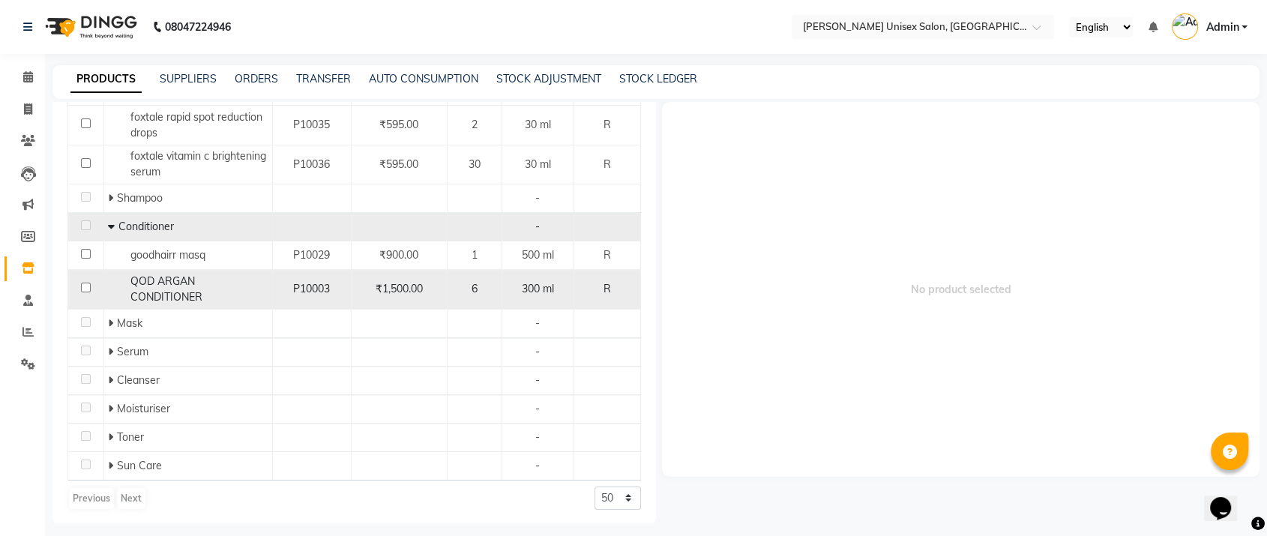
click at [222, 289] on div "QOD ARGAN CONDITIONER" at bounding box center [188, 289] width 160 height 31
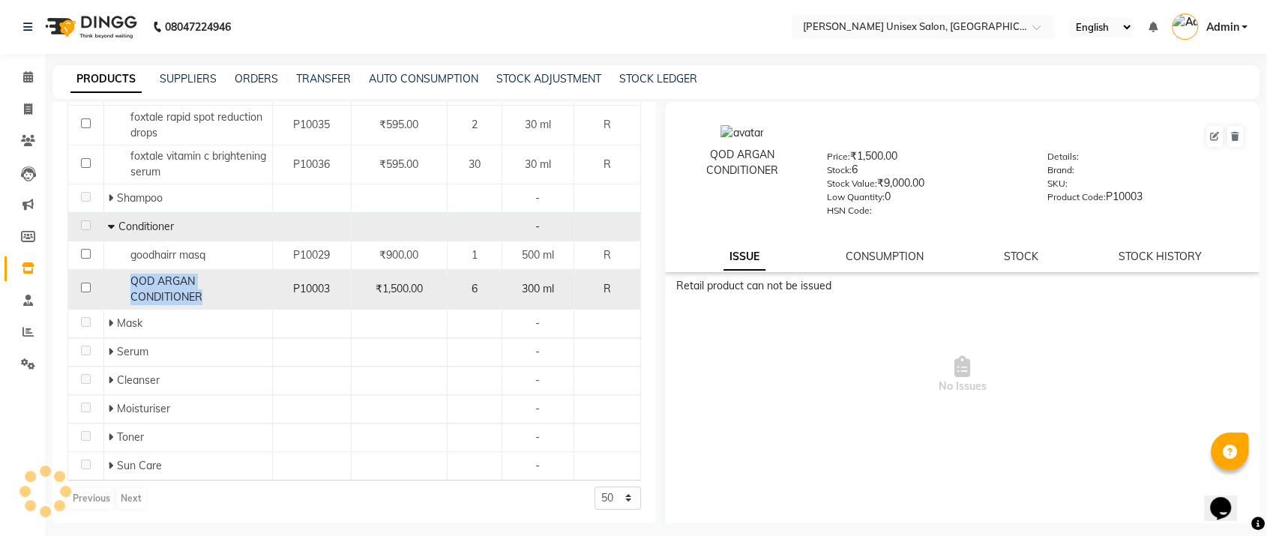
click at [222, 289] on div "QOD ARGAN CONDITIONER" at bounding box center [188, 289] width 160 height 31
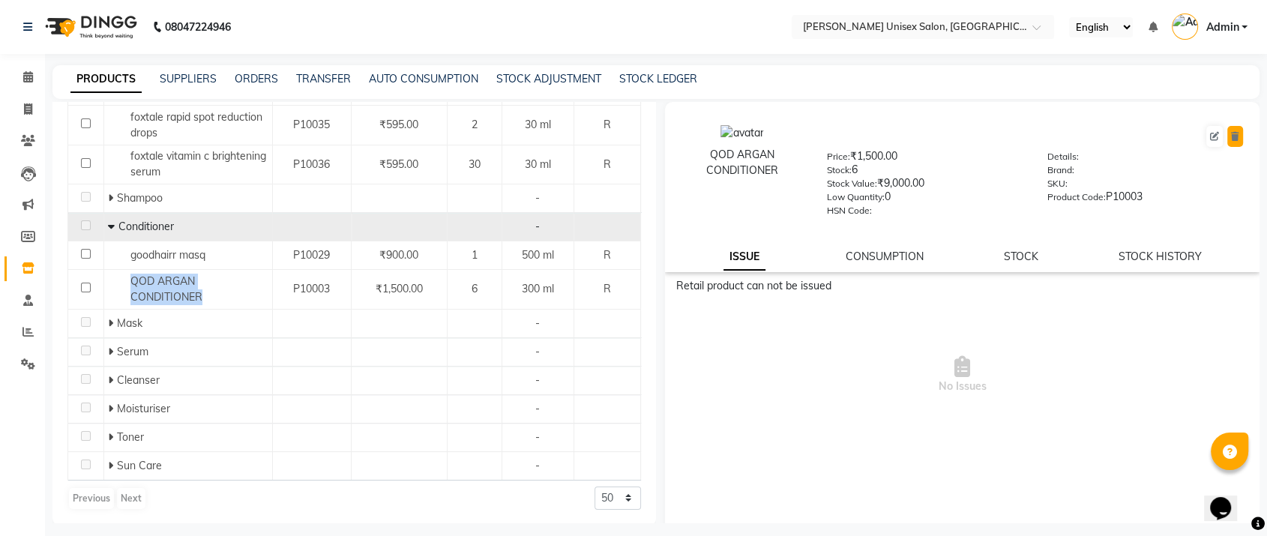
click at [1228, 135] on button at bounding box center [1235, 136] width 16 height 21
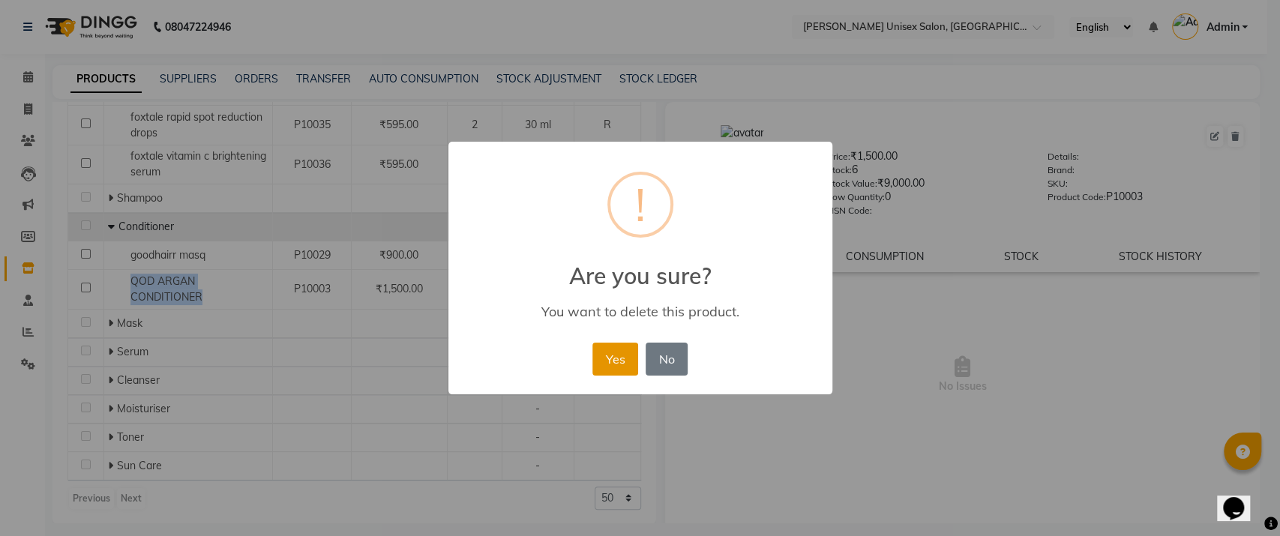
click at [615, 366] on button "Yes" at bounding box center [615, 359] width 46 height 33
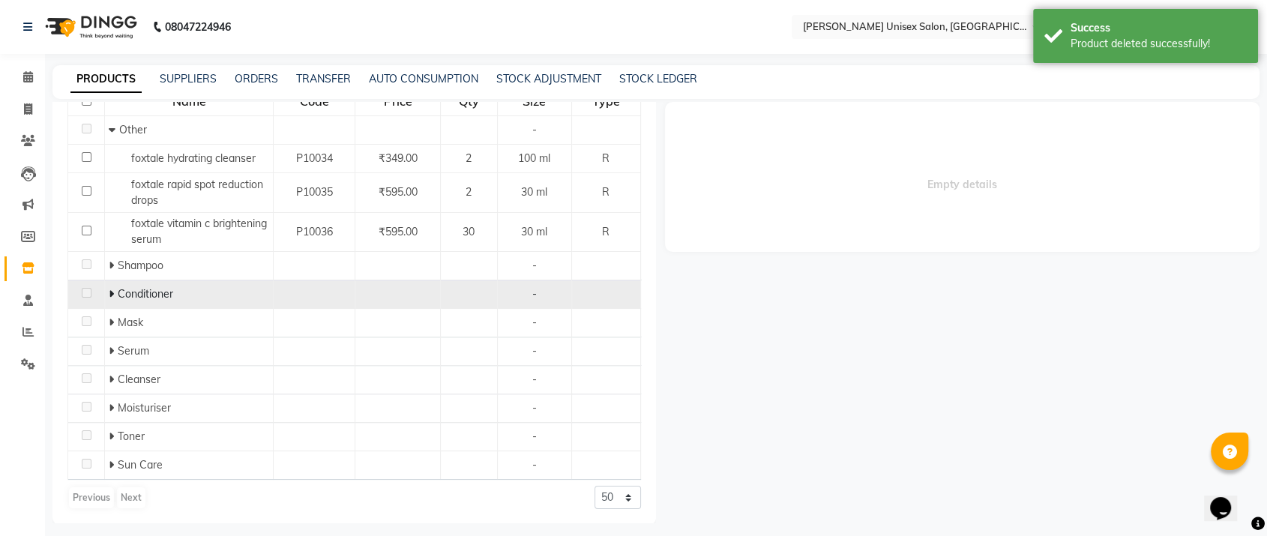
scroll to position [0, 0]
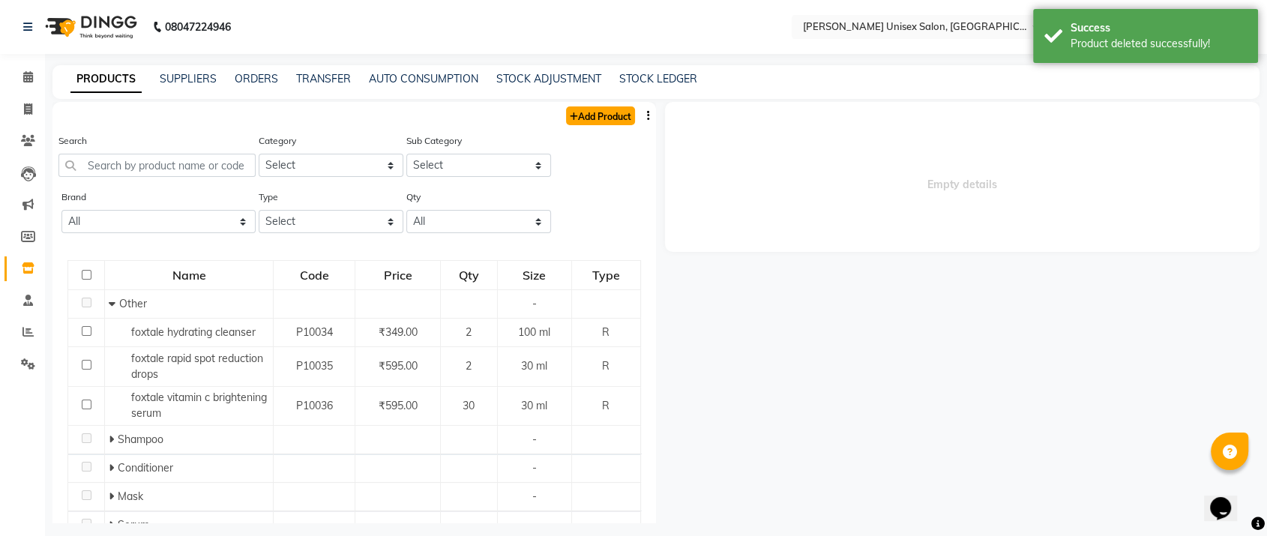
click at [582, 115] on link "Add Product" at bounding box center [600, 115] width 69 height 19
select select "true"
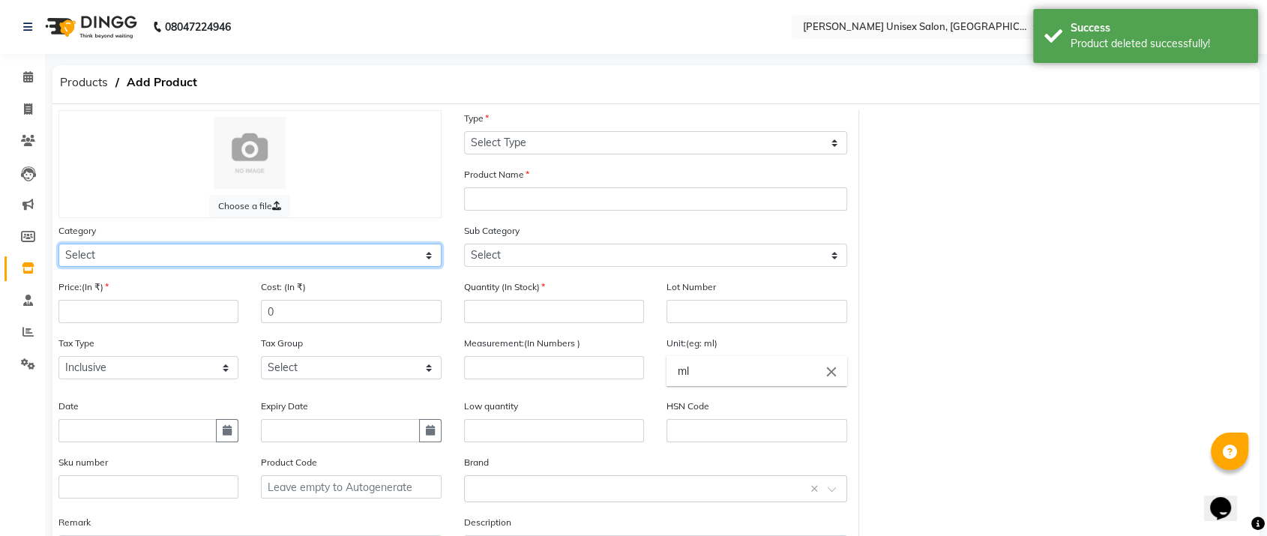
click at [96, 251] on select "Select Hair Skin Makeup Personal Care Appliances [PERSON_NAME] Waxing Disposabl…" at bounding box center [249, 255] width 383 height 23
select select "1282901100"
click at [58, 244] on select "Select Hair Skin Makeup Personal Care Appliances [PERSON_NAME] Waxing Disposabl…" at bounding box center [249, 255] width 383 height 23
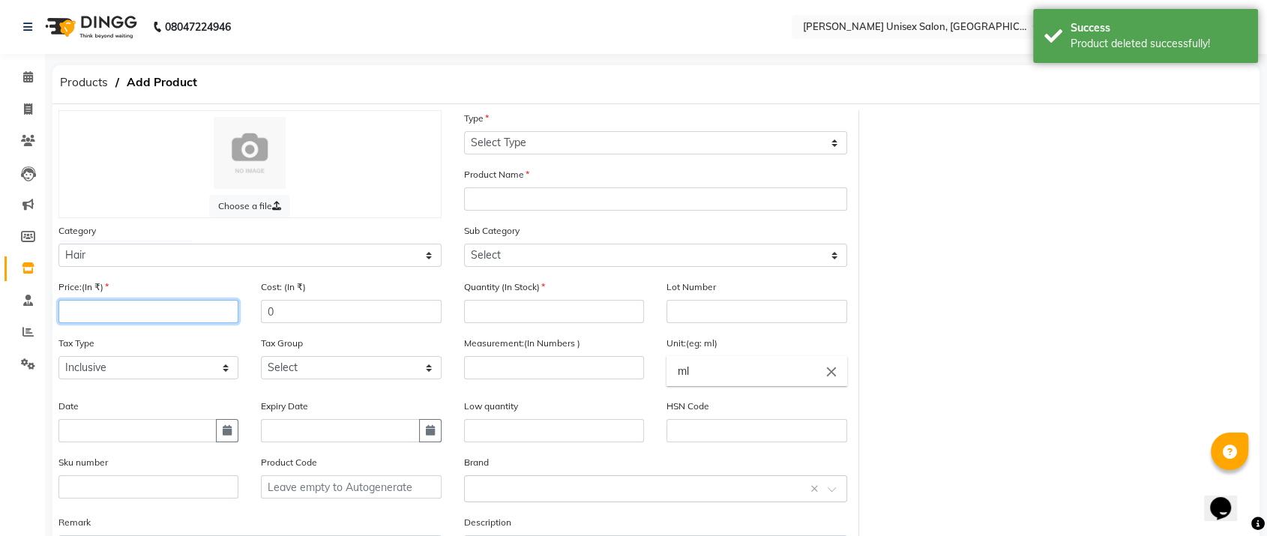
click at [94, 310] on input "number" at bounding box center [148, 311] width 180 height 23
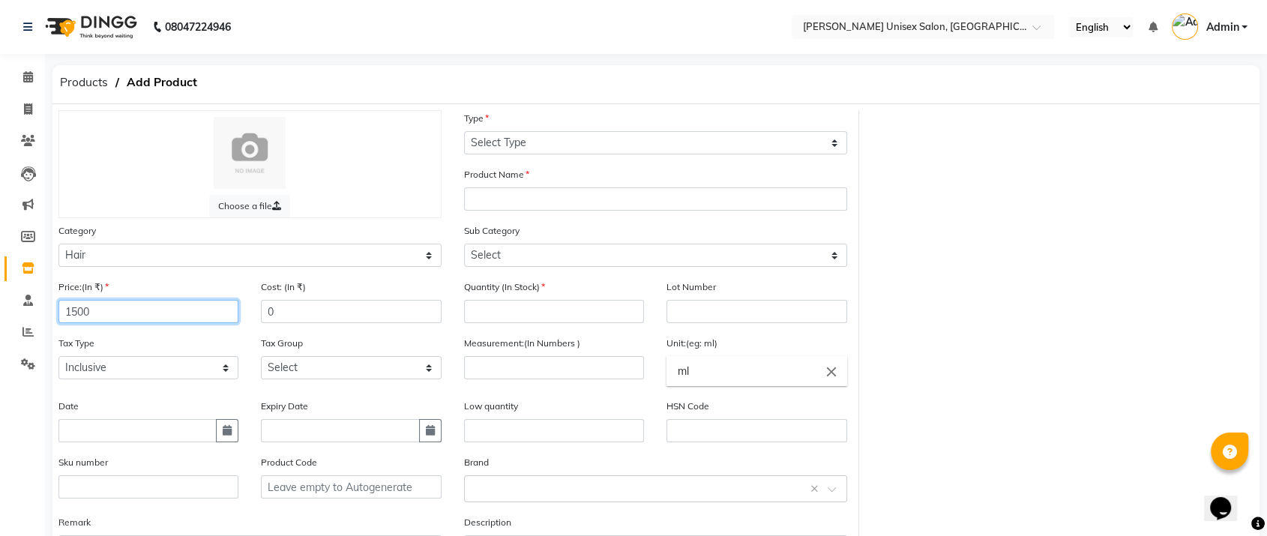
type input "1500"
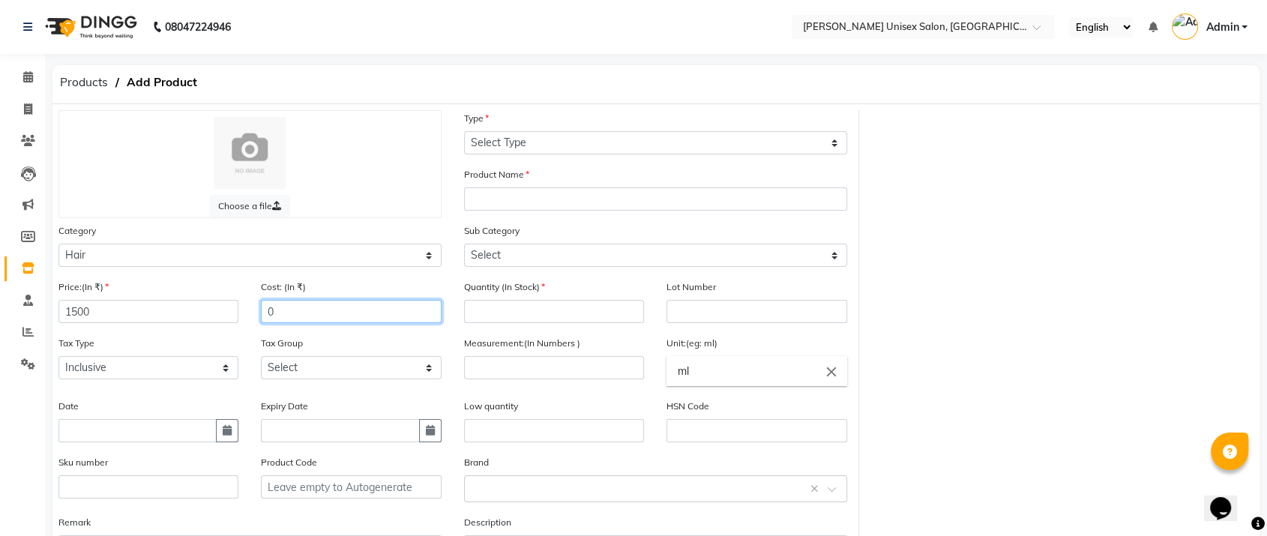
click at [280, 319] on input "0" at bounding box center [351, 311] width 180 height 23
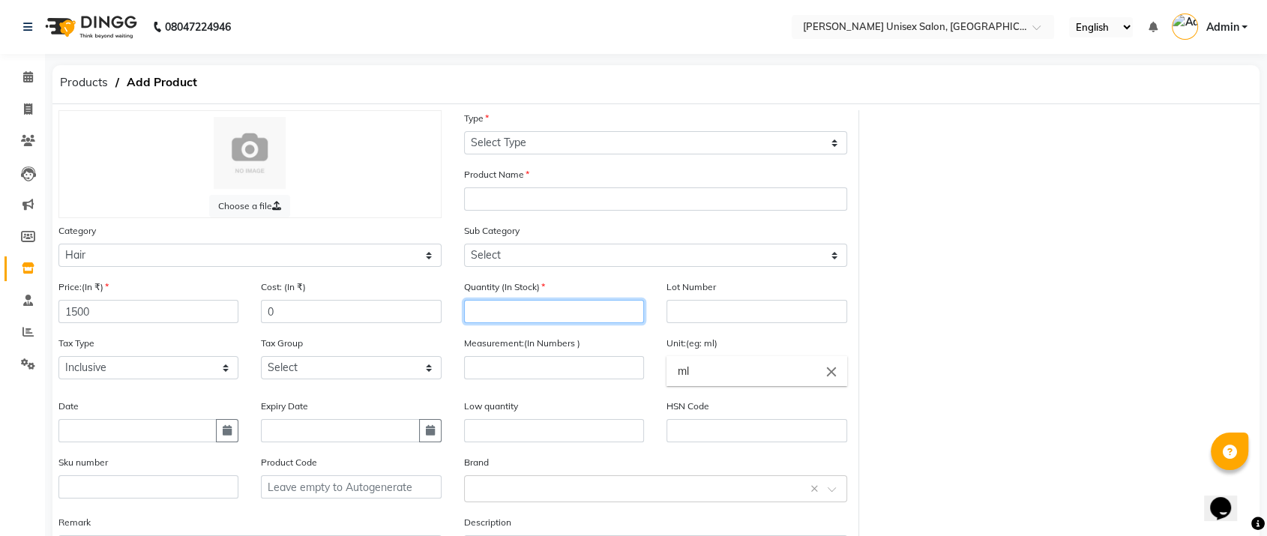
click at [481, 301] on input "number" at bounding box center [554, 311] width 180 height 23
type input "1"
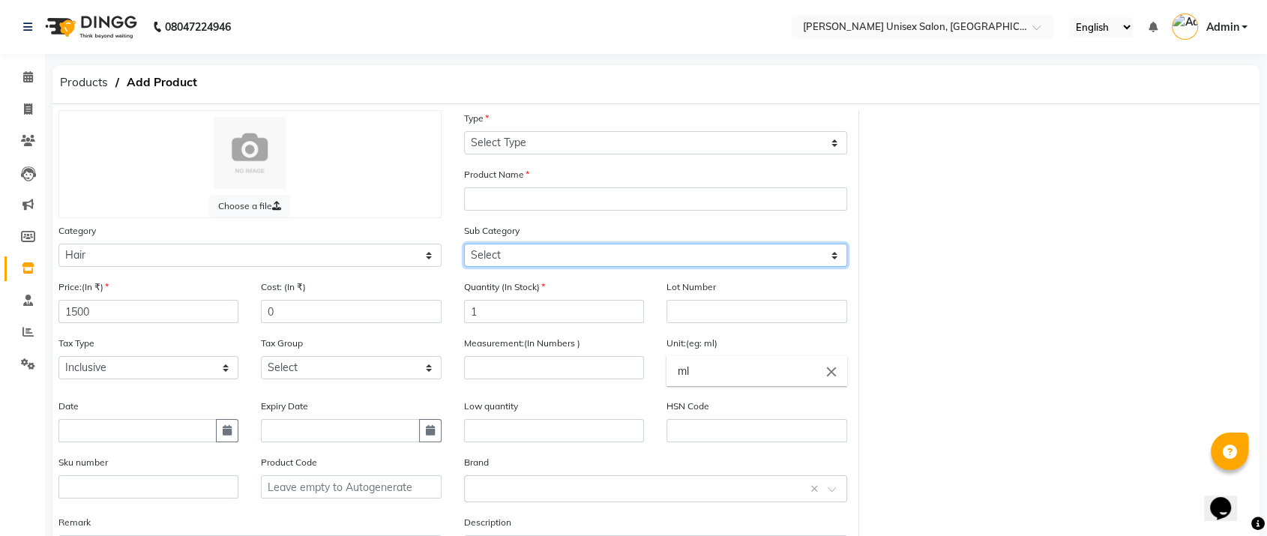
click at [478, 250] on select "Select Shampoo Conditioner Cream Mask Oil Serum Color Appliances Treatment Styl…" at bounding box center [655, 255] width 383 height 23
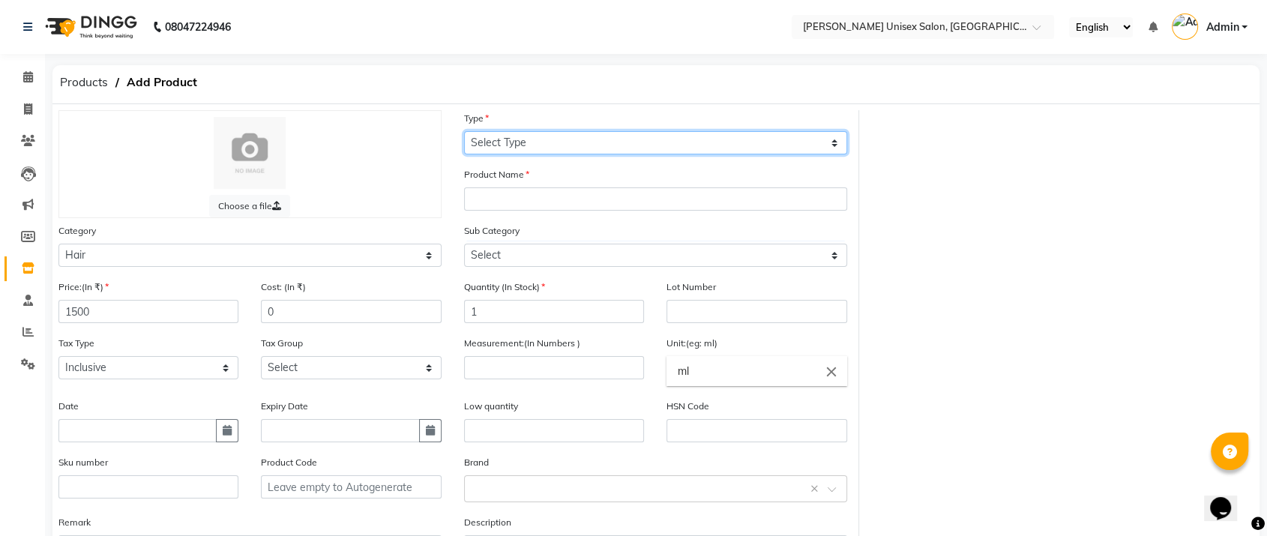
click at [490, 132] on select "Select Type Both Retail Consumable" at bounding box center [655, 142] width 383 height 23
select select "R"
click at [464, 131] on select "Select Type Both Retail Consumable" at bounding box center [655, 142] width 383 height 23
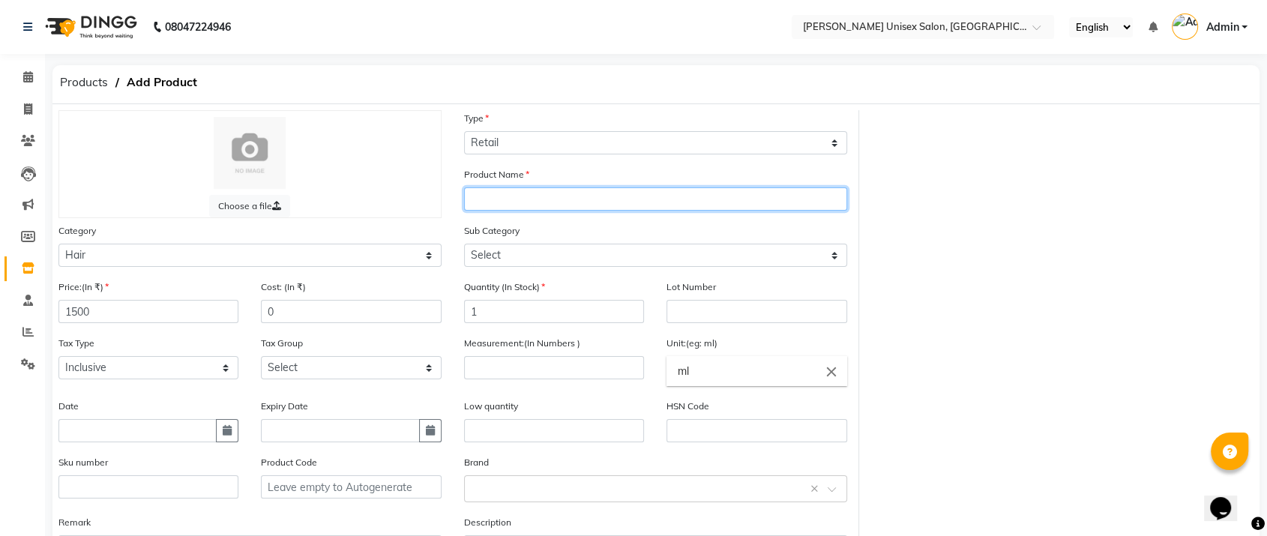
click at [496, 205] on input "text" at bounding box center [655, 198] width 383 height 23
type input "QOD ARGAN CONDITIONER"
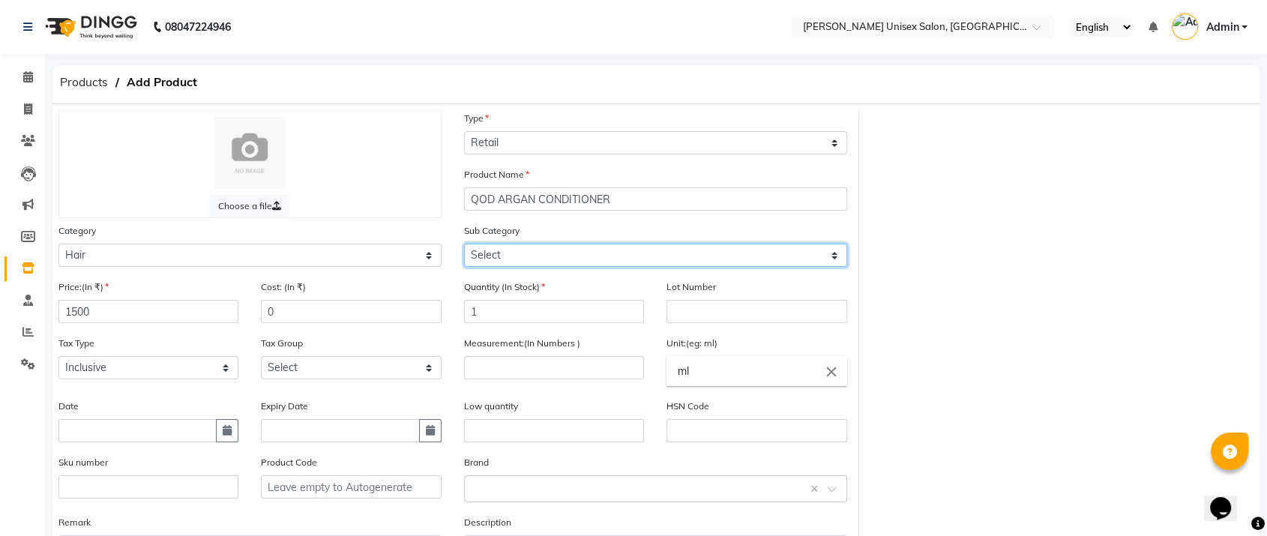
click at [498, 250] on select "Select Shampoo Conditioner Cream Mask Oil Serum Color Appliances Treatment Styl…" at bounding box center [655, 255] width 383 height 23
select select "1282901102"
click at [464, 244] on select "Select Shampoo Conditioner Cream Mask Oil Serum Color Appliances Treatment Styl…" at bounding box center [655, 255] width 383 height 23
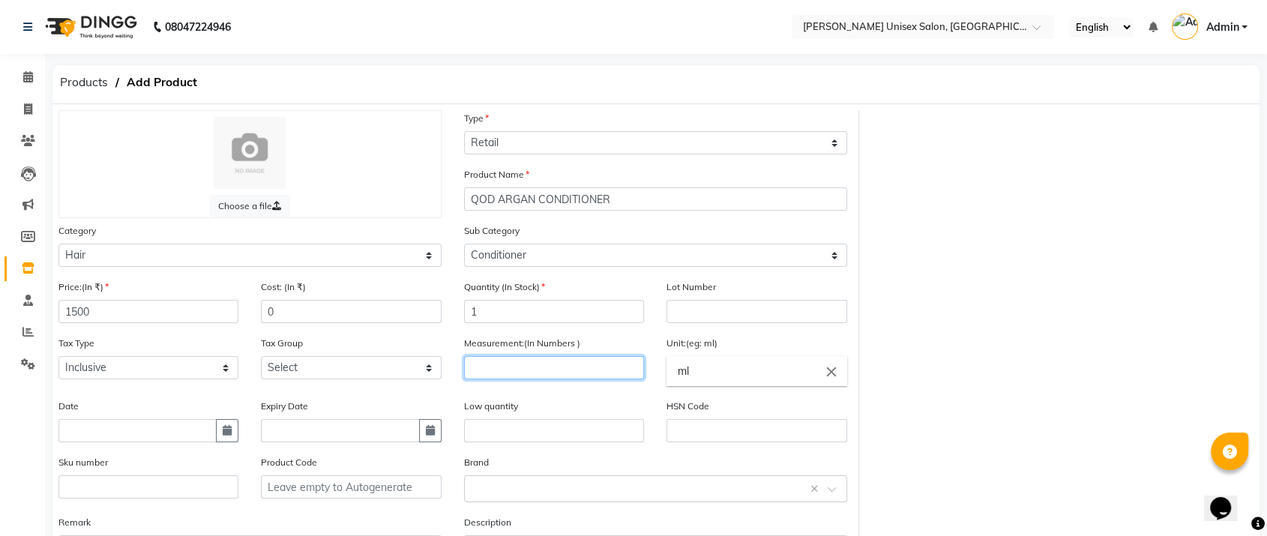
click at [544, 364] on input "number" at bounding box center [554, 367] width 180 height 23
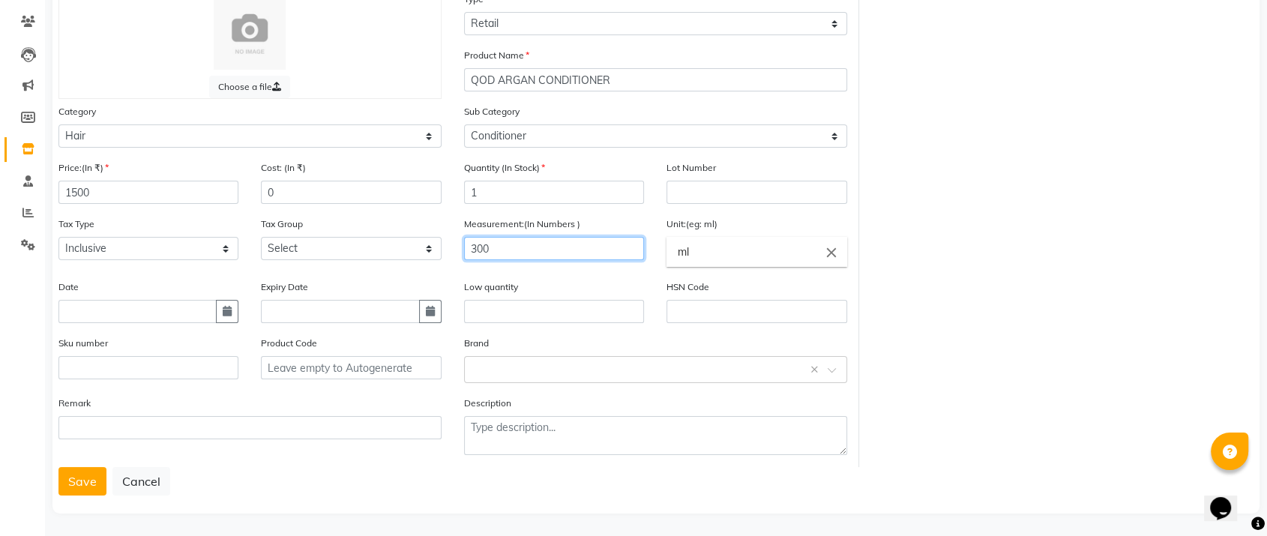
scroll to position [120, 0]
type input "300"
click at [75, 482] on button "Save" at bounding box center [82, 480] width 48 height 28
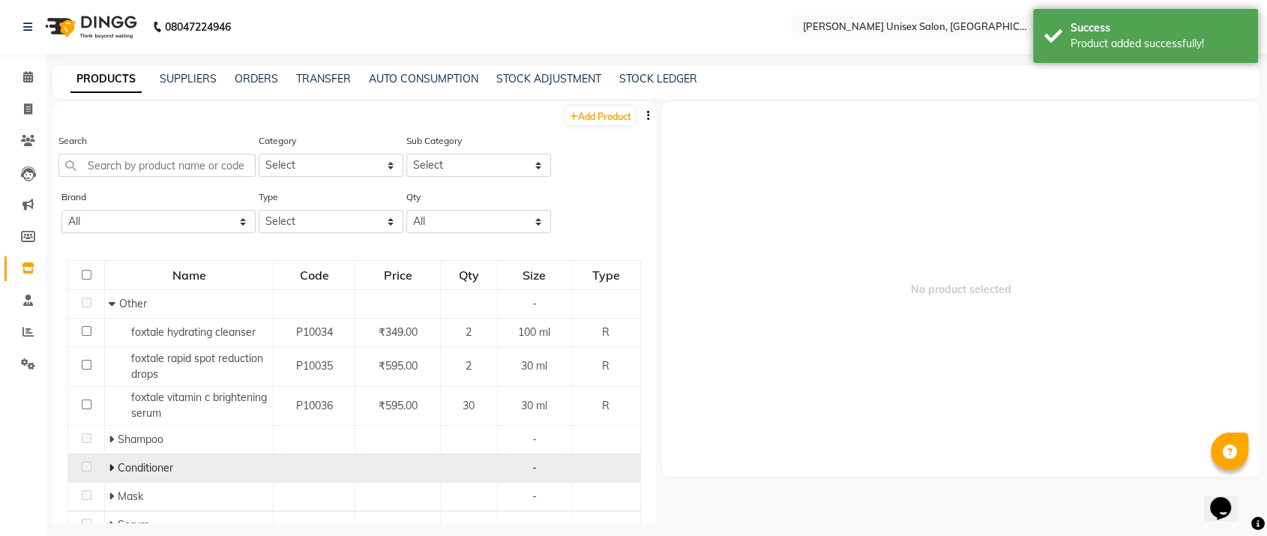
click at [140, 472] on span "Conditioner" at bounding box center [145, 467] width 55 height 13
click at [109, 466] on icon at bounding box center [111, 468] width 5 height 10
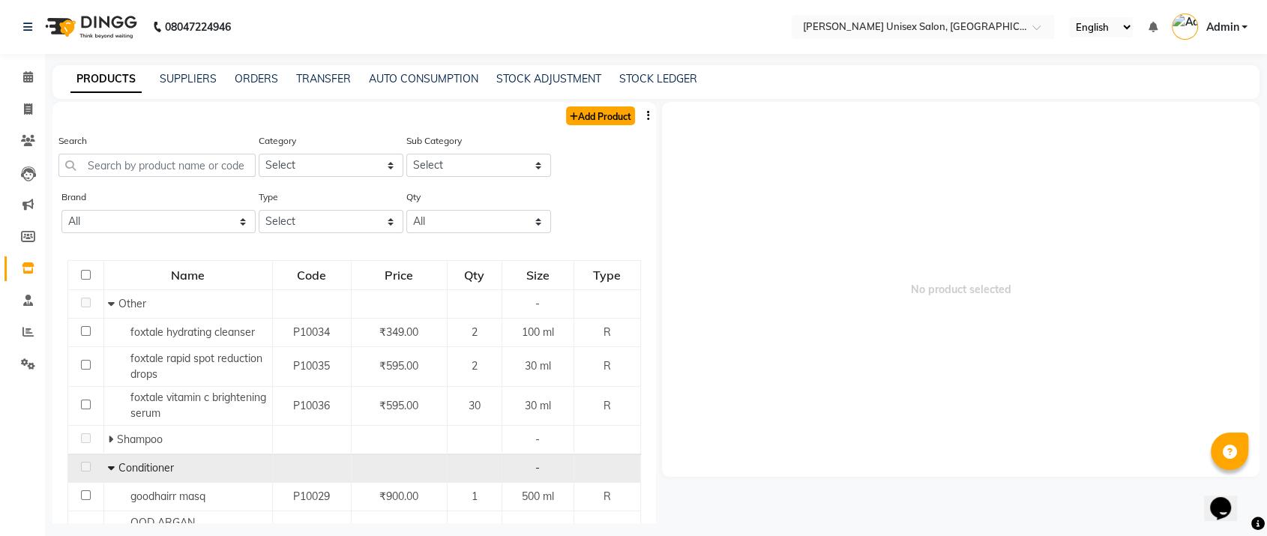
click at [579, 115] on link "Add Product" at bounding box center [600, 115] width 69 height 19
select select "true"
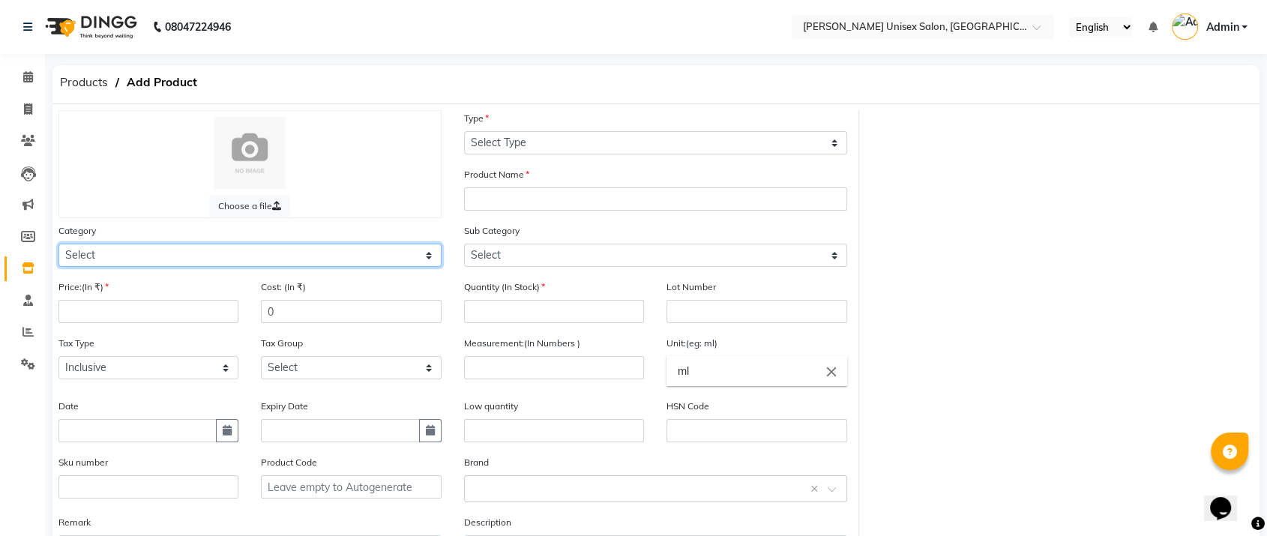
click at [91, 256] on select "Select Hair Skin Makeup Personal Care Appliances [PERSON_NAME] Waxing Disposabl…" at bounding box center [249, 255] width 383 height 23
select select "1282901100"
click at [58, 244] on select "Select Hair Skin Makeup Personal Care Appliances [PERSON_NAME] Waxing Disposabl…" at bounding box center [249, 255] width 383 height 23
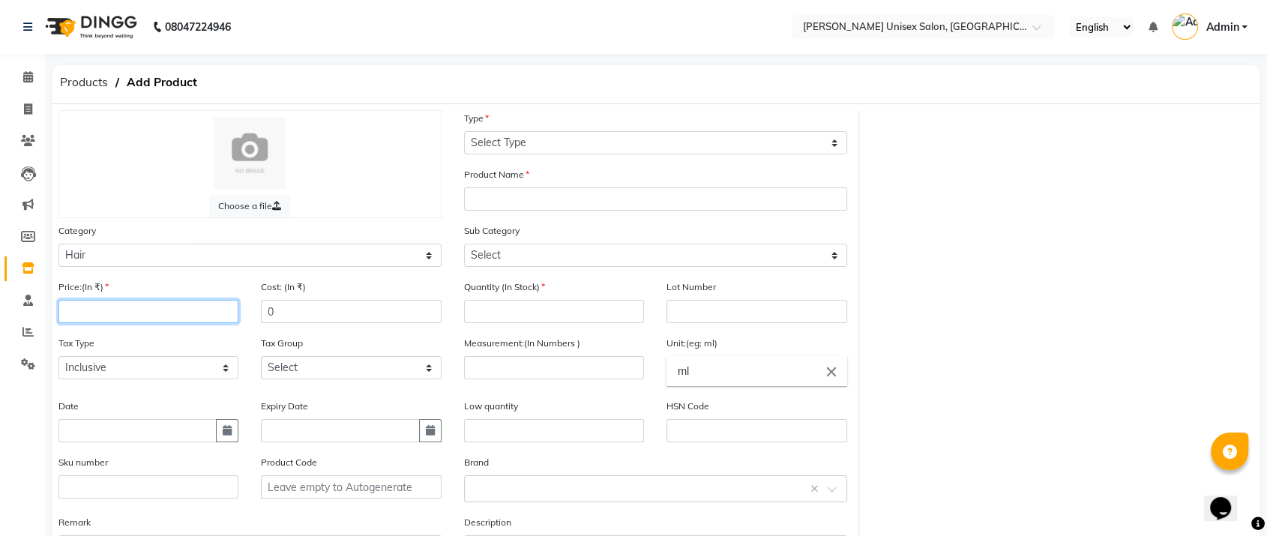
click at [85, 310] on input "number" at bounding box center [148, 311] width 180 height 23
type input "1650"
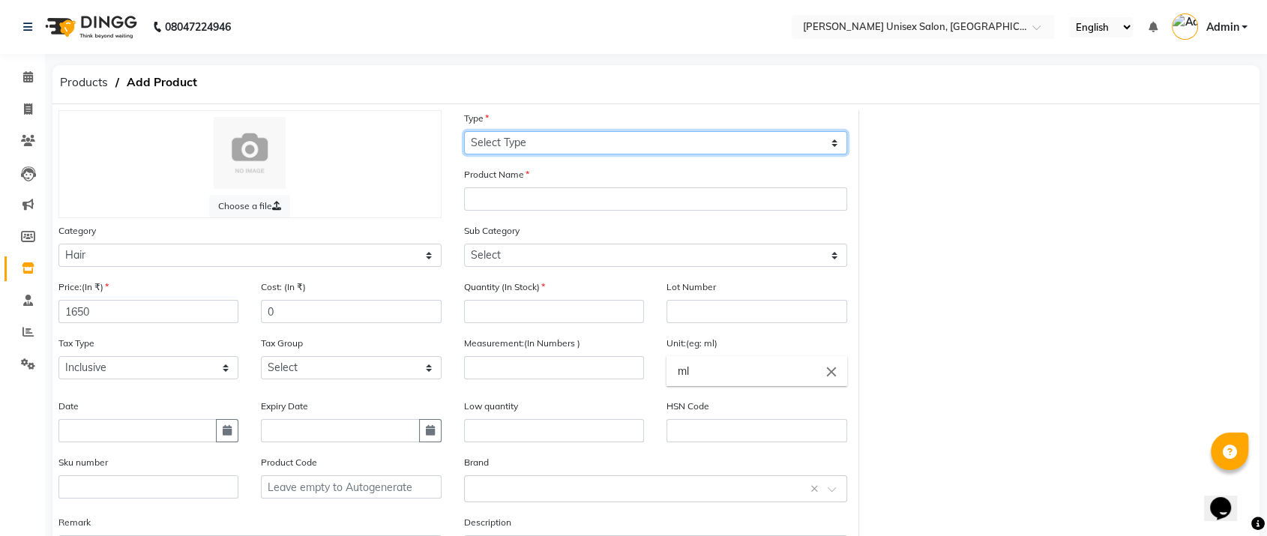
click at [498, 142] on select "Select Type Both Retail Consumable" at bounding box center [655, 142] width 383 height 23
select select "R"
click at [464, 131] on select "Select Type Both Retail Consumable" at bounding box center [655, 142] width 383 height 23
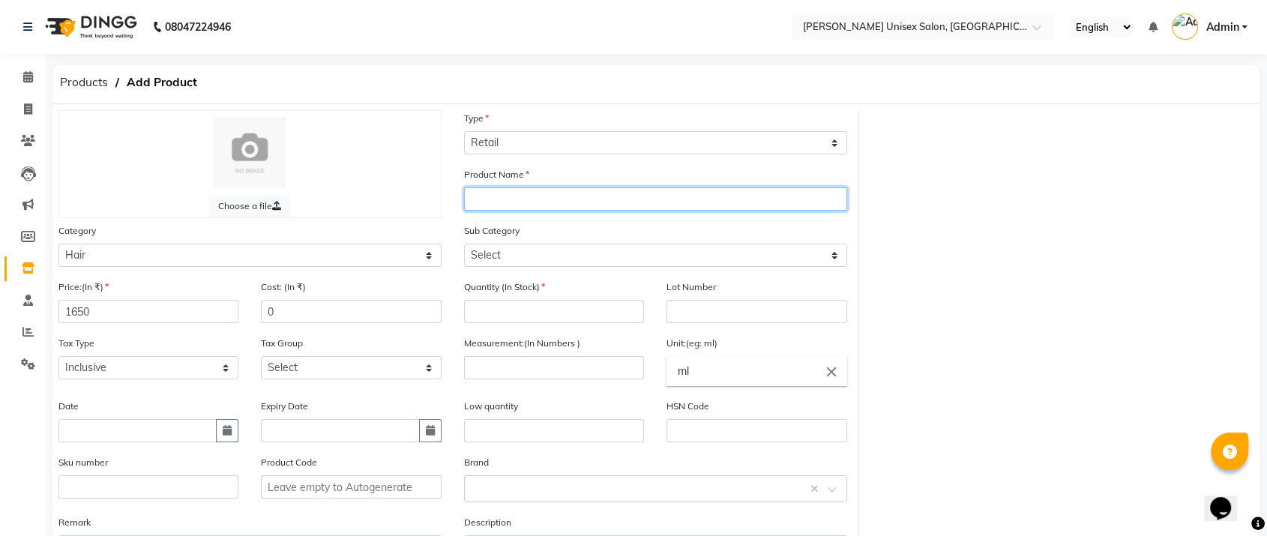
click at [496, 194] on input "text" at bounding box center [655, 198] width 383 height 23
click at [568, 196] on input "NEW QOD ARGANE SHAMPOO" at bounding box center [655, 198] width 383 height 23
type input "NEW QOD ARGAN SHAMPOO"
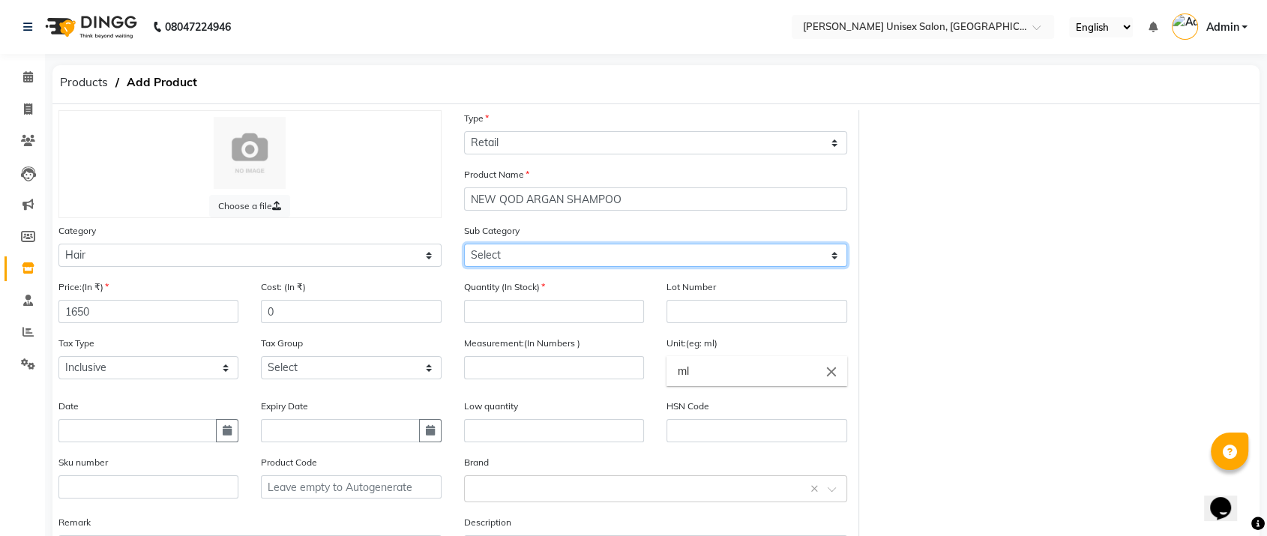
click at [500, 254] on select "Select Shampoo Conditioner Cream Mask Oil Serum Color Appliances Treatment Styl…" at bounding box center [655, 255] width 383 height 23
select select "1282901101"
click at [464, 244] on select "Select Shampoo Conditioner Cream Mask Oil Serum Color Appliances Treatment Styl…" at bounding box center [655, 255] width 383 height 23
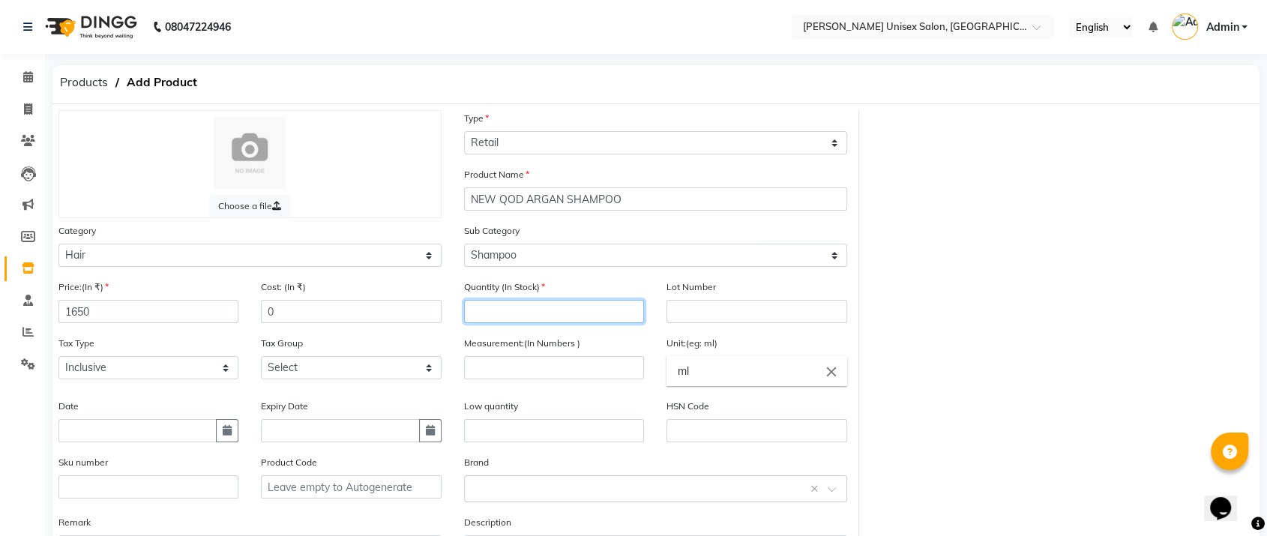
click at [516, 305] on input "number" at bounding box center [554, 311] width 180 height 23
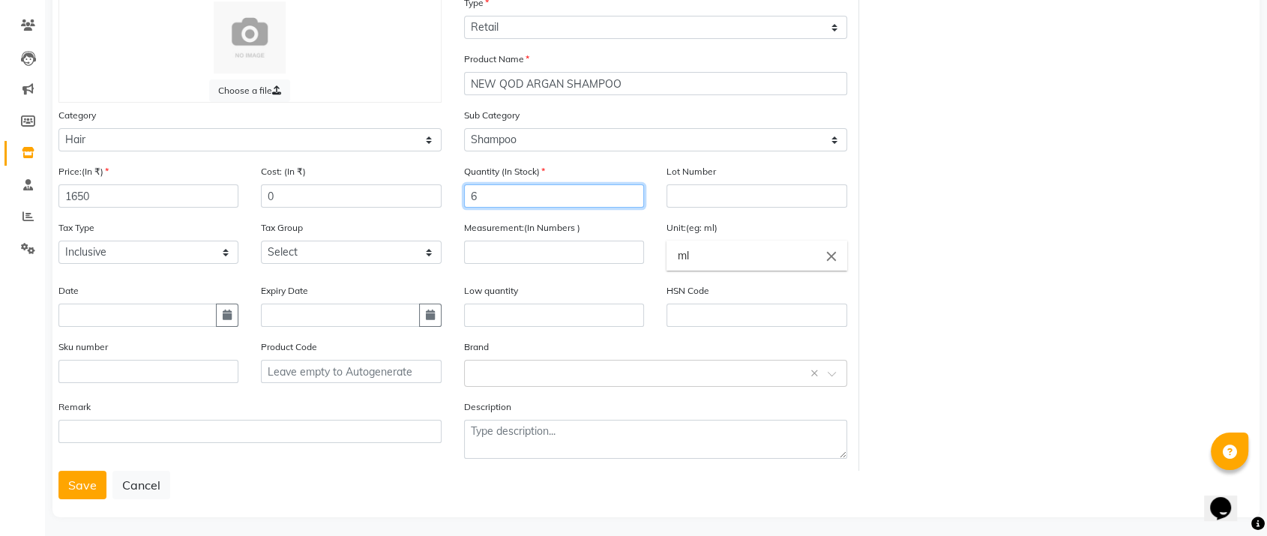
scroll to position [120, 0]
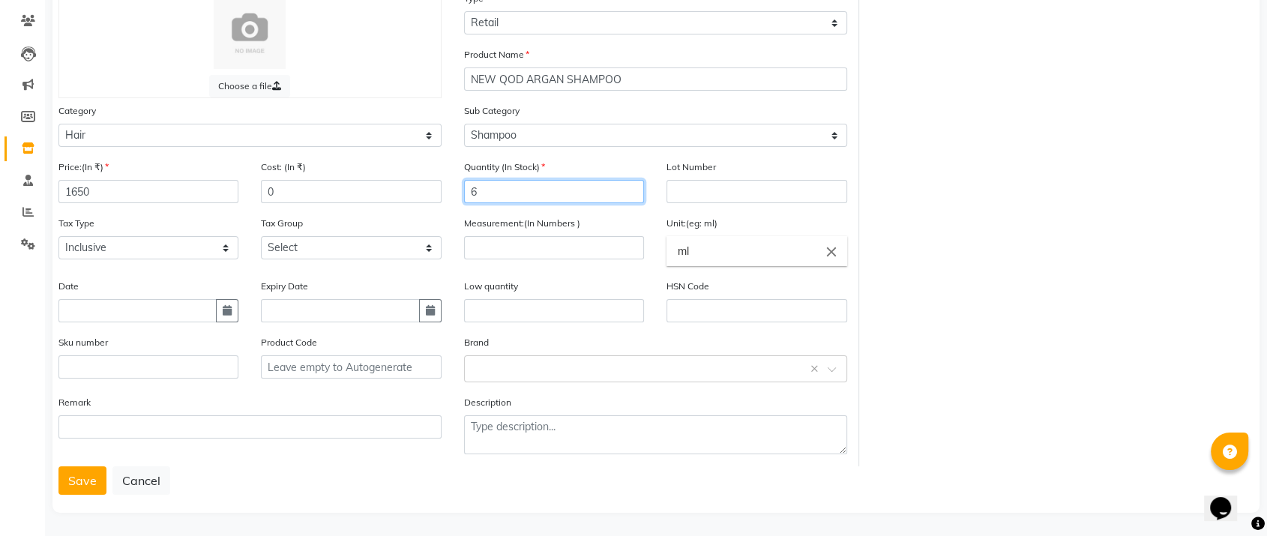
type input "6"
click at [508, 241] on input "number" at bounding box center [554, 247] width 180 height 23
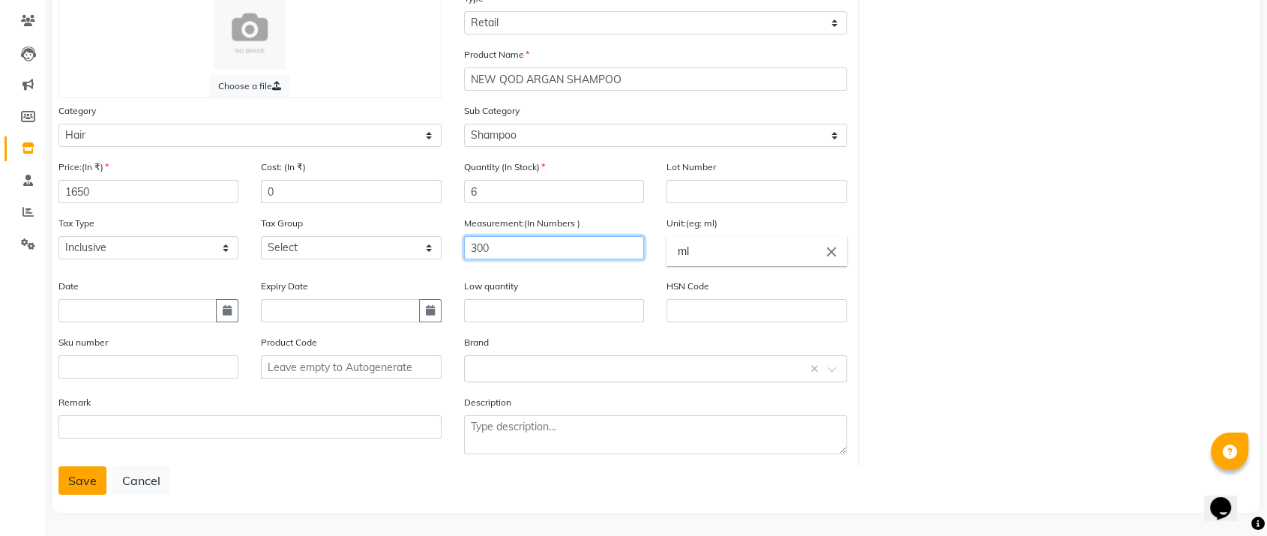
type input "300"
click at [78, 478] on button "Save" at bounding box center [82, 480] width 48 height 28
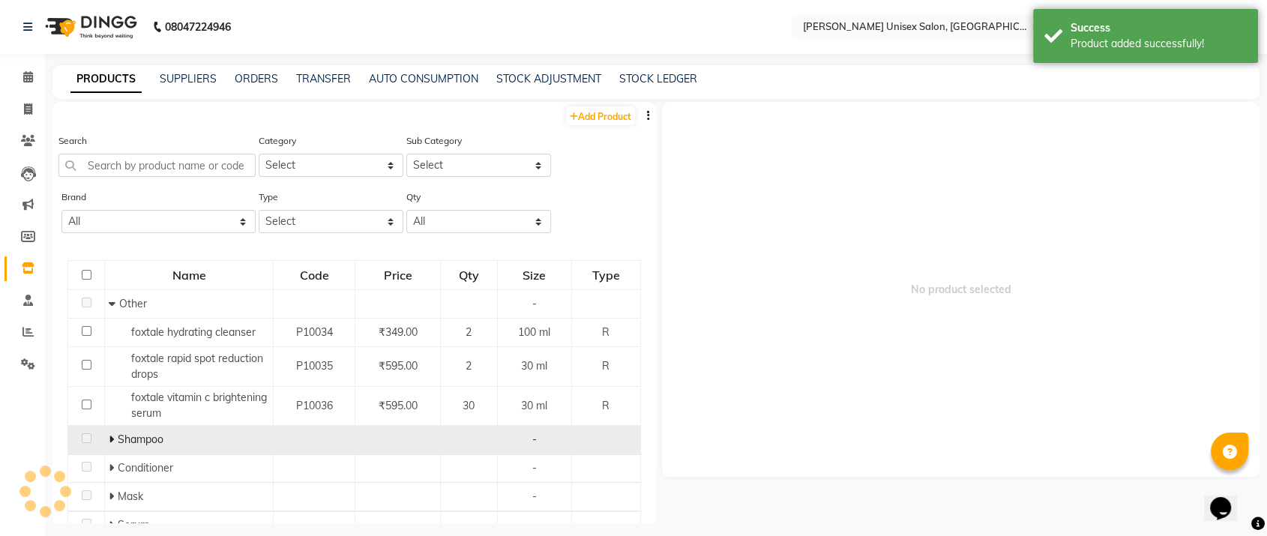
click at [110, 439] on icon at bounding box center [111, 439] width 5 height 10
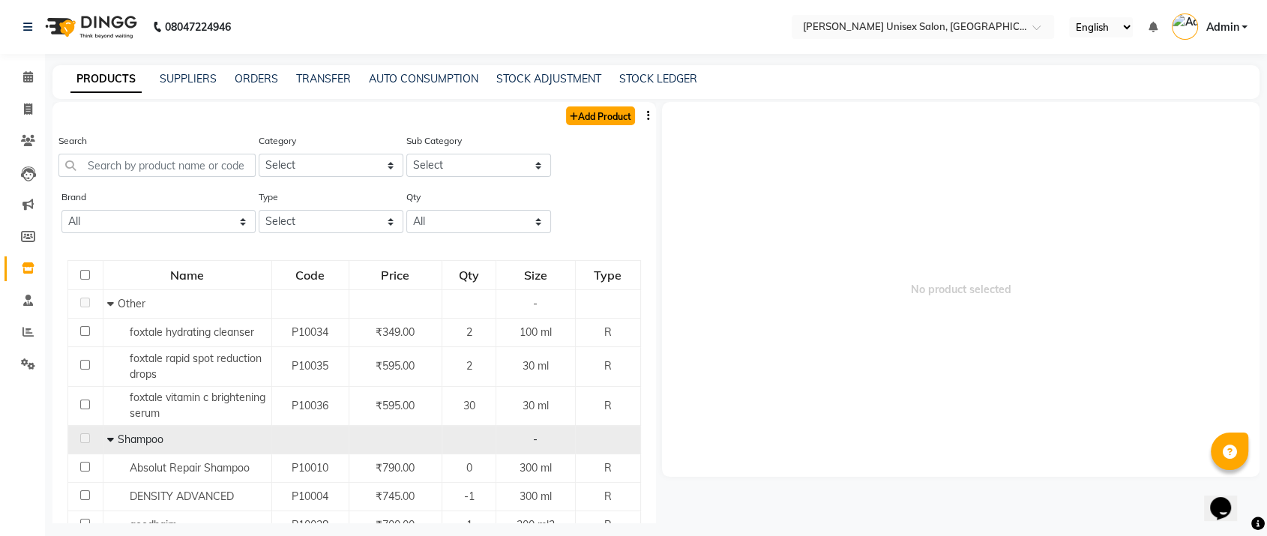
click at [597, 117] on link "Add Product" at bounding box center [600, 115] width 69 height 19
select select "true"
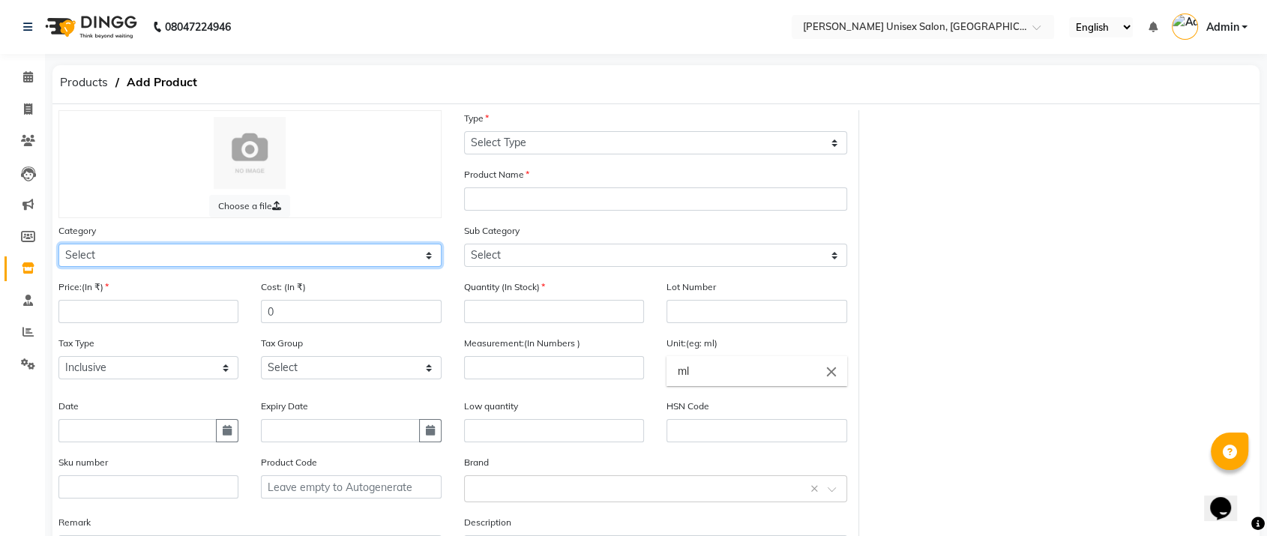
click at [95, 257] on select "Select Hair Skin Makeup Personal Care Appliances [PERSON_NAME] Waxing Disposabl…" at bounding box center [249, 255] width 383 height 23
select select "1282901100"
click at [58, 244] on select "Select Hair Skin Makeup Personal Care Appliances [PERSON_NAME] Waxing Disposabl…" at bounding box center [249, 255] width 383 height 23
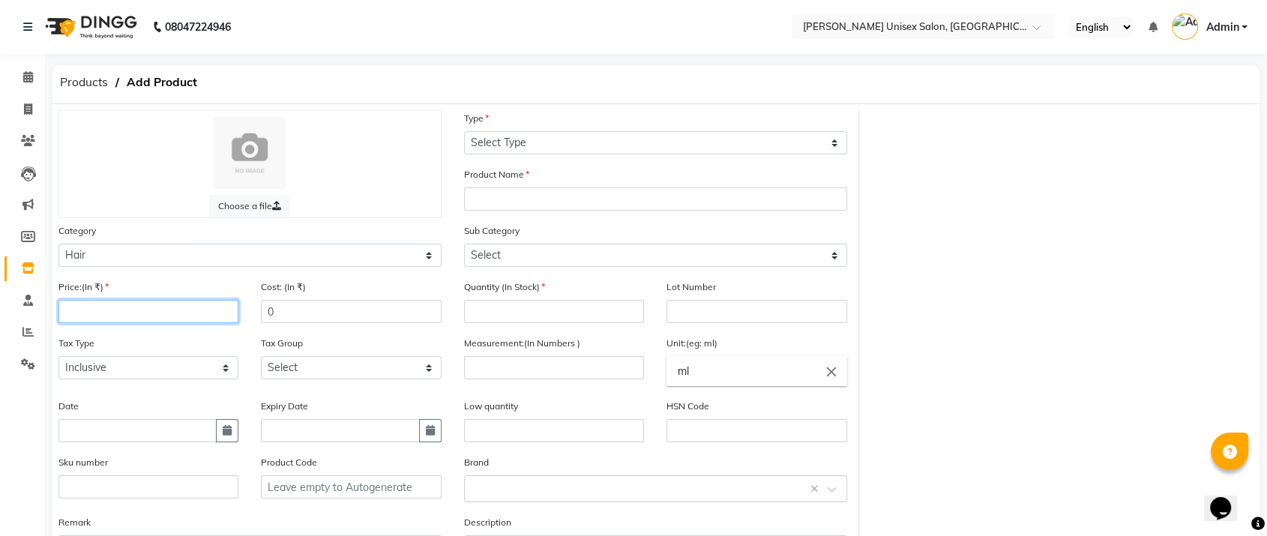
click at [88, 307] on input "number" at bounding box center [148, 311] width 180 height 23
type input "1650"
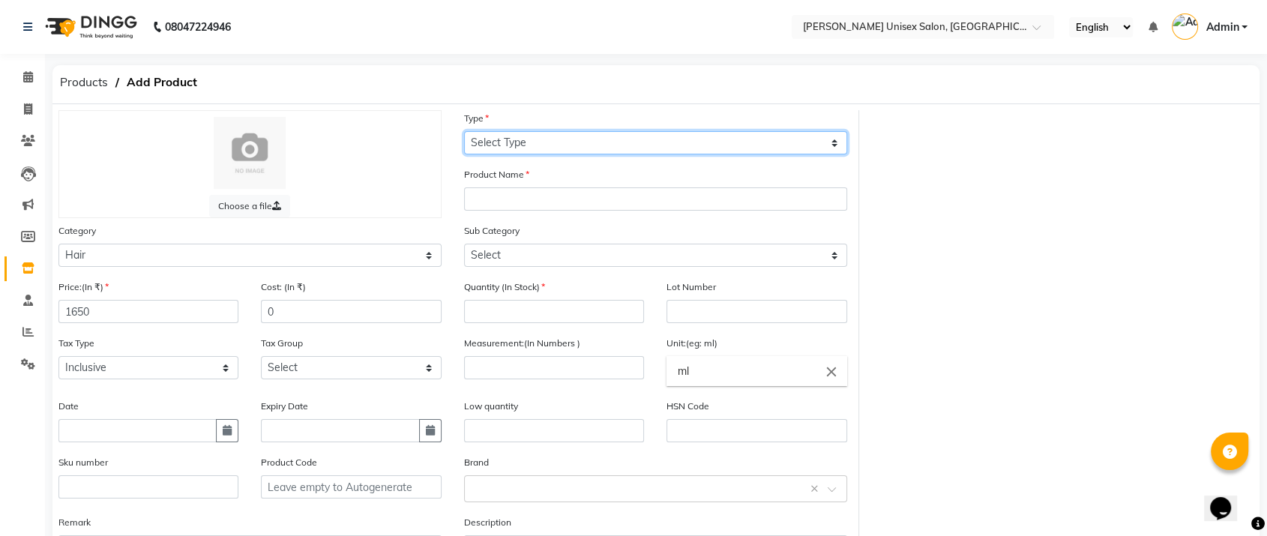
click at [503, 136] on select "Select Type Both Retail Consumable" at bounding box center [655, 142] width 383 height 23
select select "R"
click at [464, 131] on select "Select Type Both Retail Consumable" at bounding box center [655, 142] width 383 height 23
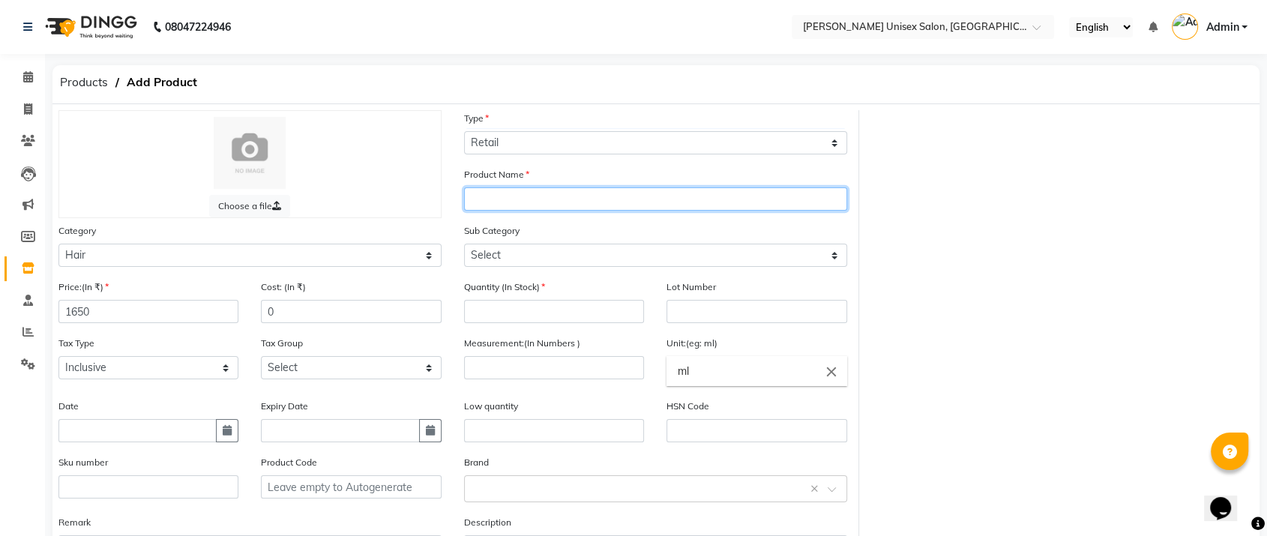
click at [501, 196] on input "text" at bounding box center [655, 198] width 383 height 23
type input "NEW QOD ARGAN CONDITIONER"
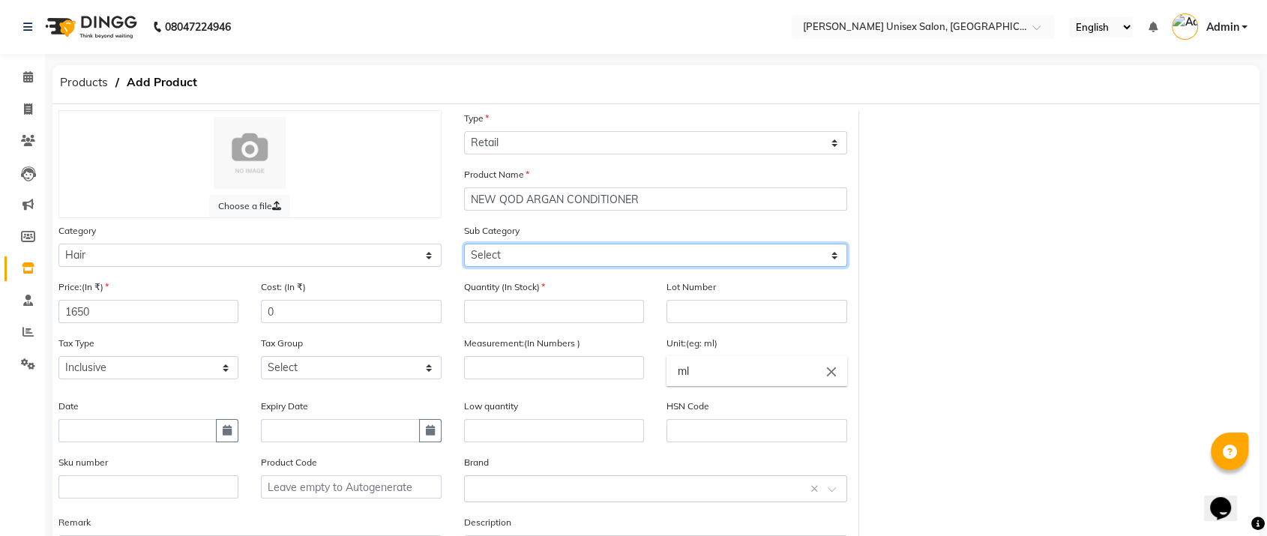
click at [495, 248] on select "Select Shampoo Conditioner Cream Mask Oil Serum Color Appliances Treatment Styl…" at bounding box center [655, 255] width 383 height 23
select select "1282901102"
click at [464, 244] on select "Select Shampoo Conditioner Cream Mask Oil Serum Color Appliances Treatment Styl…" at bounding box center [655, 255] width 383 height 23
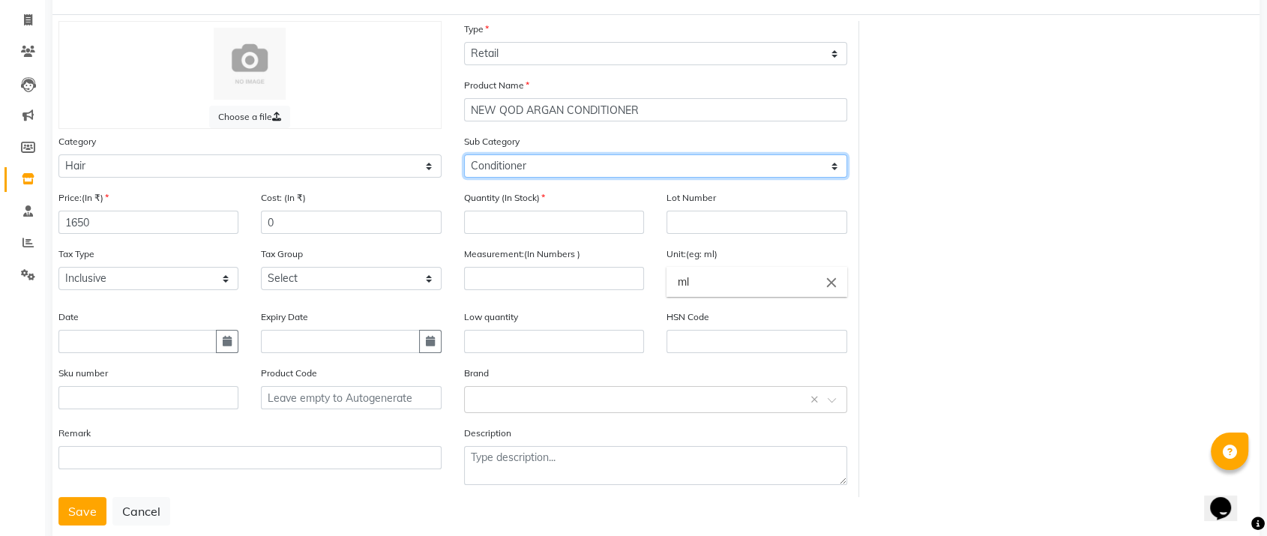
scroll to position [90, 0]
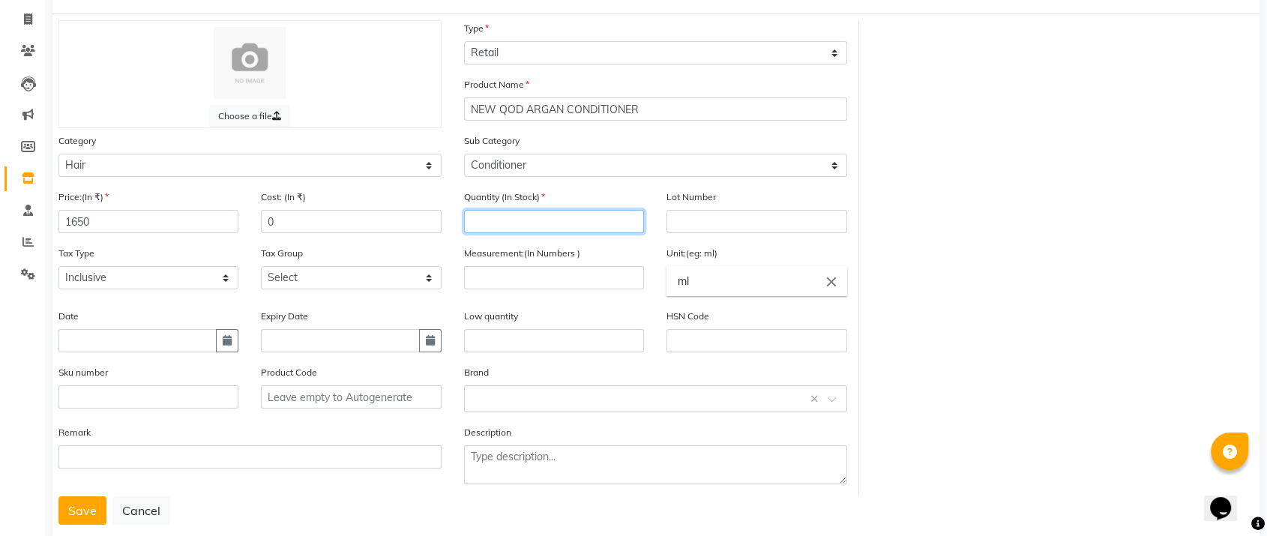
click at [490, 213] on input "number" at bounding box center [554, 221] width 180 height 23
type input "6"
click at [490, 275] on input "number" at bounding box center [554, 277] width 180 height 23
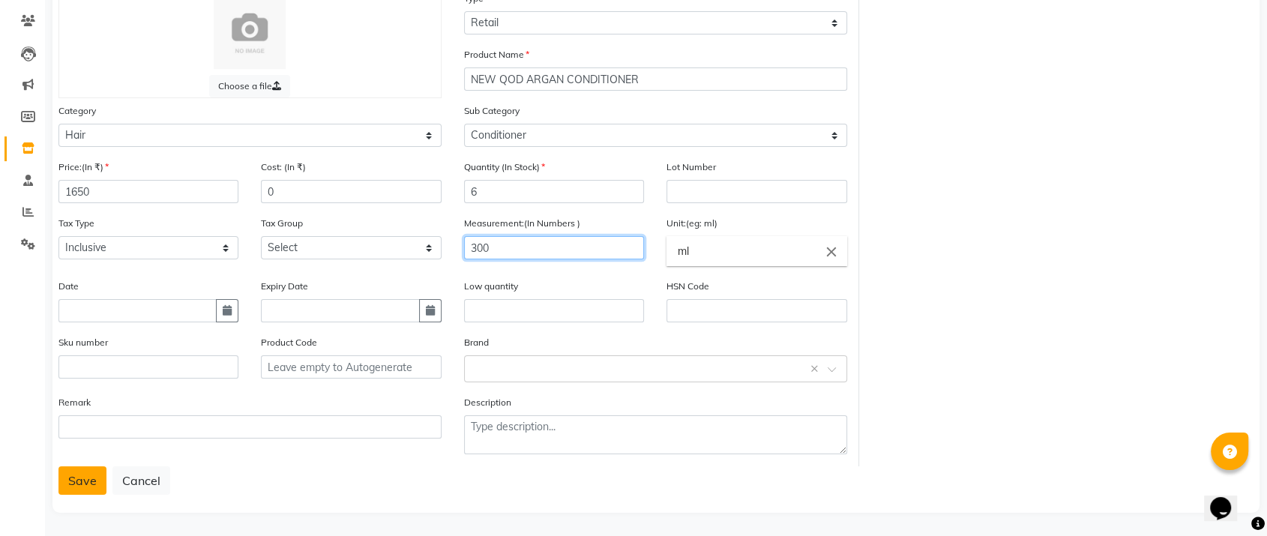
type input "300"
click at [81, 475] on button "Save" at bounding box center [82, 480] width 48 height 28
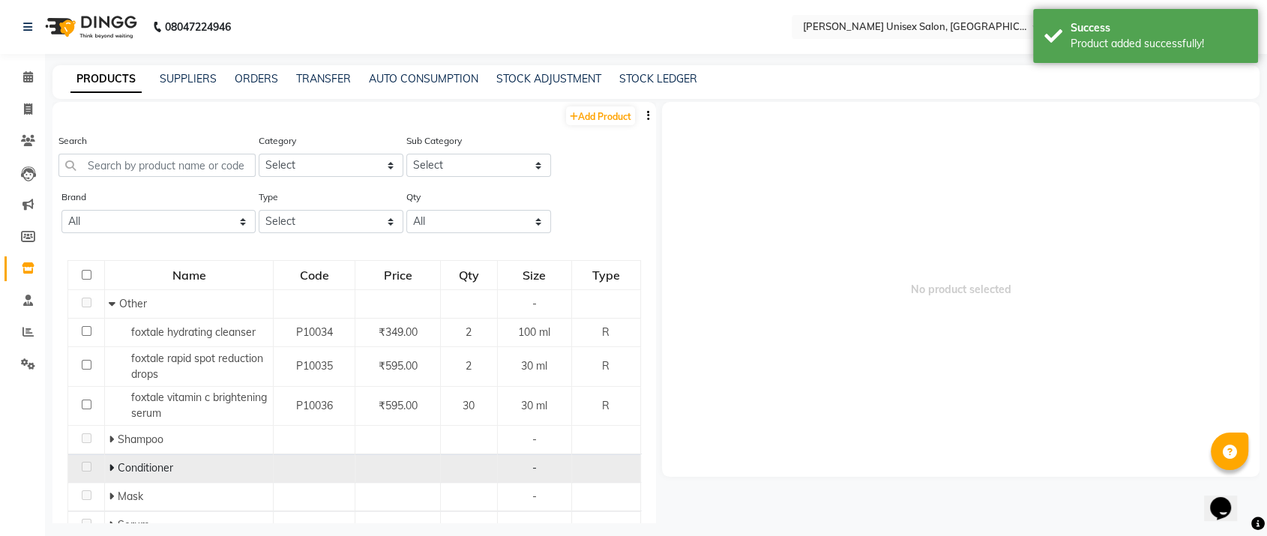
click at [110, 465] on icon at bounding box center [111, 468] width 5 height 10
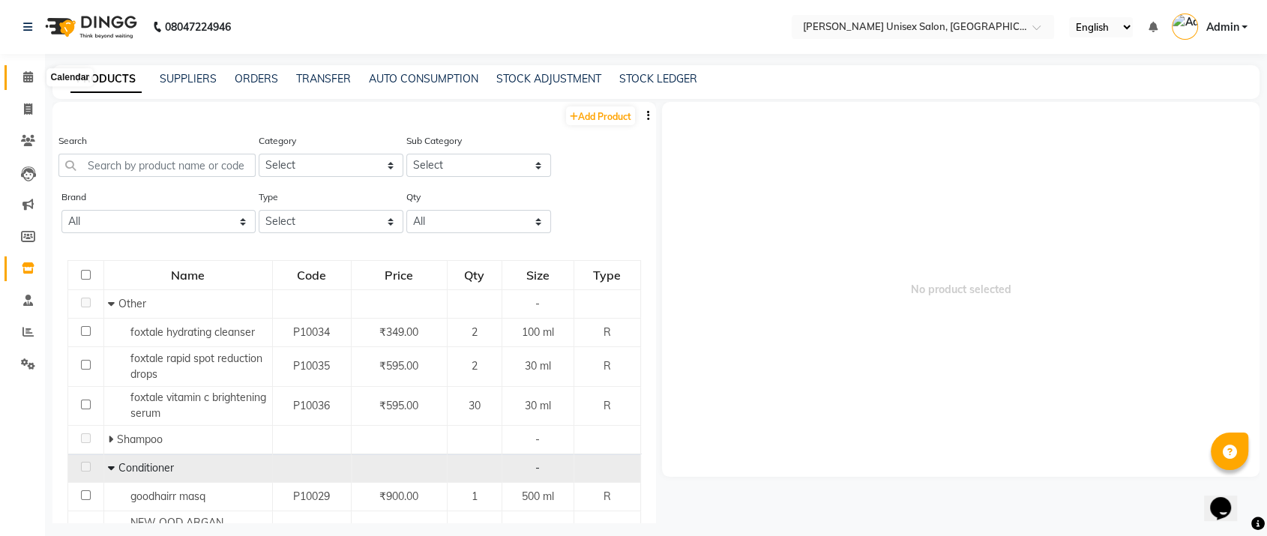
click at [24, 73] on icon at bounding box center [28, 76] width 10 height 11
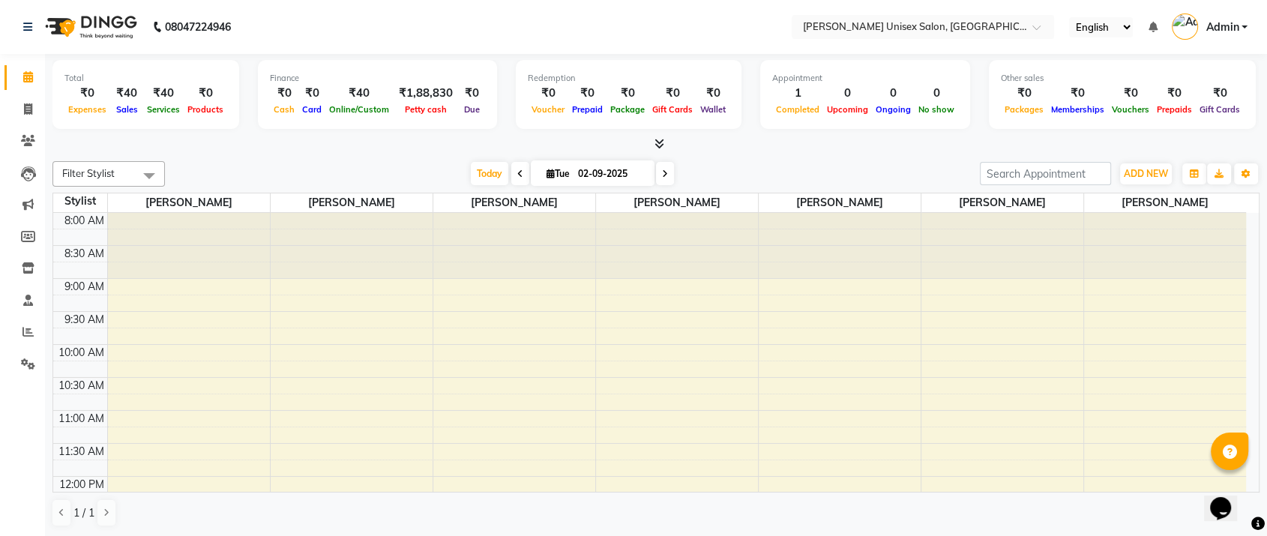
click at [264, 145] on div at bounding box center [655, 144] width 1207 height 16
